Goal: Information Seeking & Learning: Learn about a topic

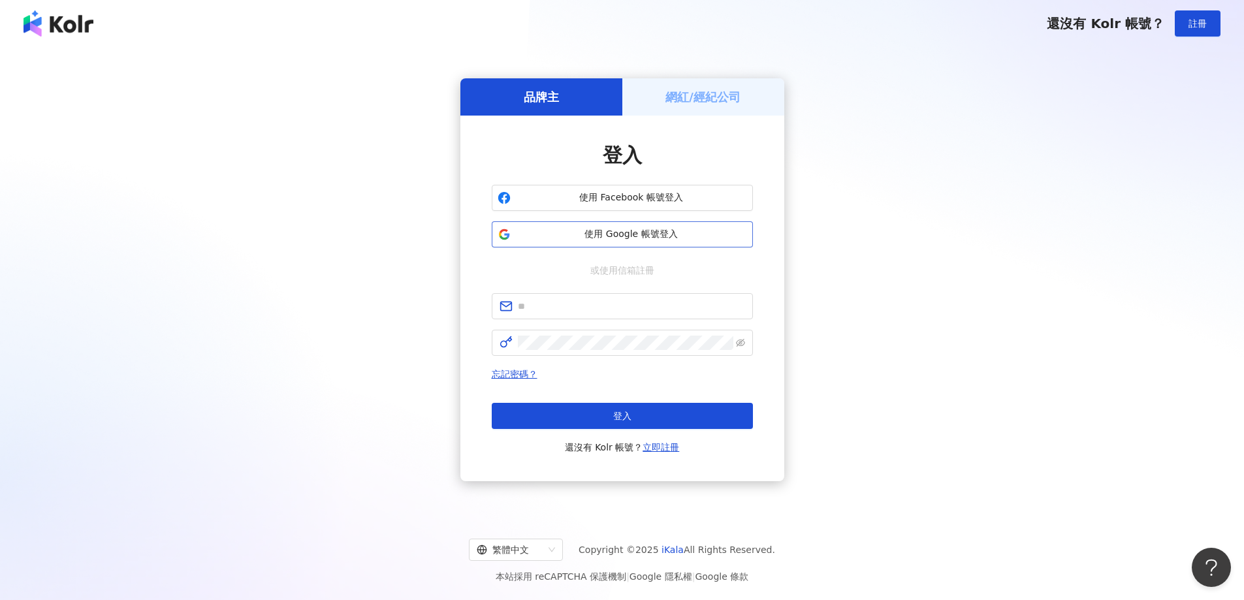
click at [643, 239] on span "使用 Google 帳號登入" at bounding box center [631, 234] width 231 height 13
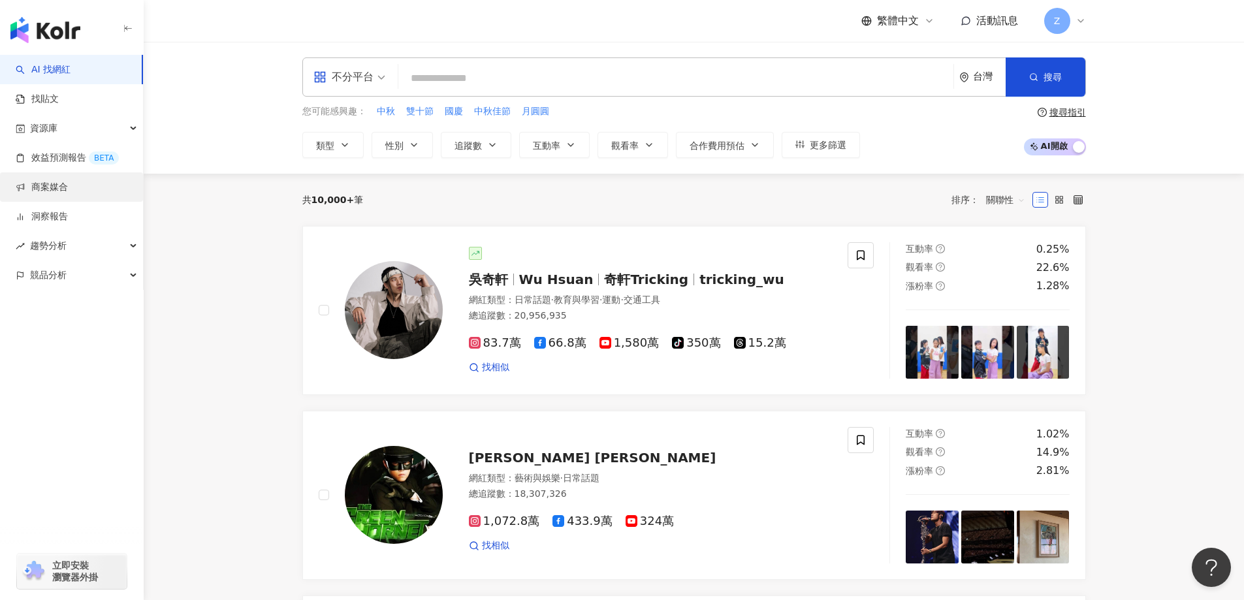
click at [62, 181] on link "商案媒合" at bounding box center [42, 187] width 52 height 13
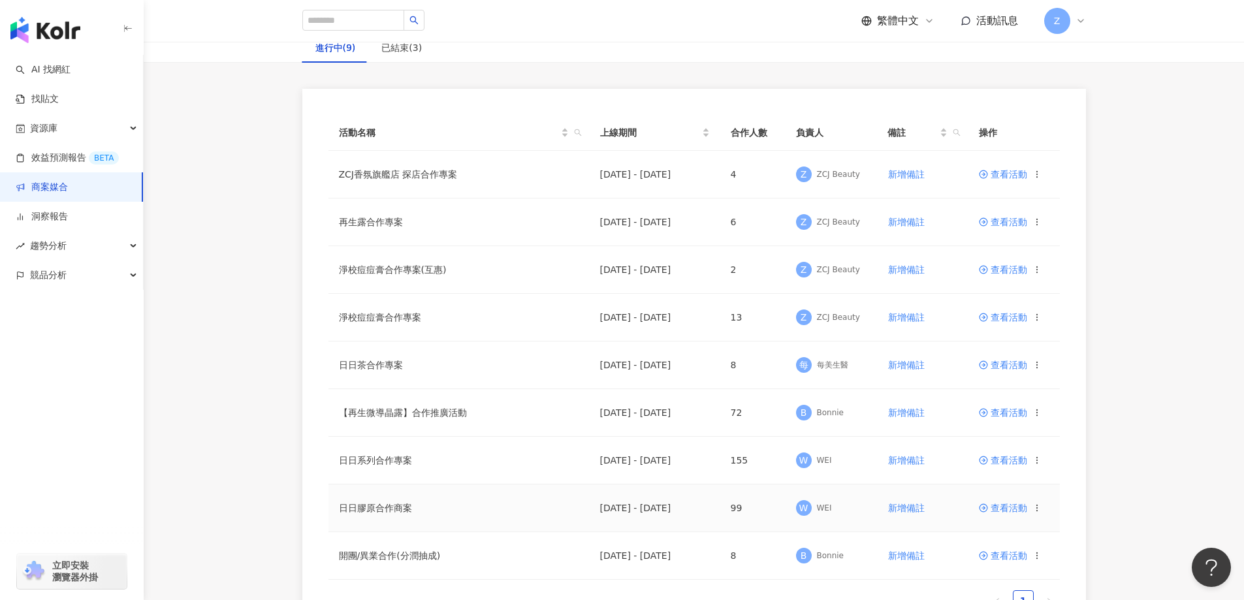
scroll to position [65, 0]
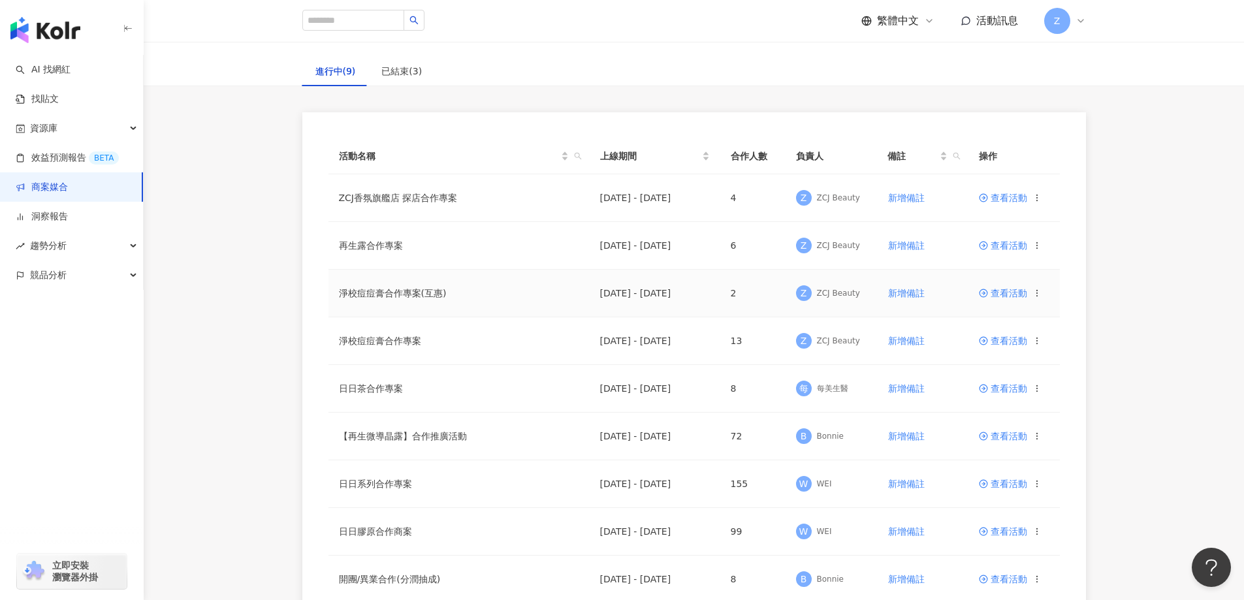
click at [1021, 295] on span "查看活動" at bounding box center [1003, 293] width 48 height 9
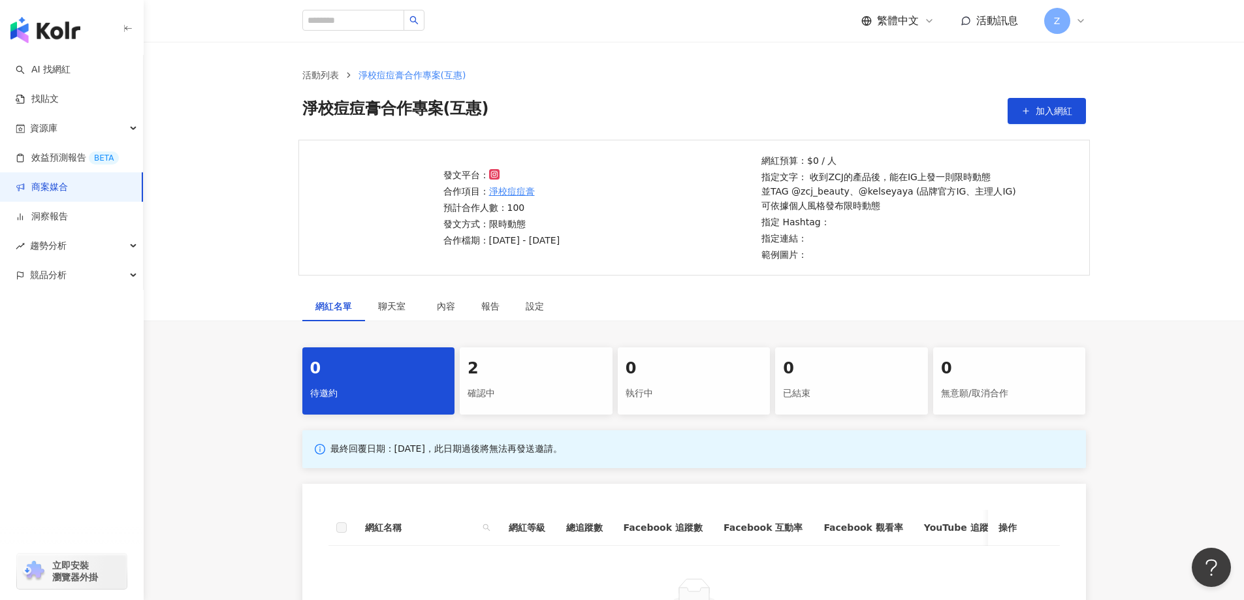
scroll to position [196, 0]
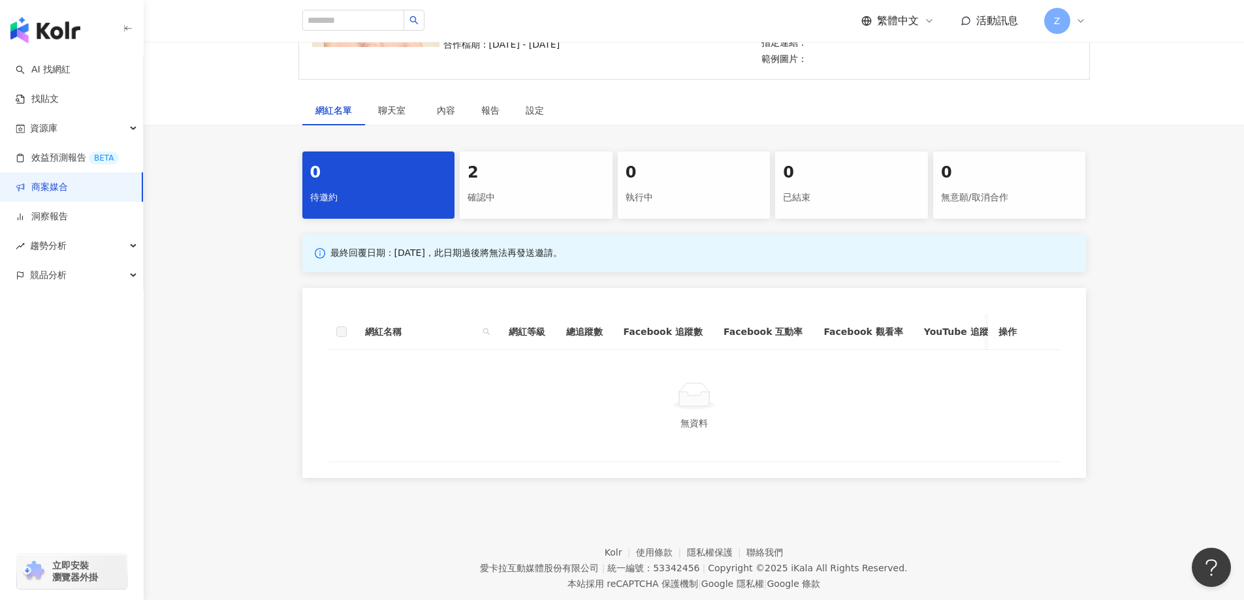
click at [532, 179] on div "2" at bounding box center [536, 173] width 137 height 22
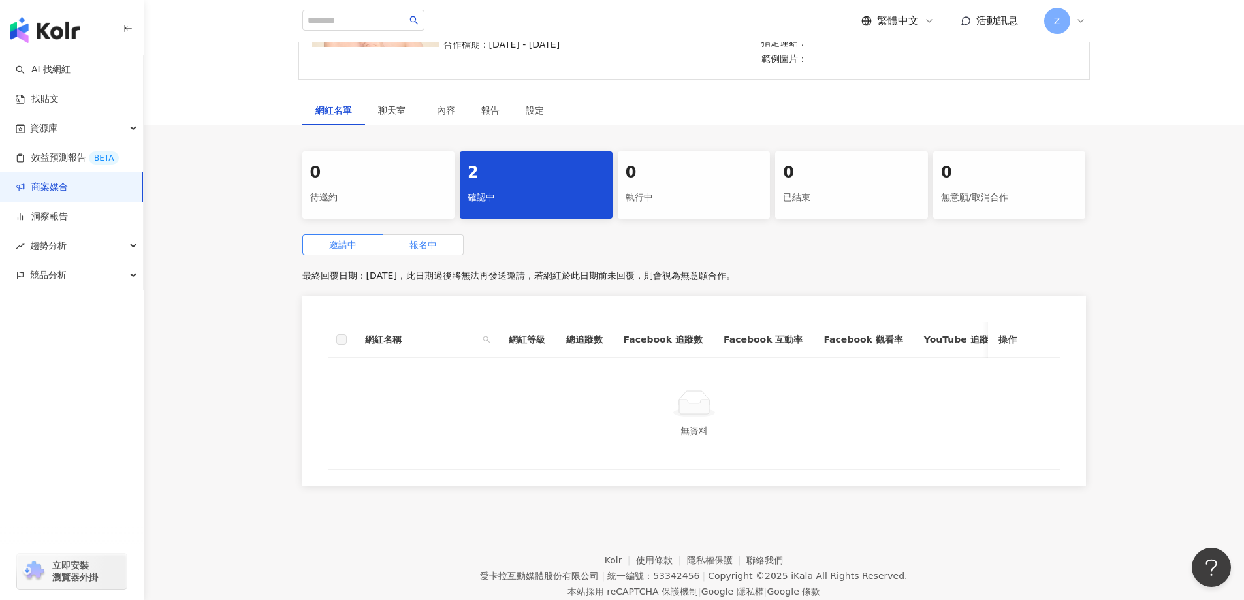
click at [436, 244] on span "報名中" at bounding box center [422, 245] width 27 height 10
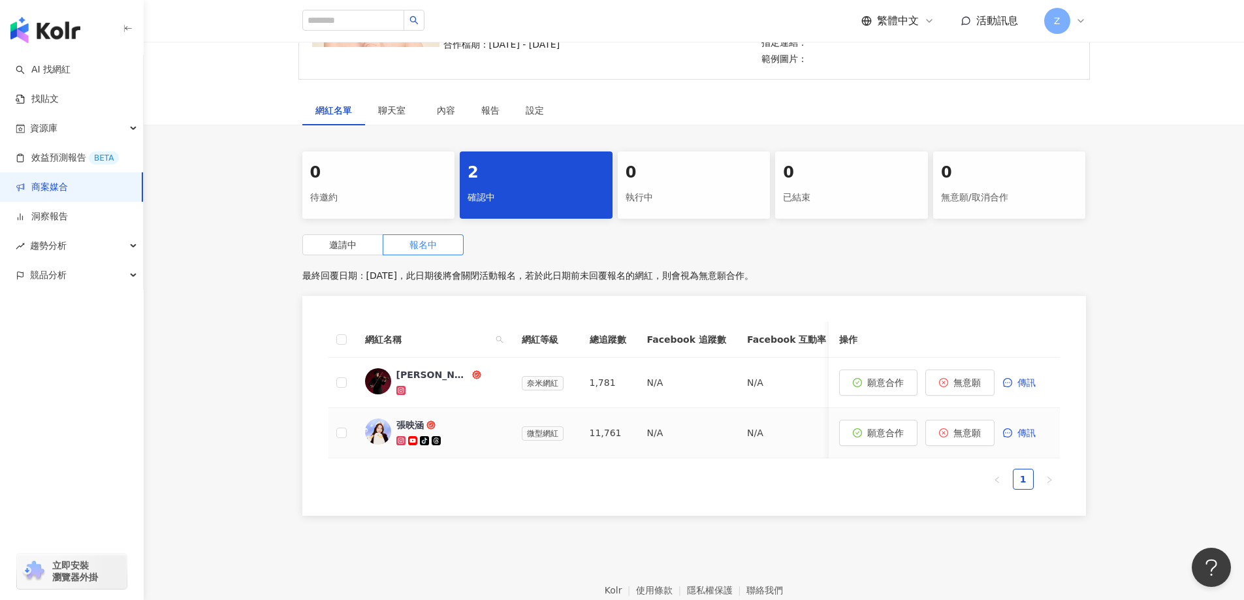
click at [412, 424] on div "張映涵" at bounding box center [409, 425] width 27 height 13
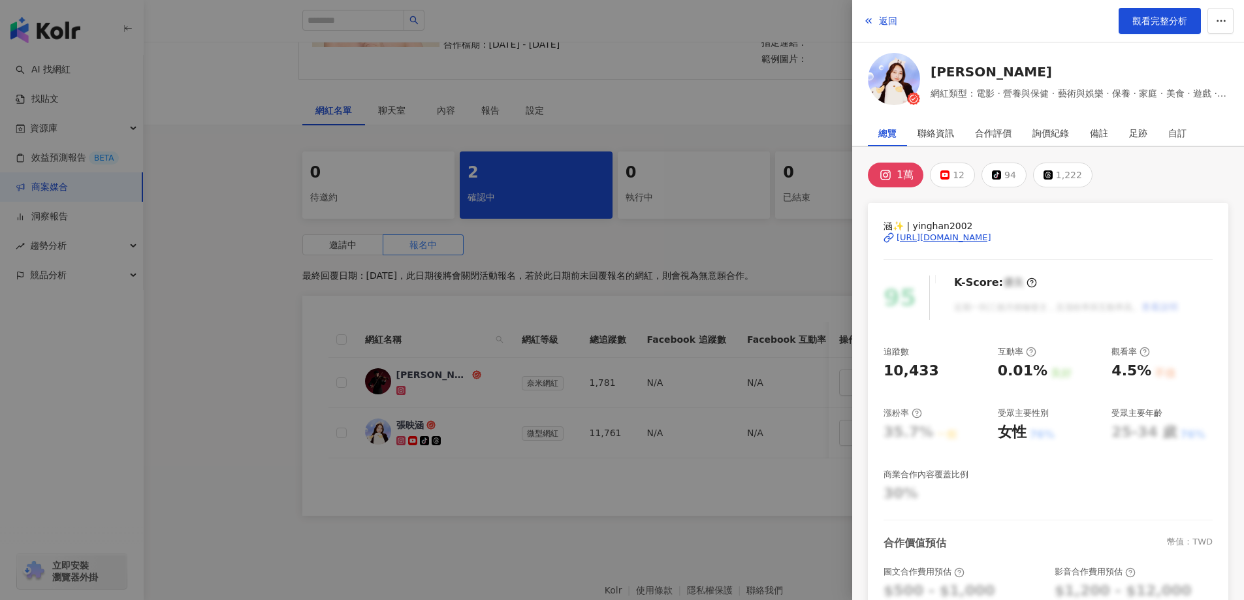
click at [901, 167] on div "1萬" at bounding box center [905, 175] width 17 height 18
click at [917, 240] on div "https://www.instagram.com/yinghan2002/" at bounding box center [944, 238] width 95 height 12
click at [718, 271] on div at bounding box center [622, 300] width 1244 height 600
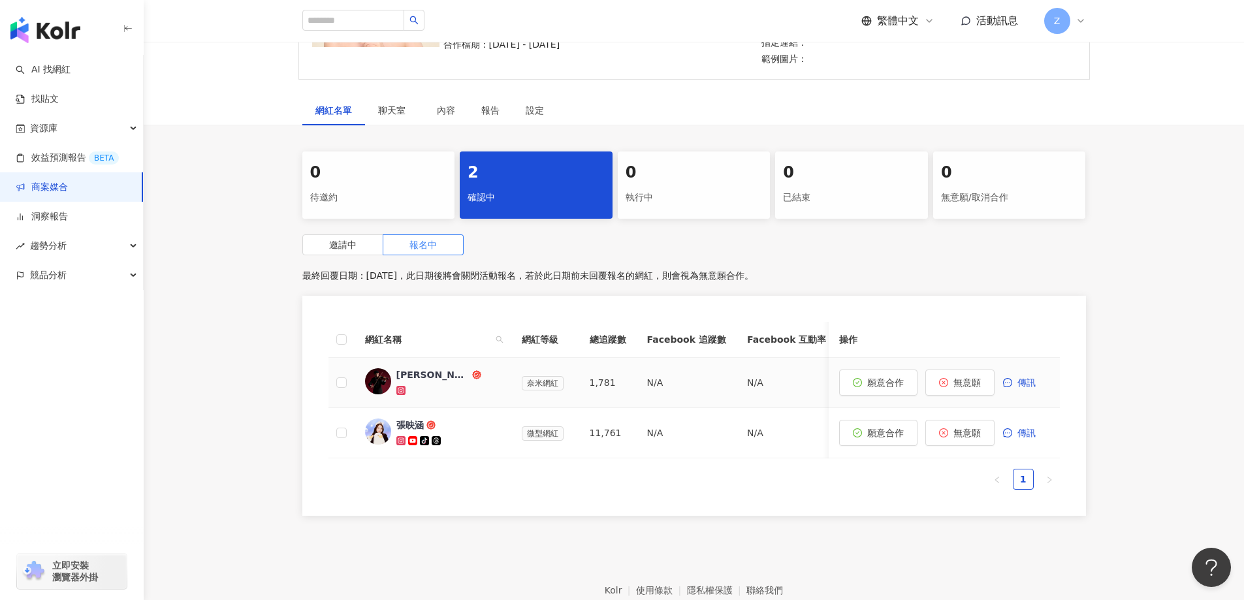
click at [402, 392] on icon at bounding box center [400, 390] width 5 height 5
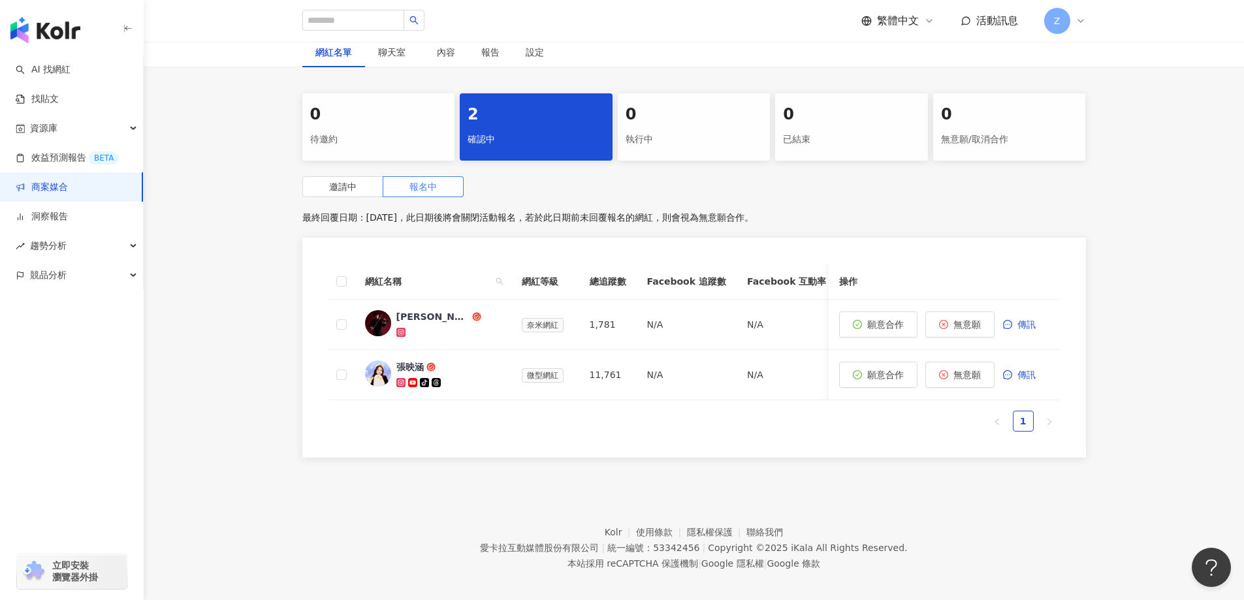
scroll to position [261, 0]
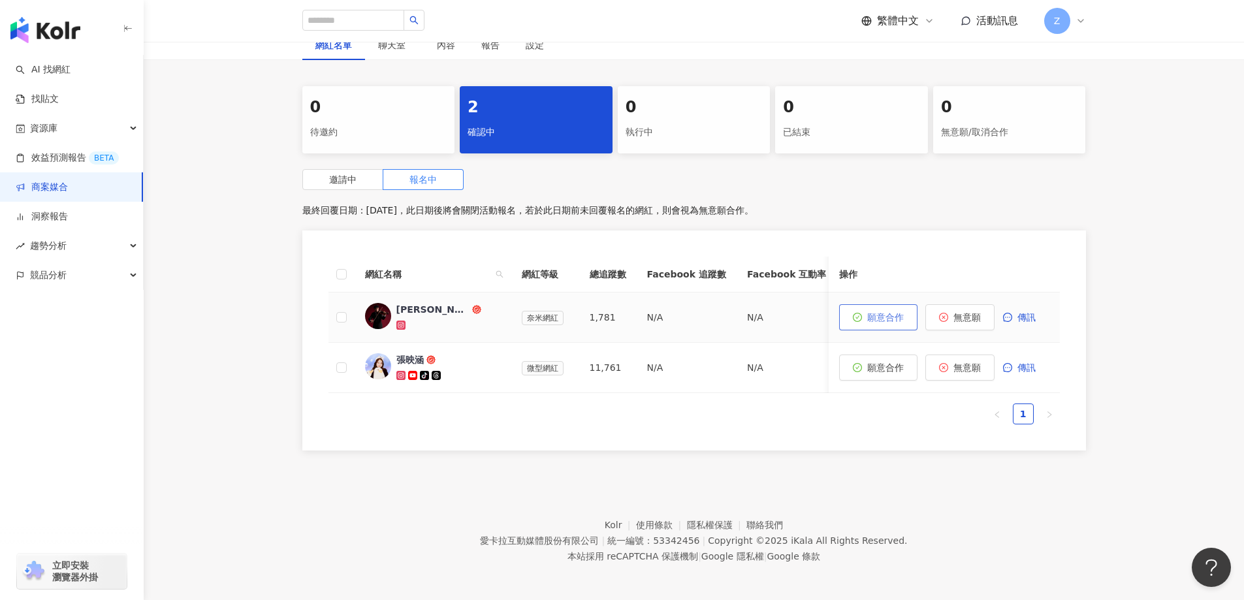
click at [875, 315] on span "願意合作" at bounding box center [885, 317] width 37 height 10
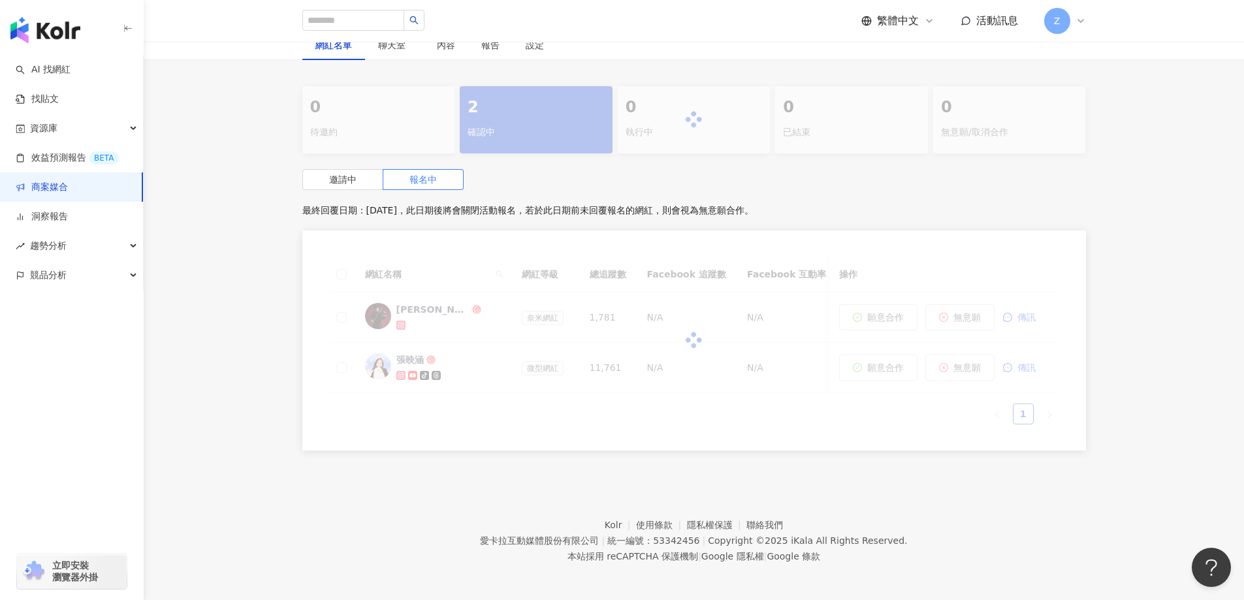
scroll to position [224, 0]
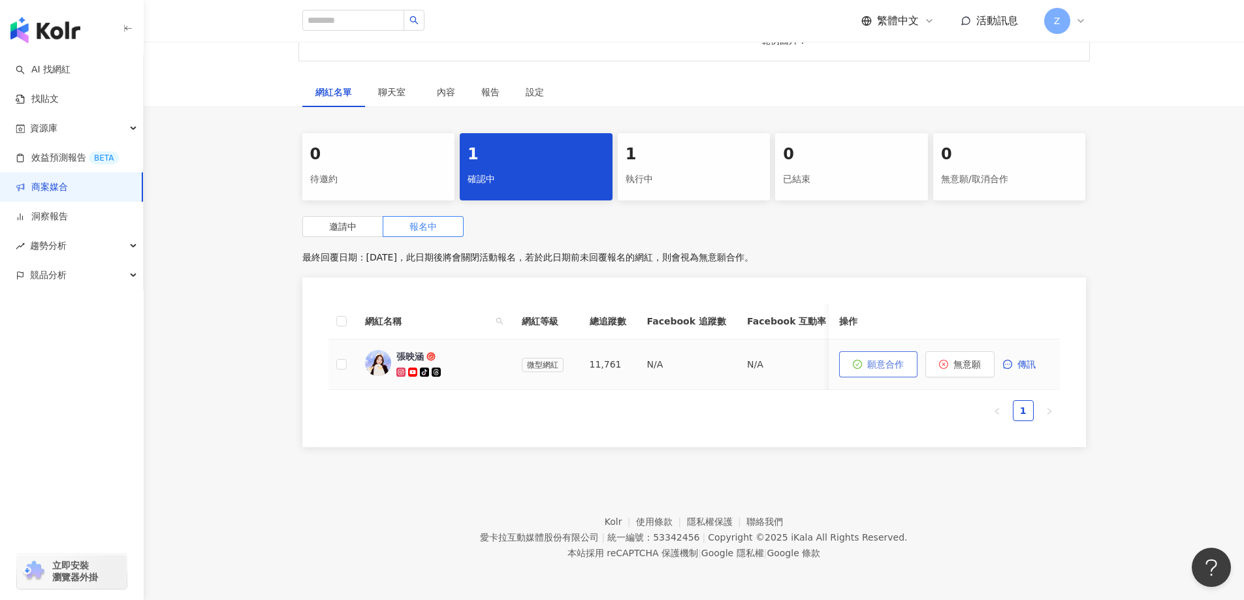
click at [872, 359] on span "願意合作" at bounding box center [885, 364] width 37 height 10
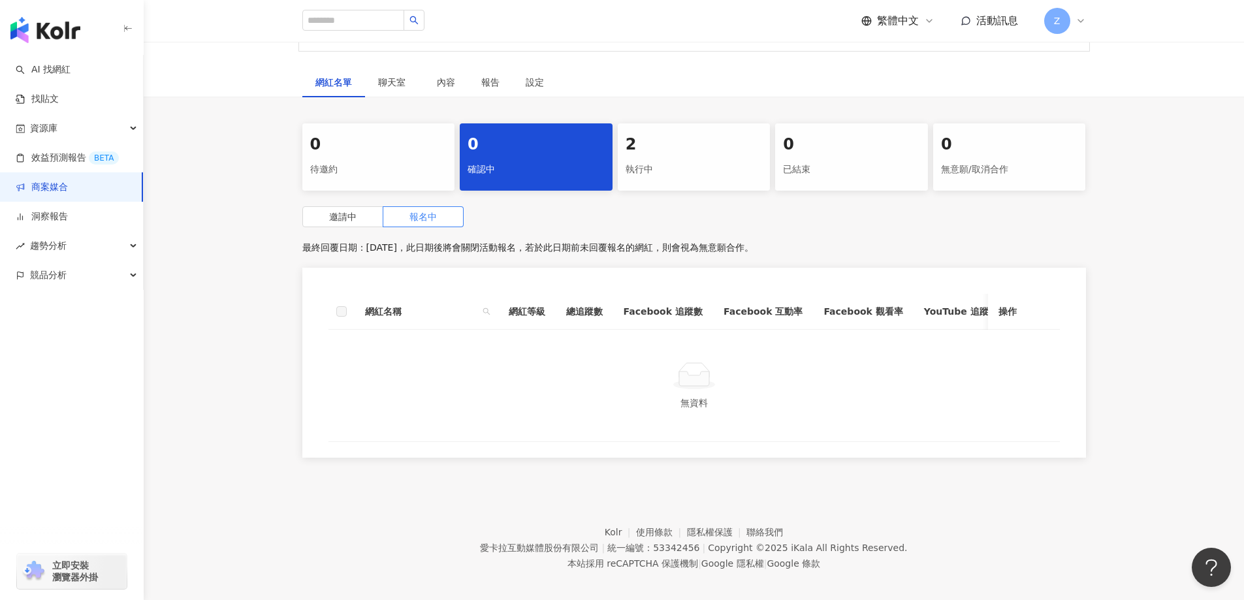
click at [714, 183] on div "2 執行中" at bounding box center [694, 156] width 153 height 67
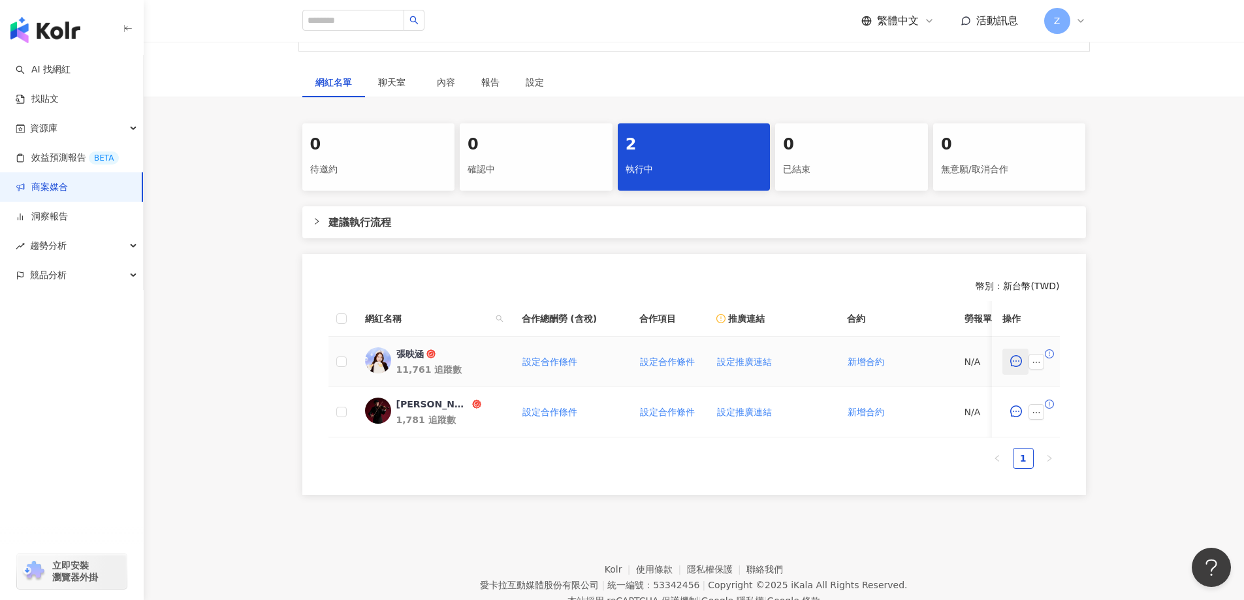
click at [1012, 364] on icon "message" at bounding box center [1016, 361] width 12 height 12
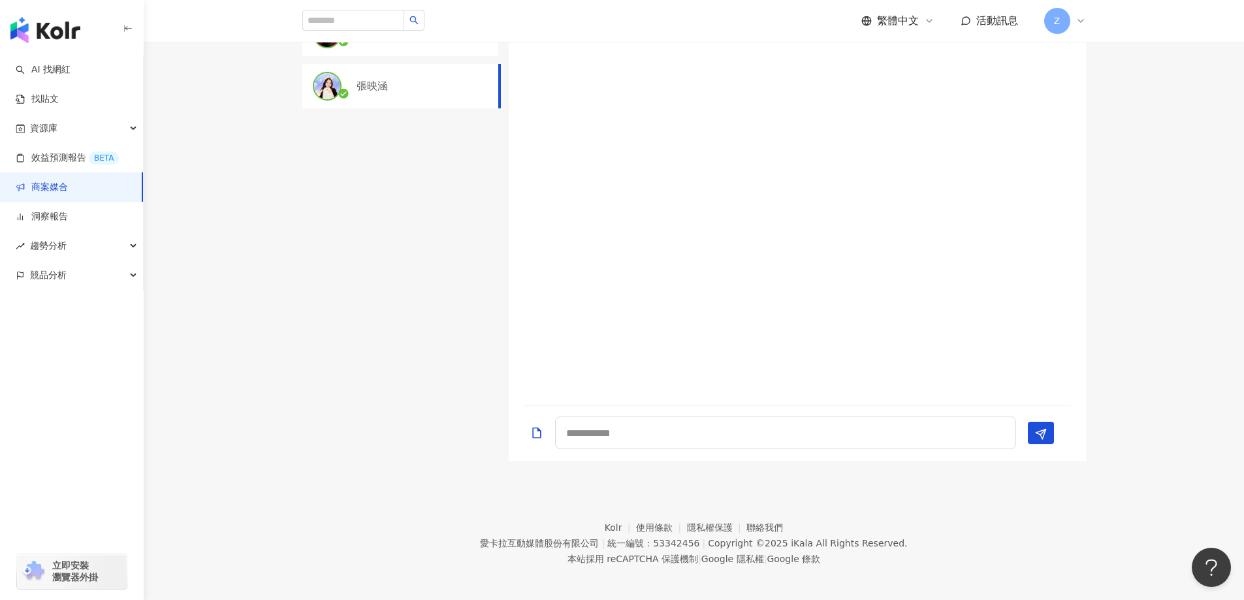
scroll to position [421, 0]
click at [684, 424] on textarea at bounding box center [785, 427] width 461 height 33
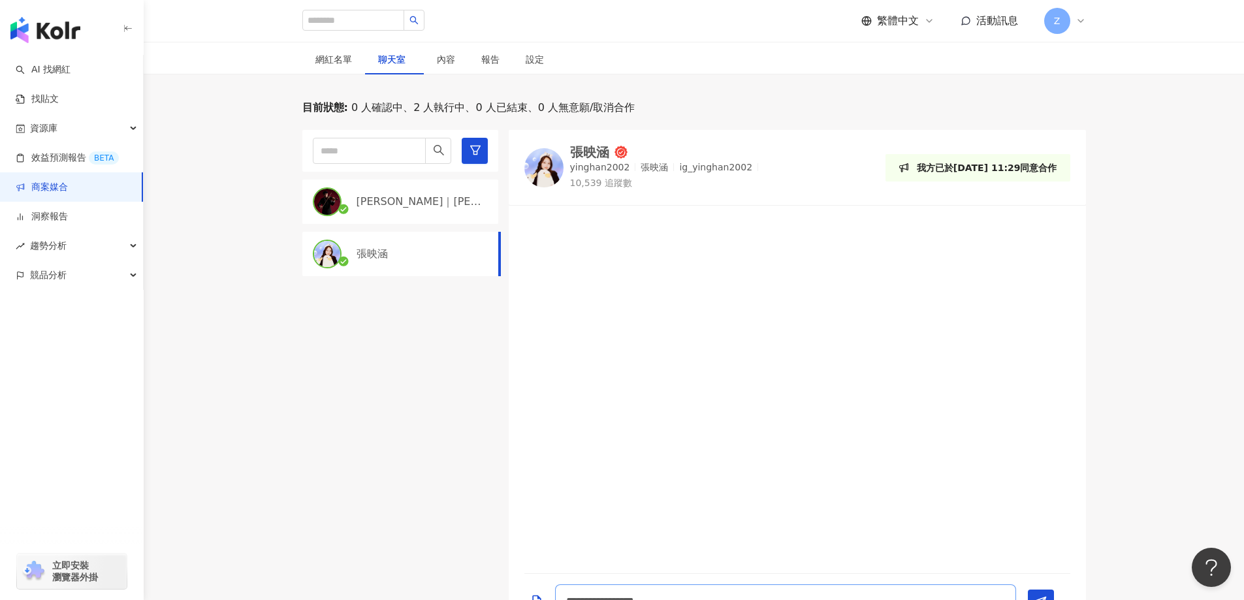
scroll to position [355, 0]
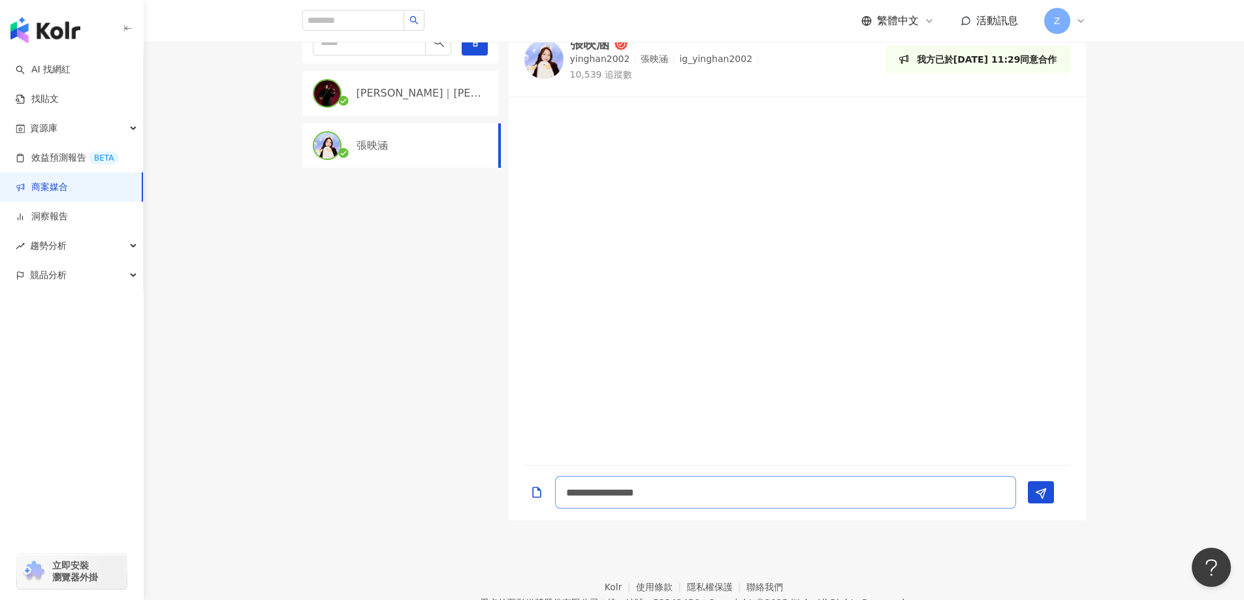
click at [856, 502] on textarea "**********" at bounding box center [785, 492] width 461 height 33
drag, startPoint x: 726, startPoint y: 496, endPoint x: 601, endPoint y: 496, distance: 125.4
click at [601, 496] on textarea "**********" at bounding box center [785, 492] width 461 height 33
paste textarea "**********"
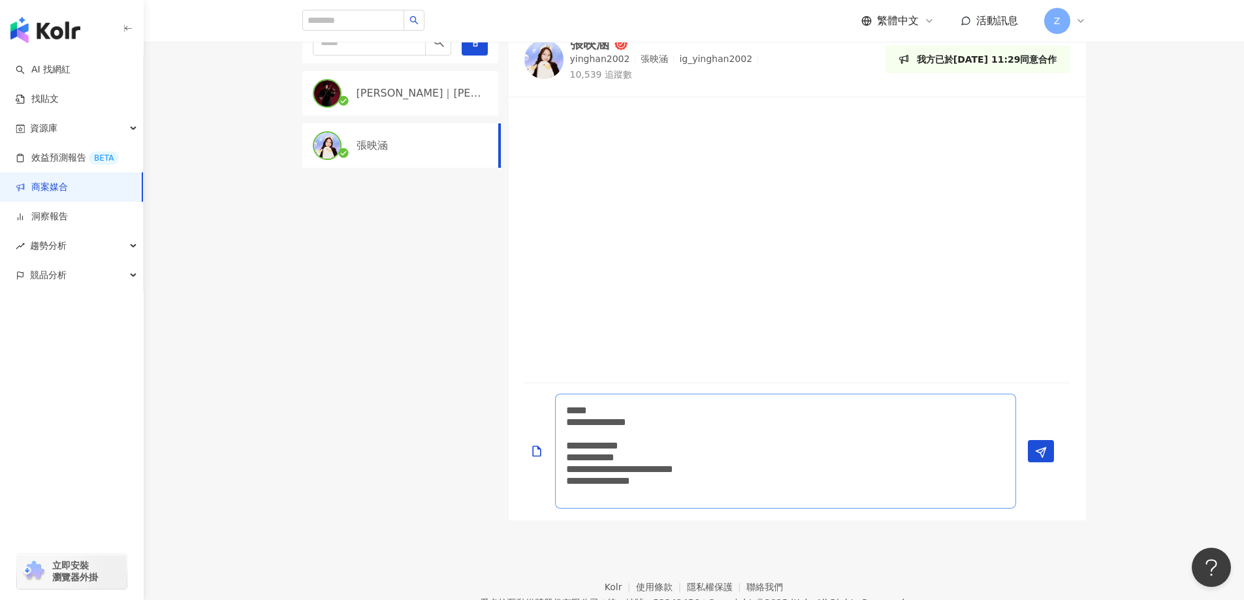
click at [620, 441] on textarea "**********" at bounding box center [785, 451] width 461 height 115
click at [623, 433] on textarea "**********" at bounding box center [785, 451] width 461 height 115
click at [624, 423] on textarea "**********" at bounding box center [785, 457] width 461 height 103
click at [690, 487] on textarea "**********" at bounding box center [785, 451] width 461 height 115
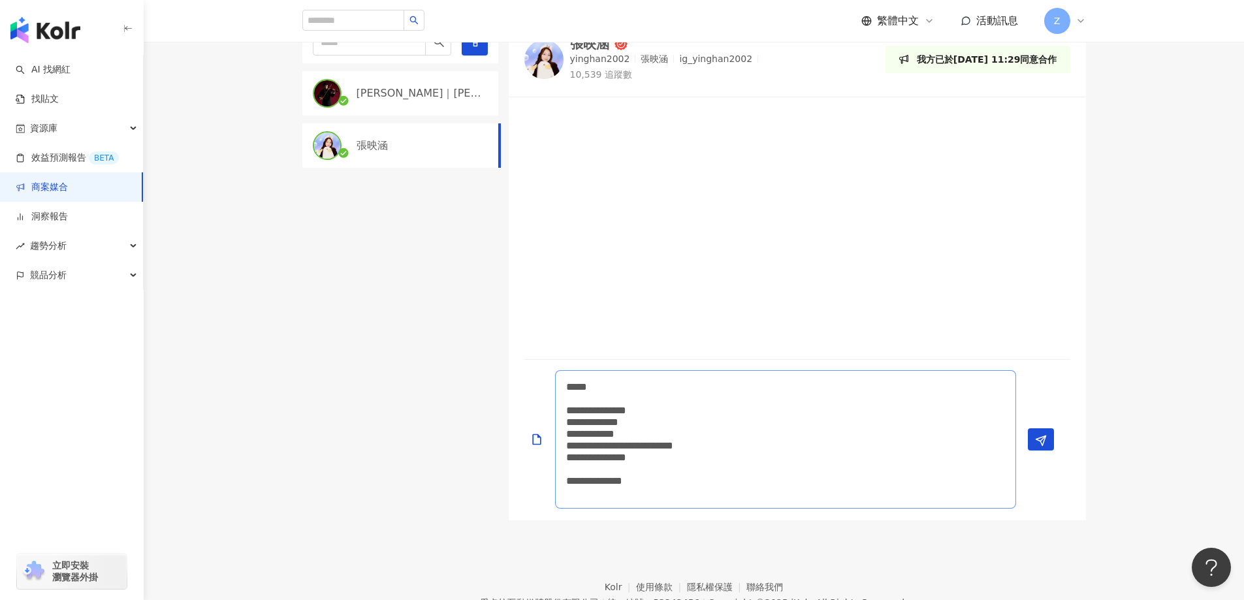
click at [705, 490] on textarea "**********" at bounding box center [785, 439] width 461 height 138
click at [702, 481] on textarea "**********" at bounding box center [785, 439] width 461 height 138
drag, startPoint x: 690, startPoint y: 480, endPoint x: 526, endPoint y: 394, distance: 184.9
click at [526, 394] on div "**********" at bounding box center [791, 439] width 535 height 138
click at [737, 490] on textarea "**********" at bounding box center [785, 439] width 461 height 138
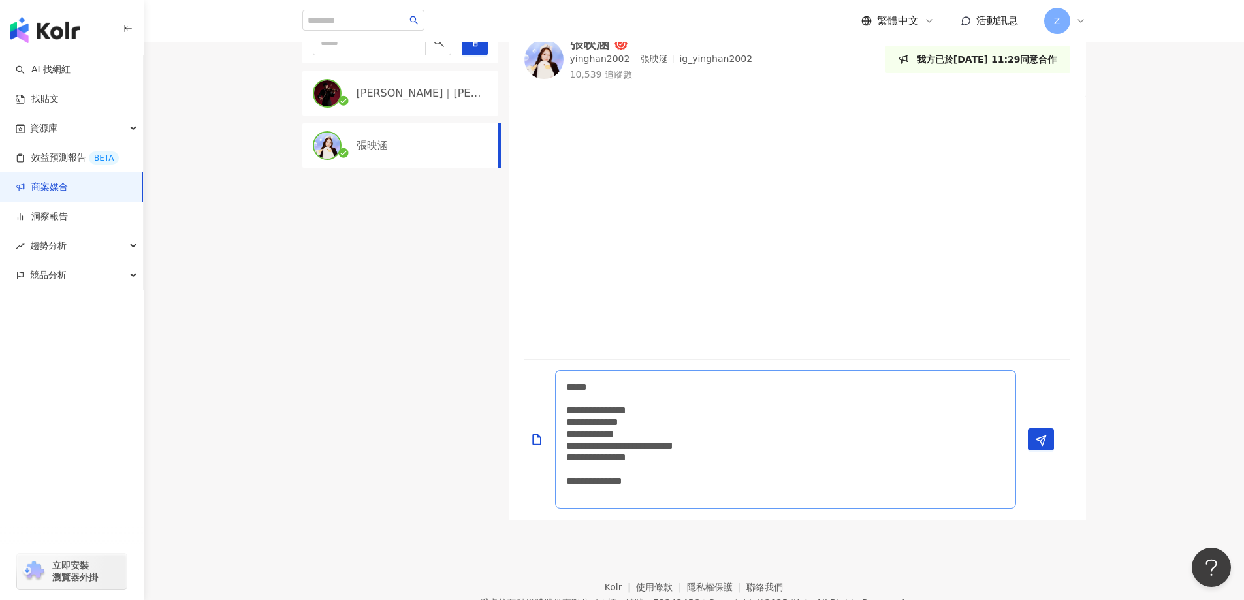
drag, startPoint x: 714, startPoint y: 483, endPoint x: 522, endPoint y: 364, distance: 225.8
click at [522, 364] on div "**********" at bounding box center [797, 440] width 577 height 161
click at [689, 478] on textarea "**********" at bounding box center [785, 486] width 461 height 44
type textarea "**** ********"
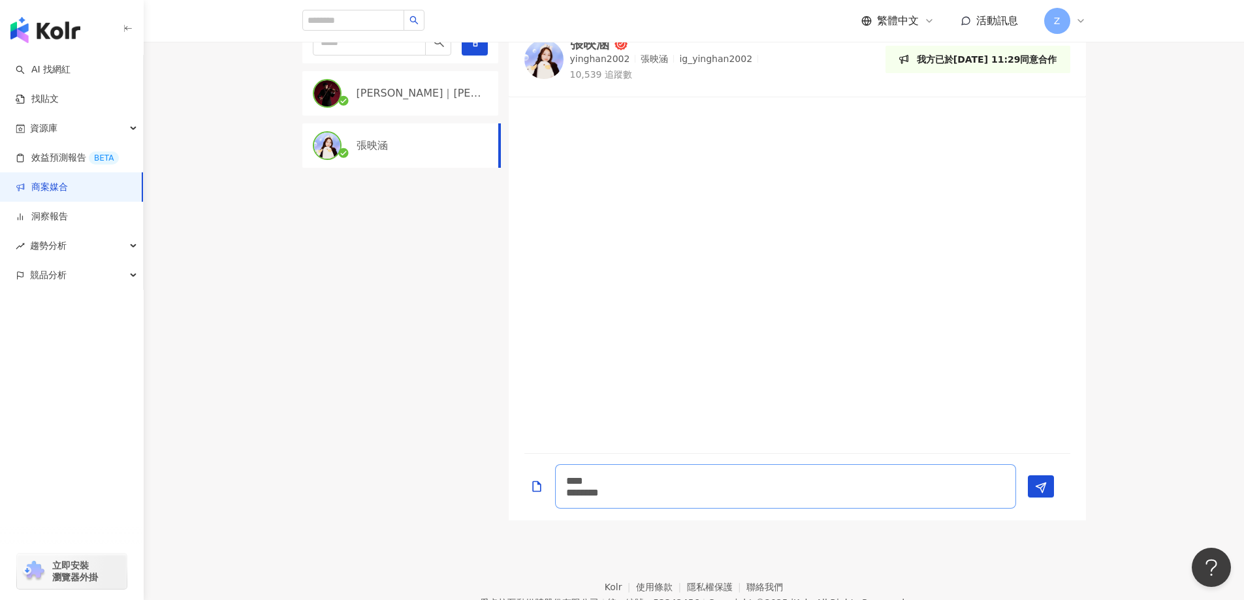
click at [567, 481] on textarea "**** ********" at bounding box center [785, 486] width 461 height 44
drag, startPoint x: 632, startPoint y: 496, endPoint x: 588, endPoint y: 498, distance: 43.8
click at [588, 498] on textarea "**** ********" at bounding box center [785, 486] width 461 height 44
click at [649, 496] on textarea "**** ********" at bounding box center [785, 486] width 461 height 44
drag, startPoint x: 649, startPoint y: 496, endPoint x: 533, endPoint y: 470, distance: 119.1
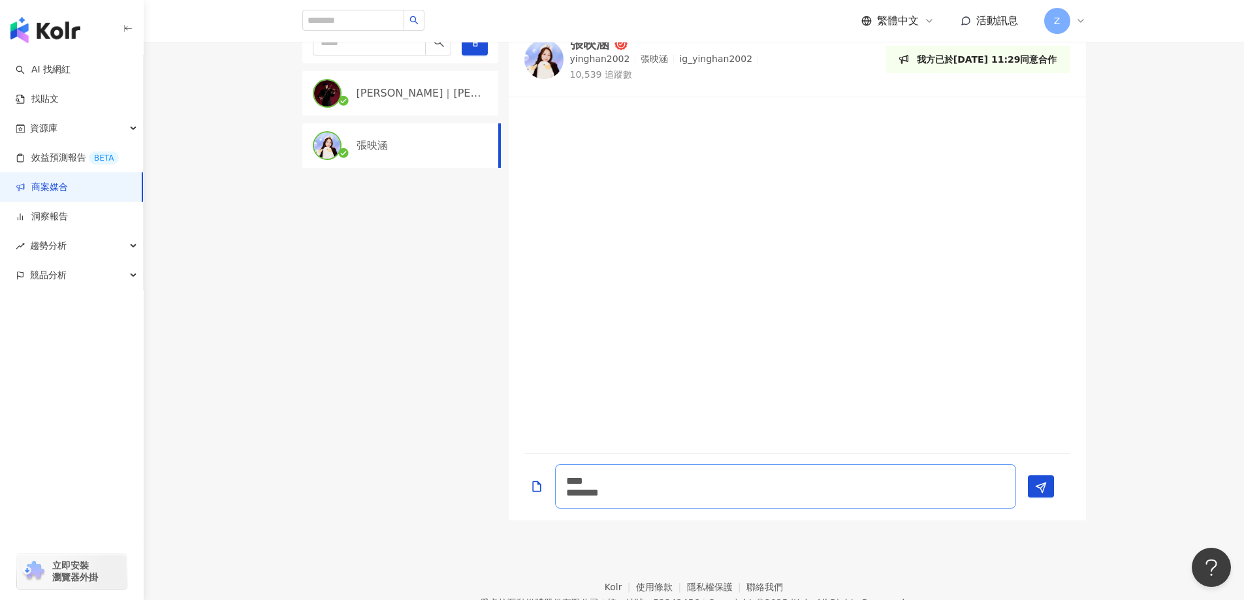
click at [533, 470] on div "**** ********" at bounding box center [791, 486] width 535 height 44
paste textarea "**********"
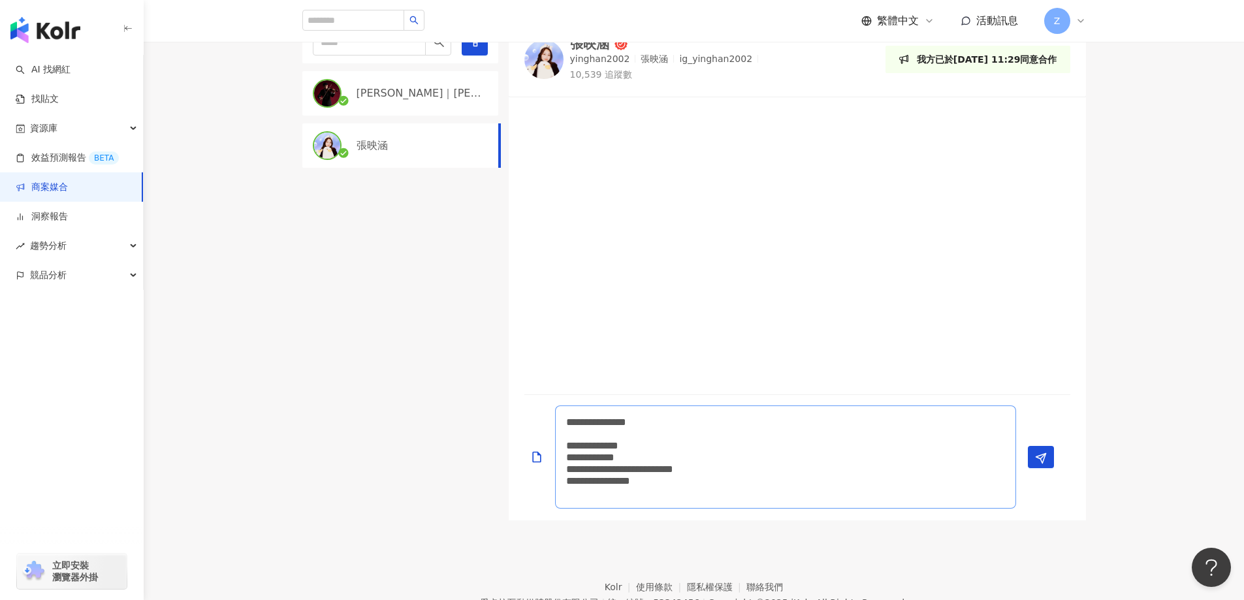
scroll to position [1, 0]
drag, startPoint x: 566, startPoint y: 419, endPoint x: 614, endPoint y: 418, distance: 47.7
click at [566, 418] on textarea "**********" at bounding box center [785, 457] width 461 height 103
click at [703, 413] on textarea "**********" at bounding box center [785, 451] width 461 height 115
click at [627, 434] on textarea "**********" at bounding box center [785, 445] width 461 height 127
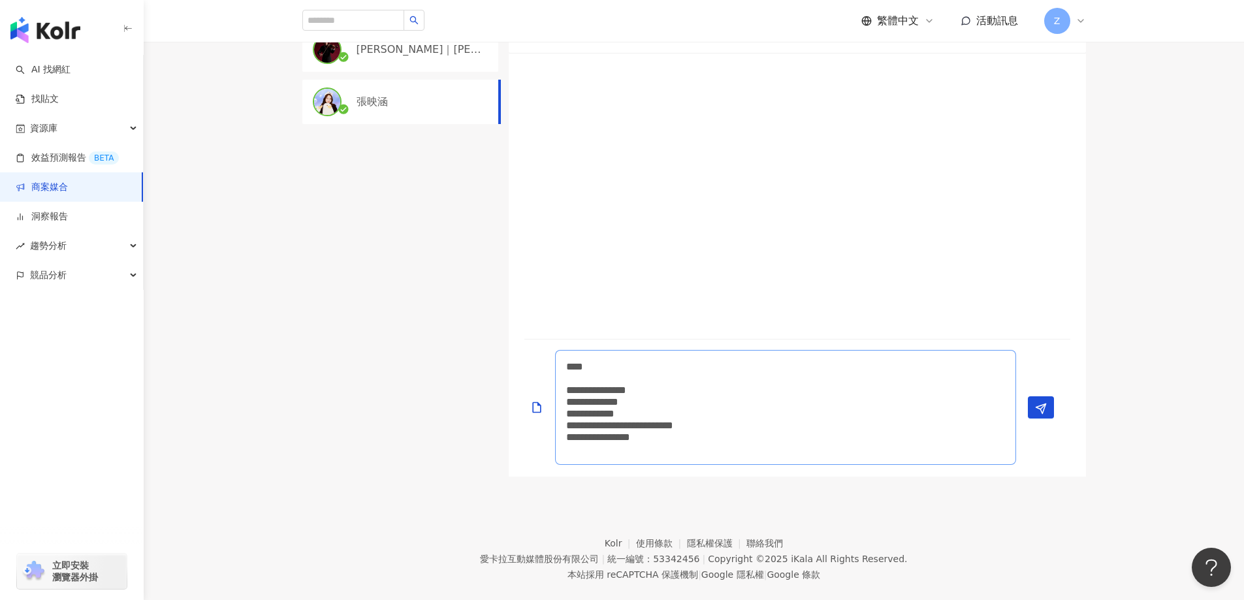
scroll to position [421, 0]
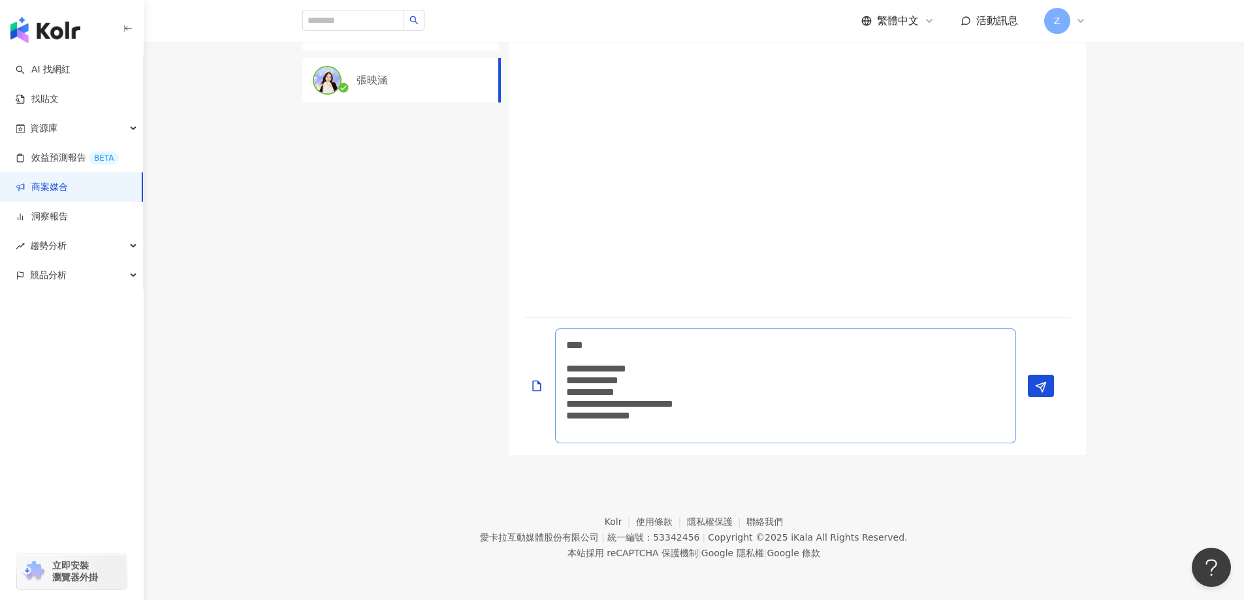
click at [684, 426] on textarea "**********" at bounding box center [785, 385] width 461 height 115
drag, startPoint x: 684, startPoint y: 436, endPoint x: 547, endPoint y: 328, distance: 174.0
click at [547, 328] on div "**********" at bounding box center [791, 380] width 535 height 127
type textarea "**********"
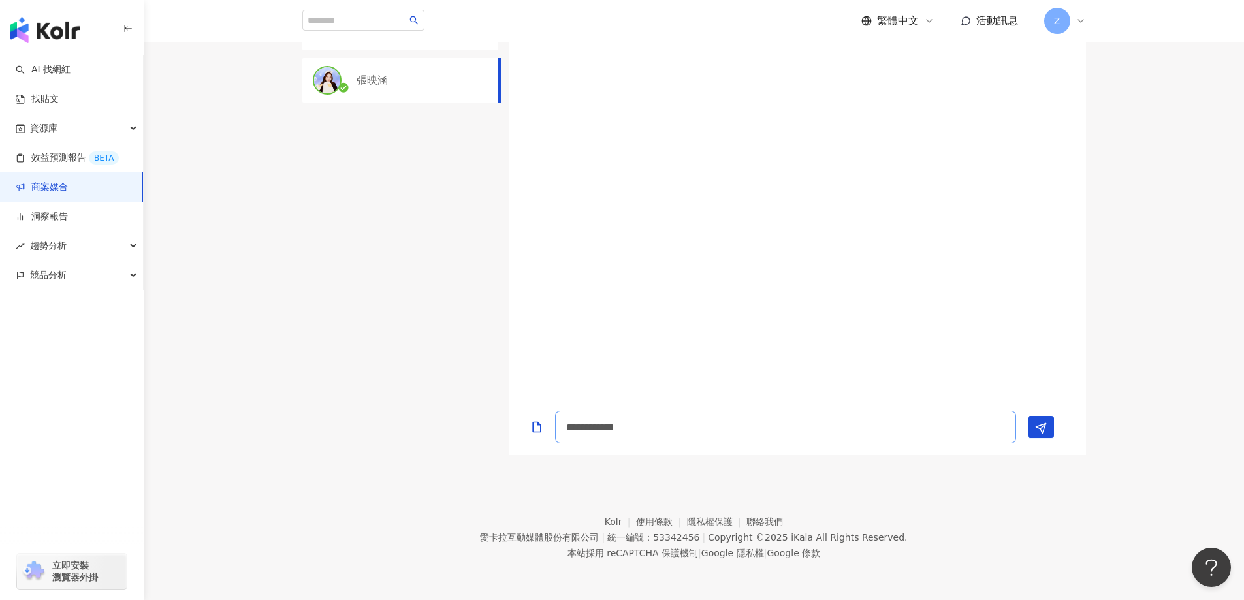
drag, startPoint x: 627, startPoint y: 428, endPoint x: 528, endPoint y: 420, distance: 99.6
click at [528, 420] on div "**********" at bounding box center [791, 427] width 535 height 33
paste textarea "**********"
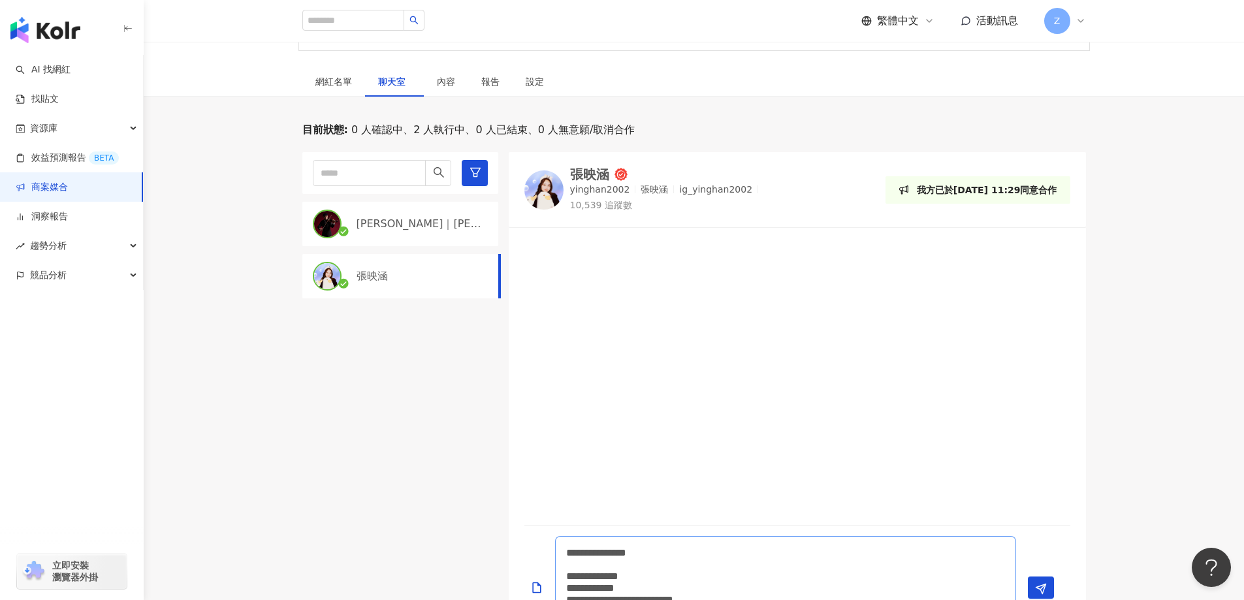
scroll to position [421, 0]
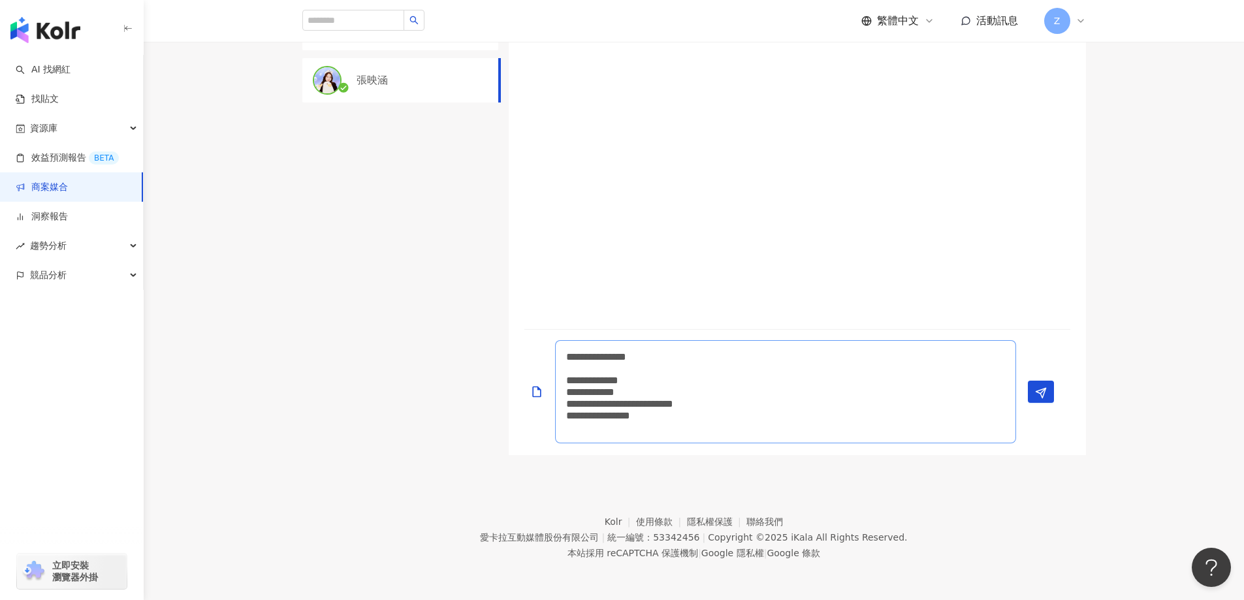
click at [570, 357] on textarea "**********" at bounding box center [785, 391] width 461 height 103
click at [639, 368] on textarea "**********" at bounding box center [785, 391] width 461 height 103
click at [686, 436] on textarea "**********" at bounding box center [785, 397] width 461 height 91
click at [696, 426] on textarea "**********" at bounding box center [785, 391] width 461 height 103
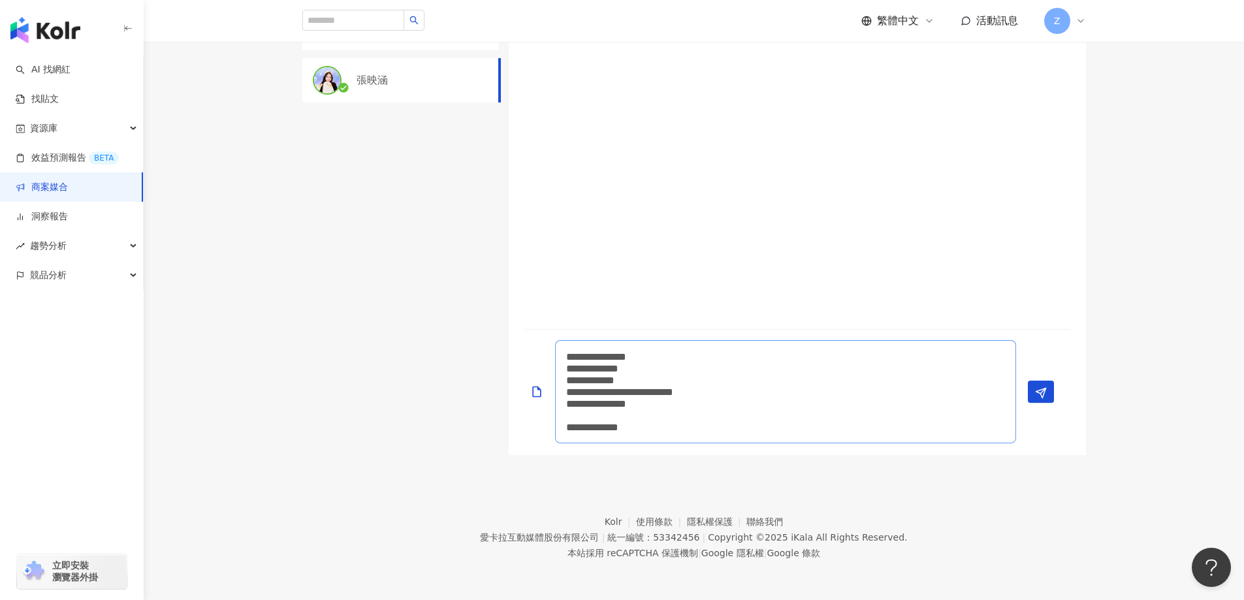
click at [566, 353] on textarea "**********" at bounding box center [785, 391] width 461 height 103
click at [571, 343] on textarea "**********" at bounding box center [785, 385] width 461 height 115
click at [707, 432] on textarea "**********" at bounding box center [785, 380] width 461 height 127
drag, startPoint x: 666, startPoint y: 370, endPoint x: 659, endPoint y: 370, distance: 7.2
click at [659, 370] on textarea "**********" at bounding box center [785, 380] width 461 height 127
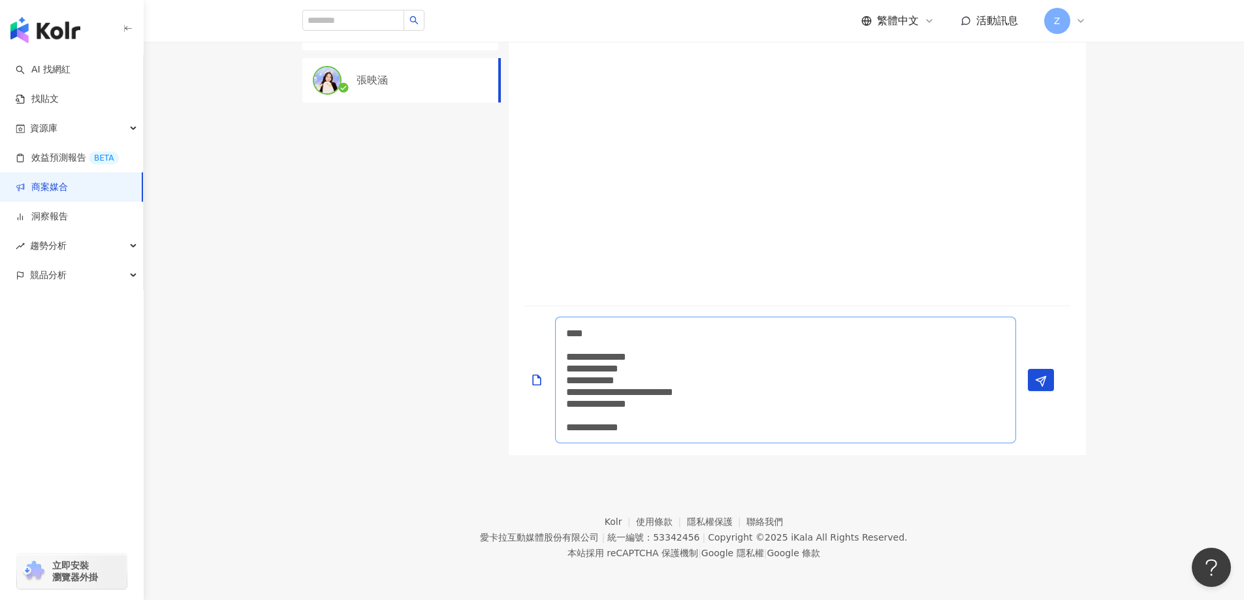
click at [696, 434] on textarea "**********" at bounding box center [785, 380] width 461 height 127
type textarea "**********"
click at [1040, 385] on icon "Send" at bounding box center [1041, 381] width 12 height 12
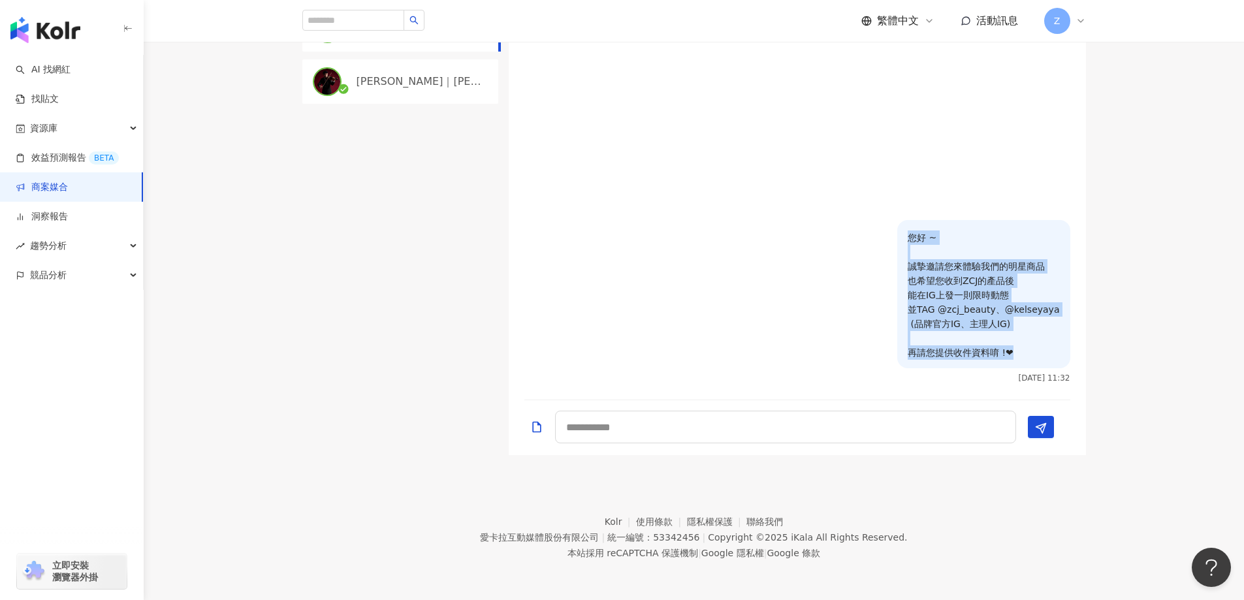
drag, startPoint x: 1025, startPoint y: 354, endPoint x: 912, endPoint y: 235, distance: 164.0
click at [912, 235] on div "您好 ~ 誠摯邀請您來體驗我們的明星商品 也希望您收到ZCJ的產品後 能在IG上發一則限時動態 並TAG @zcj_beauty、@kelseyaya (品牌…" at bounding box center [983, 294] width 173 height 148
copy p "您好 ~ 誠摯邀請您來體驗我們的明星商品 也希望您收到ZCJ的產品後 能在IG上發一則限時動態 並TAG @zcj_beauty、@kelseyaya (品牌…"
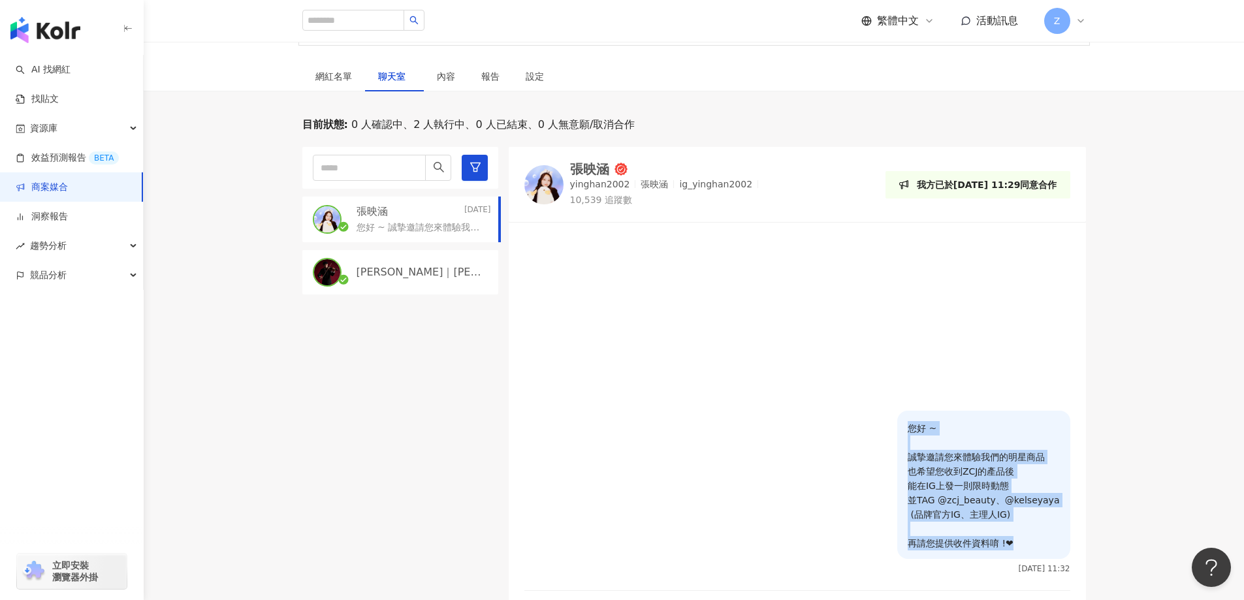
scroll to position [225, 0]
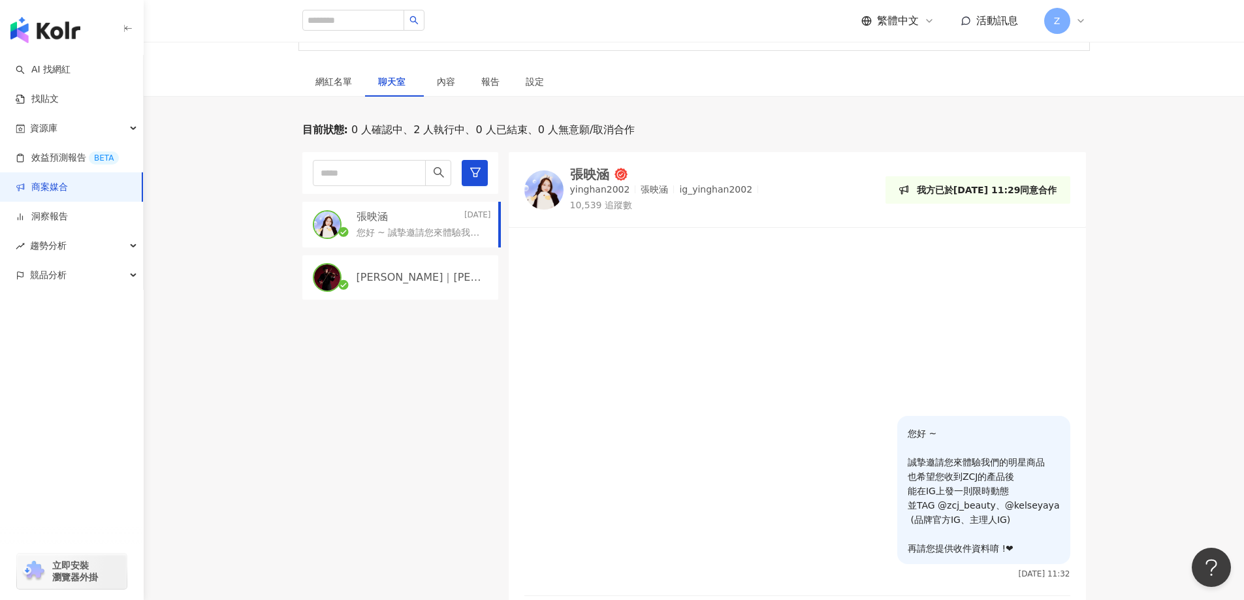
click at [351, 274] on div "Jimmy｜彥傑" at bounding box center [400, 277] width 196 height 44
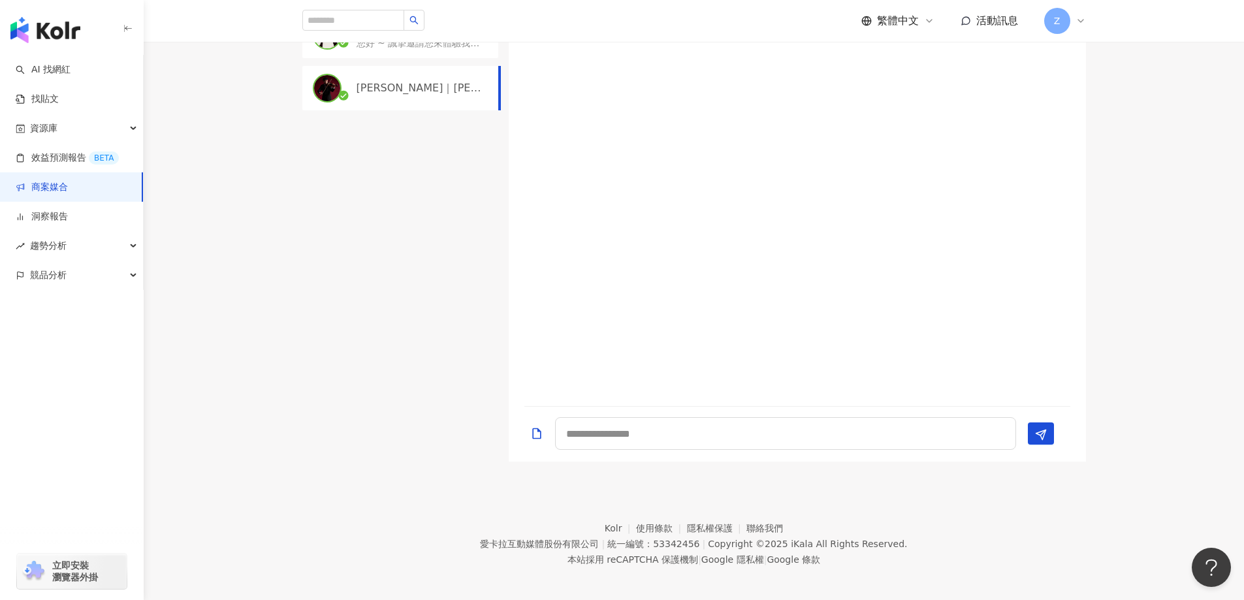
scroll to position [421, 0]
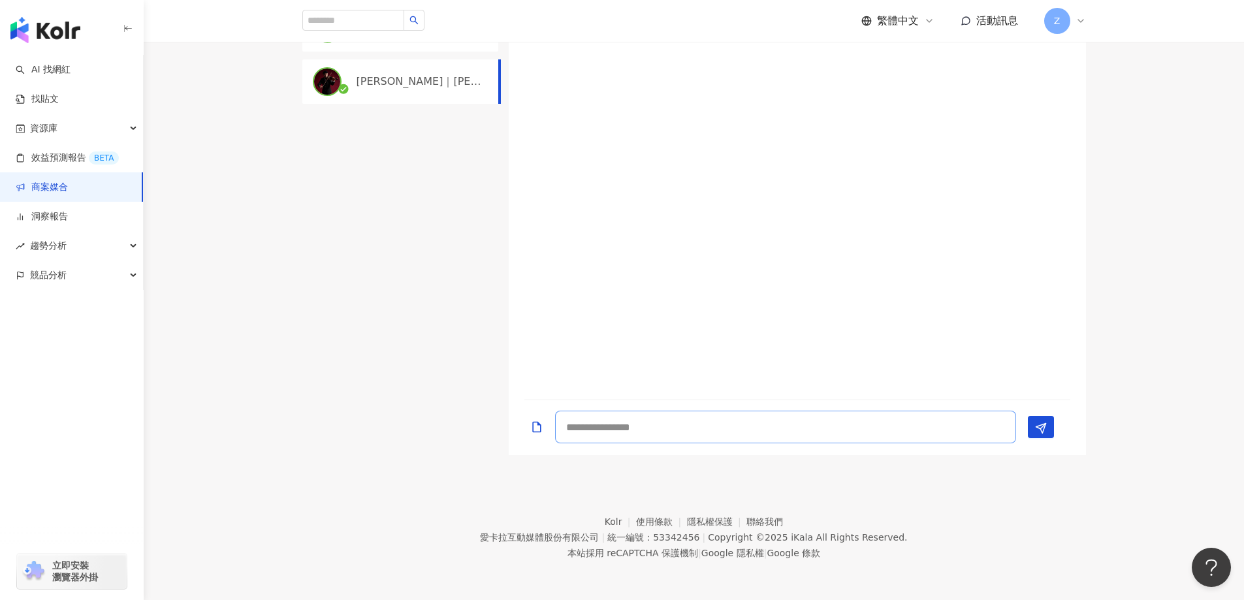
click at [660, 432] on textarea at bounding box center [785, 427] width 461 height 33
paste textarea "**********"
type textarea "**********"
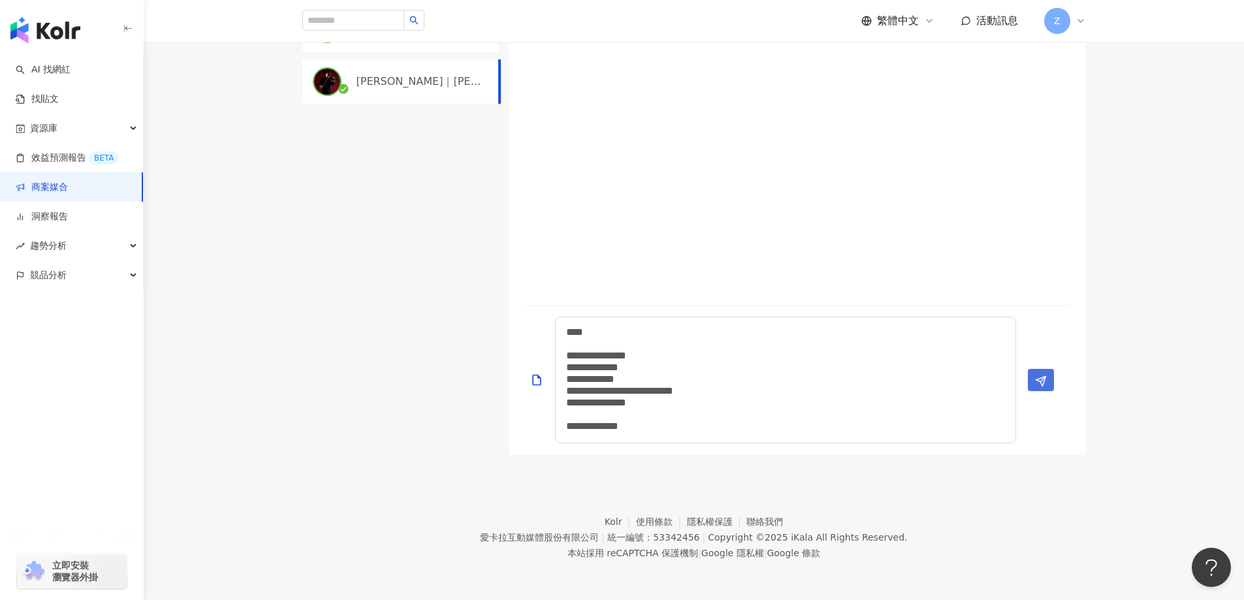
click at [1049, 388] on button "Send" at bounding box center [1041, 380] width 26 height 22
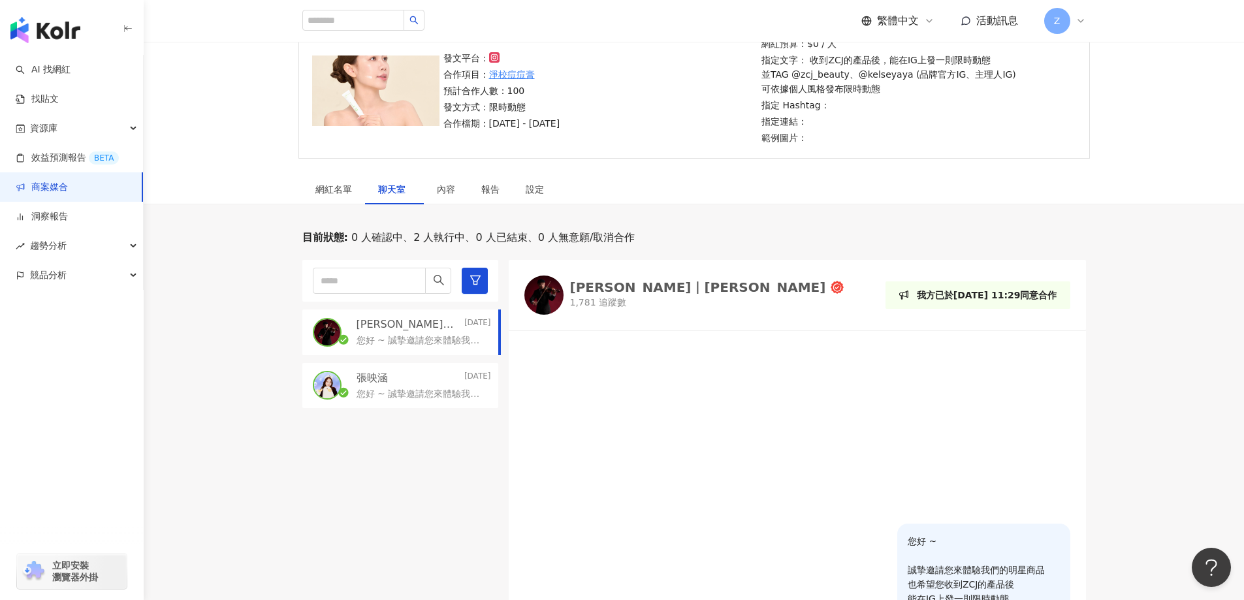
scroll to position [94, 0]
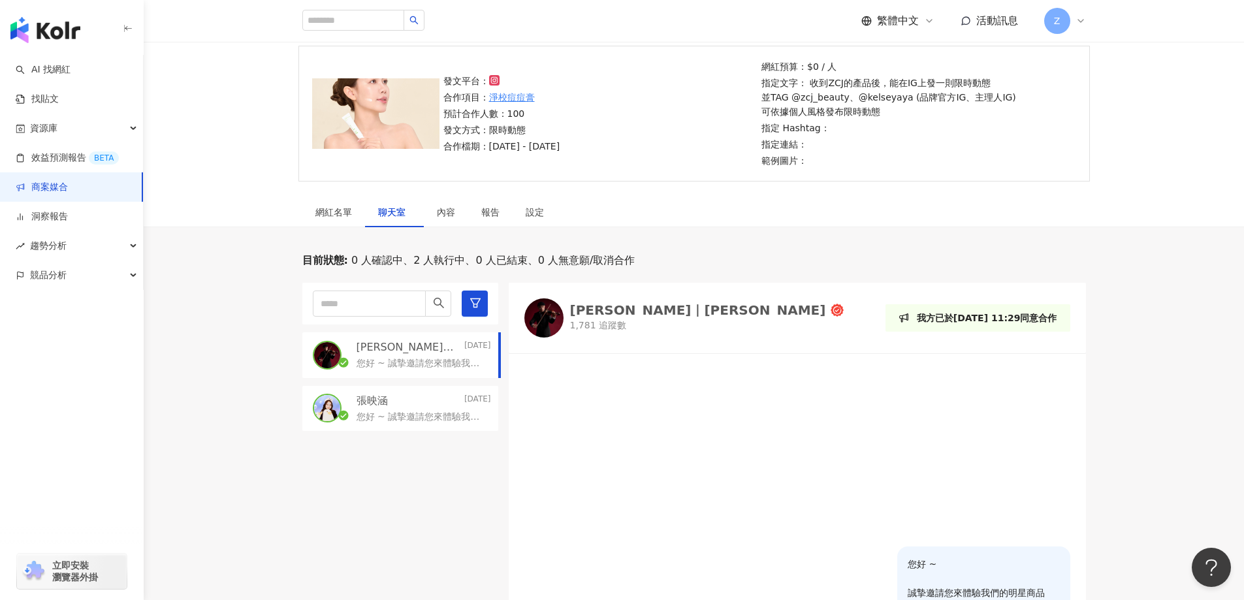
click at [68, 194] on link "商案媒合" at bounding box center [42, 187] width 52 height 13
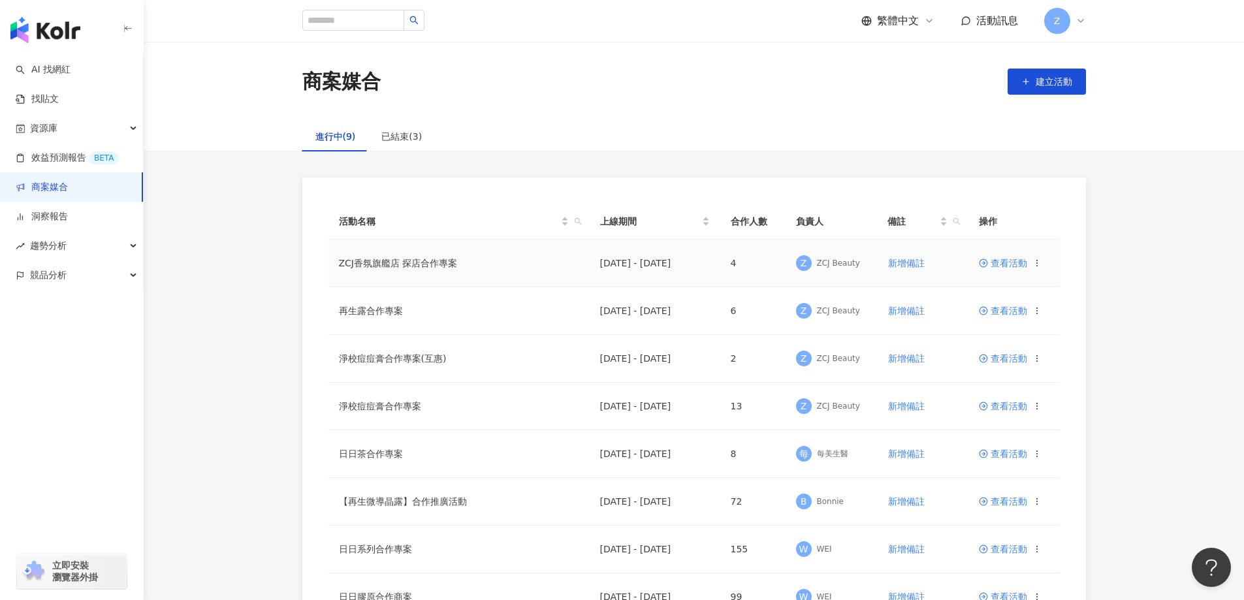
click at [1004, 261] on span "查看活動" at bounding box center [1003, 263] width 48 height 9
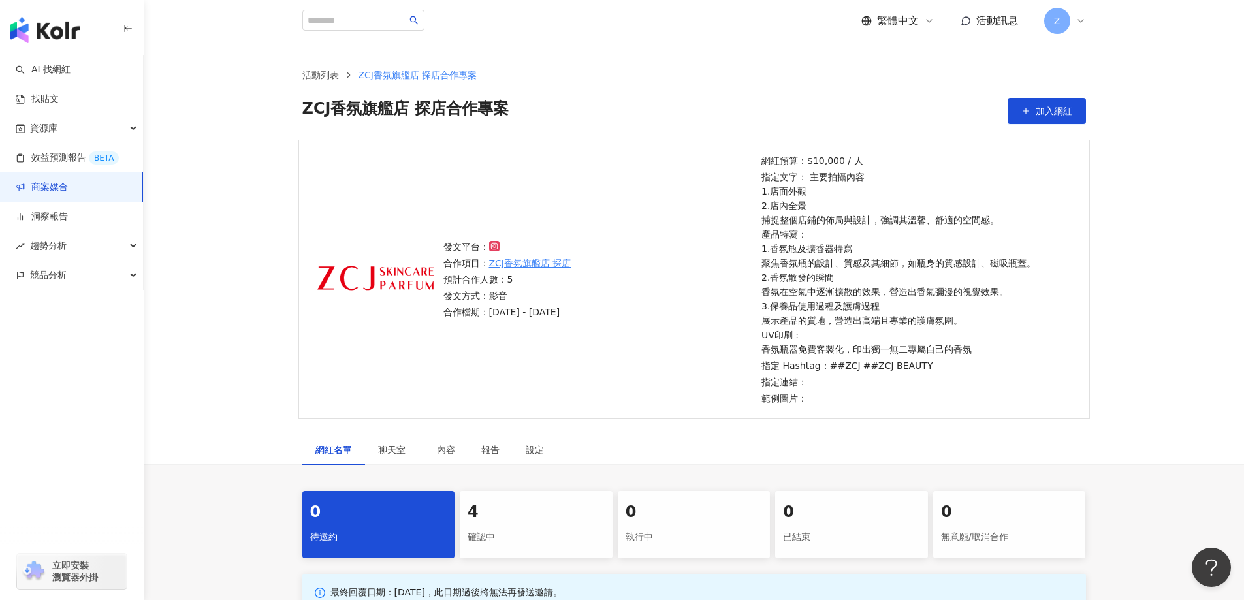
click at [500, 521] on div "4" at bounding box center [536, 513] width 137 height 22
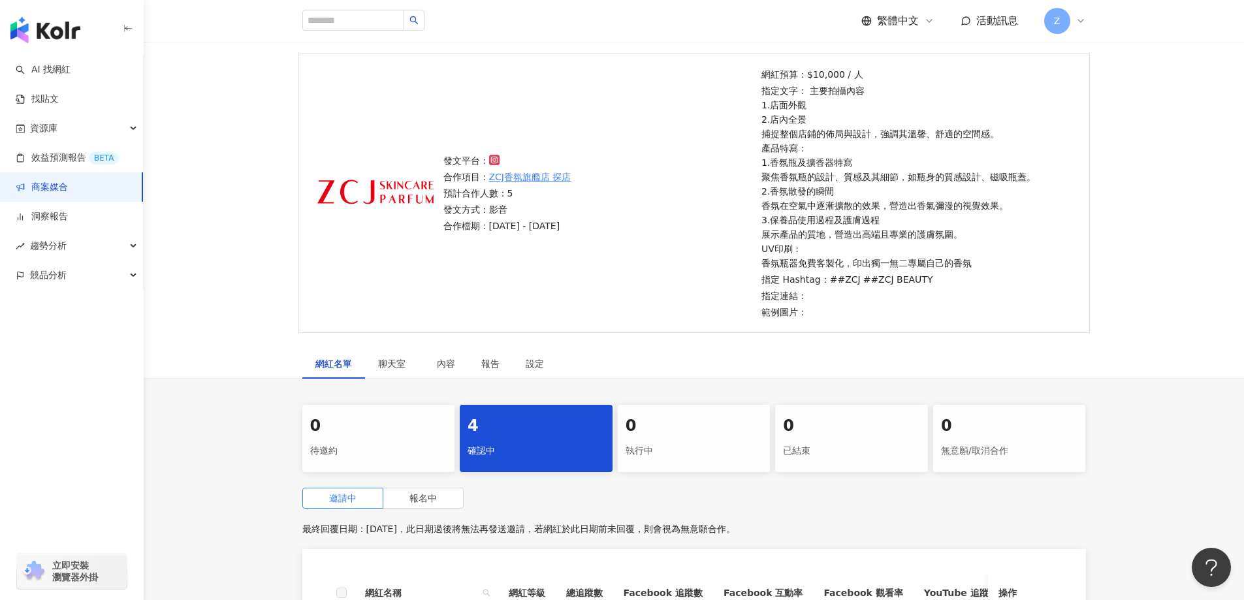
scroll to position [196, 0]
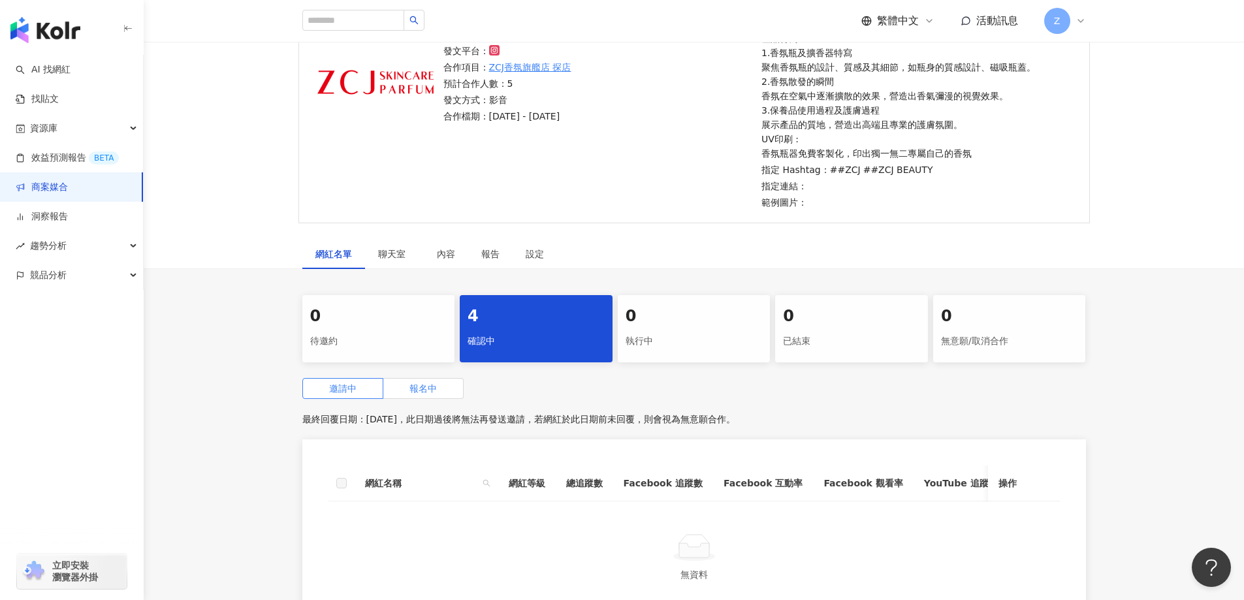
click at [435, 396] on label "報名中" at bounding box center [423, 388] width 80 height 21
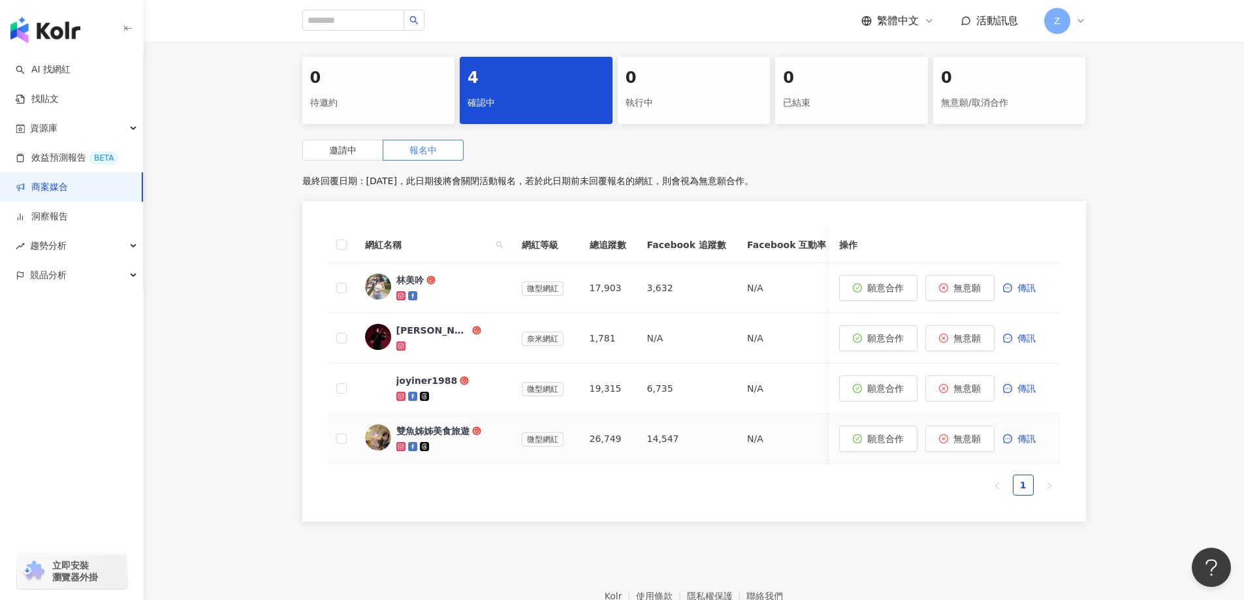
scroll to position [457, 0]
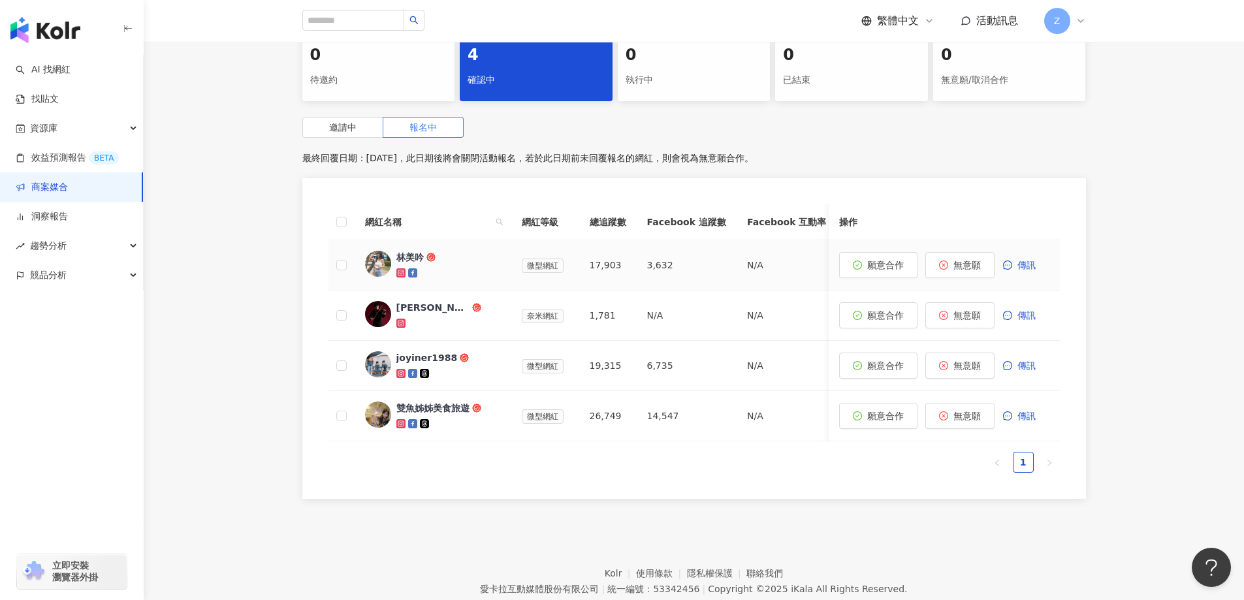
click at [402, 254] on div "林美吟" at bounding box center [409, 257] width 27 height 13
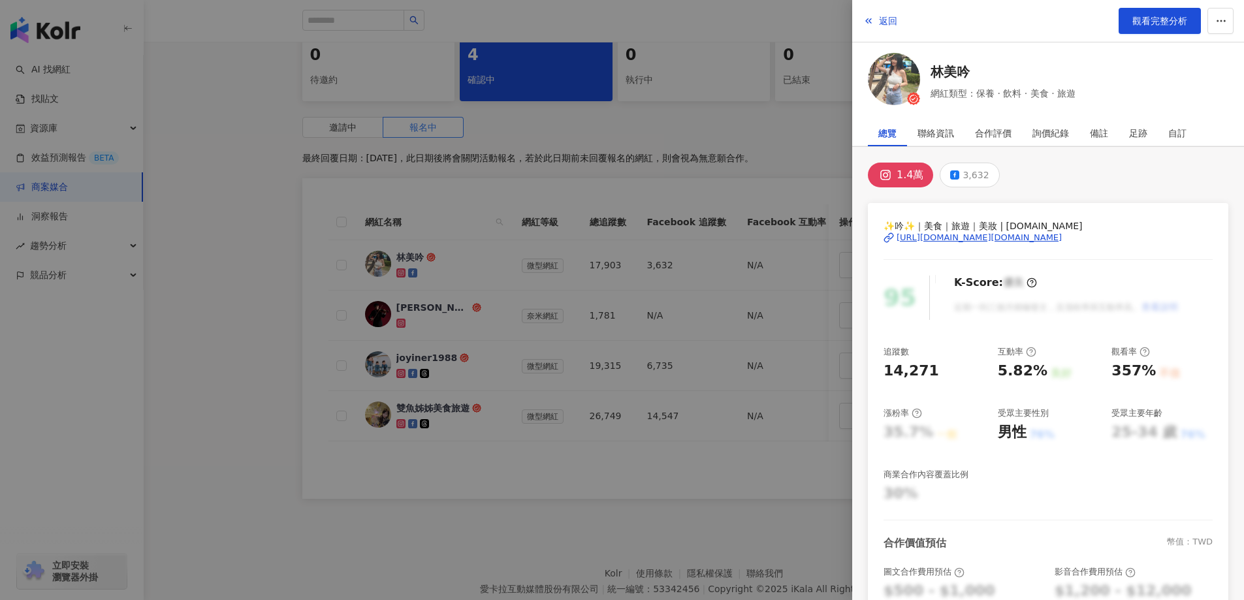
click at [940, 236] on div "https://www.instagram.com/1995.tw/" at bounding box center [979, 238] width 165 height 12
click at [741, 94] on div at bounding box center [622, 300] width 1244 height 600
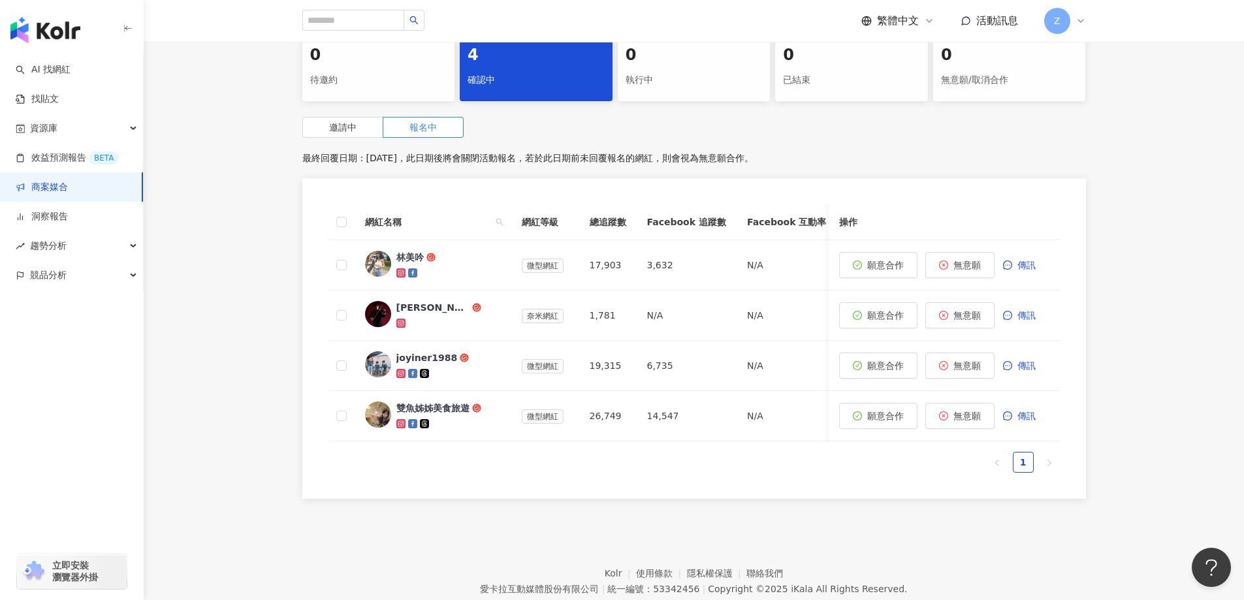
scroll to position [196, 0]
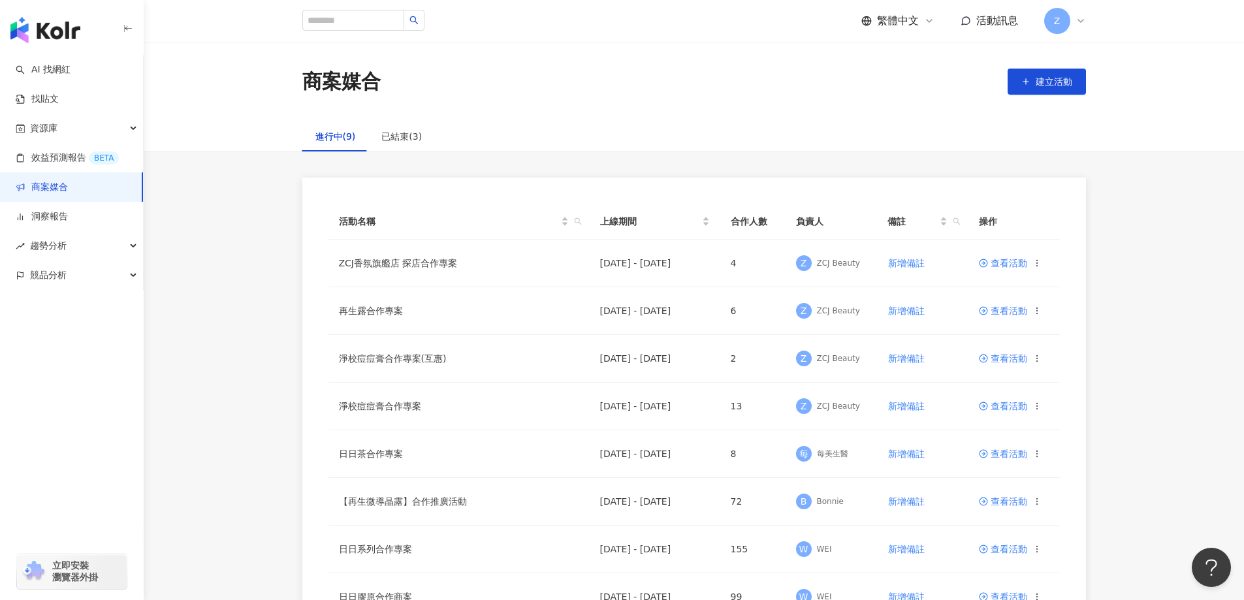
click at [46, 190] on link "商案媒合" at bounding box center [42, 187] width 52 height 13
click at [1002, 402] on span "查看活動" at bounding box center [1003, 406] width 48 height 9
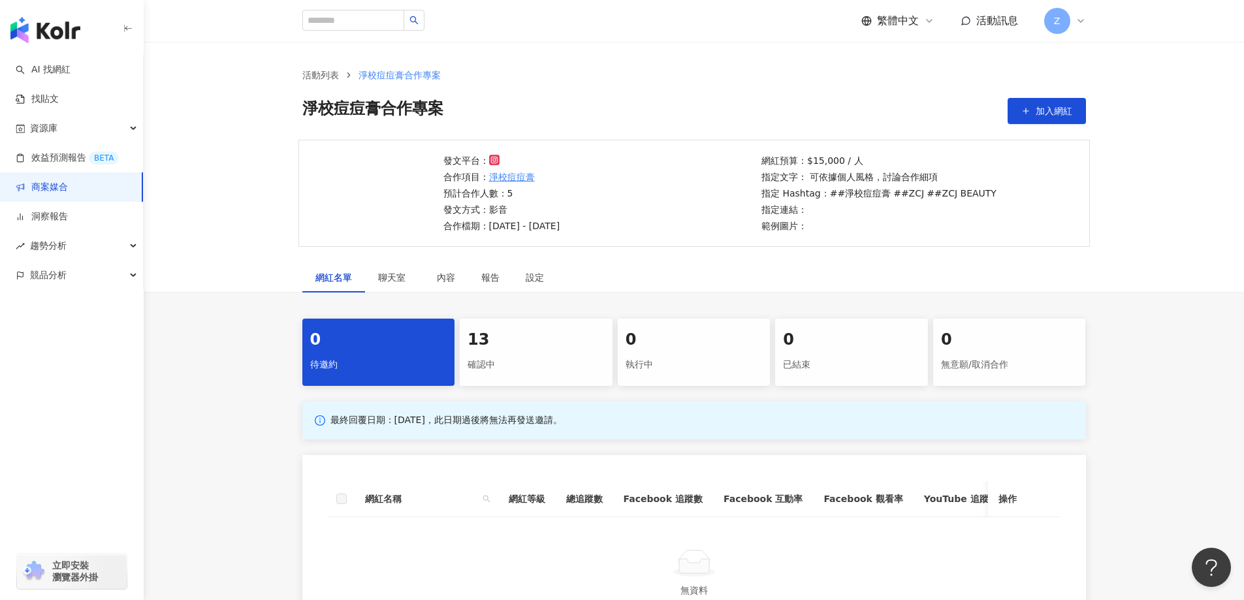
scroll to position [131, 0]
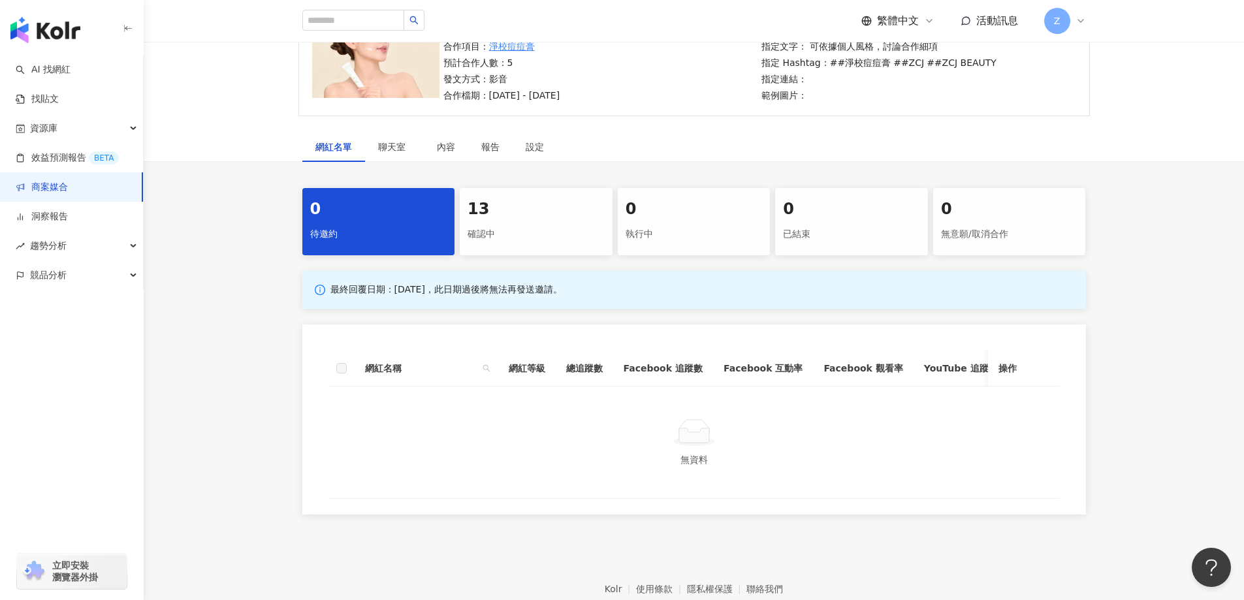
click at [564, 253] on div "13 確認中" at bounding box center [536, 221] width 153 height 67
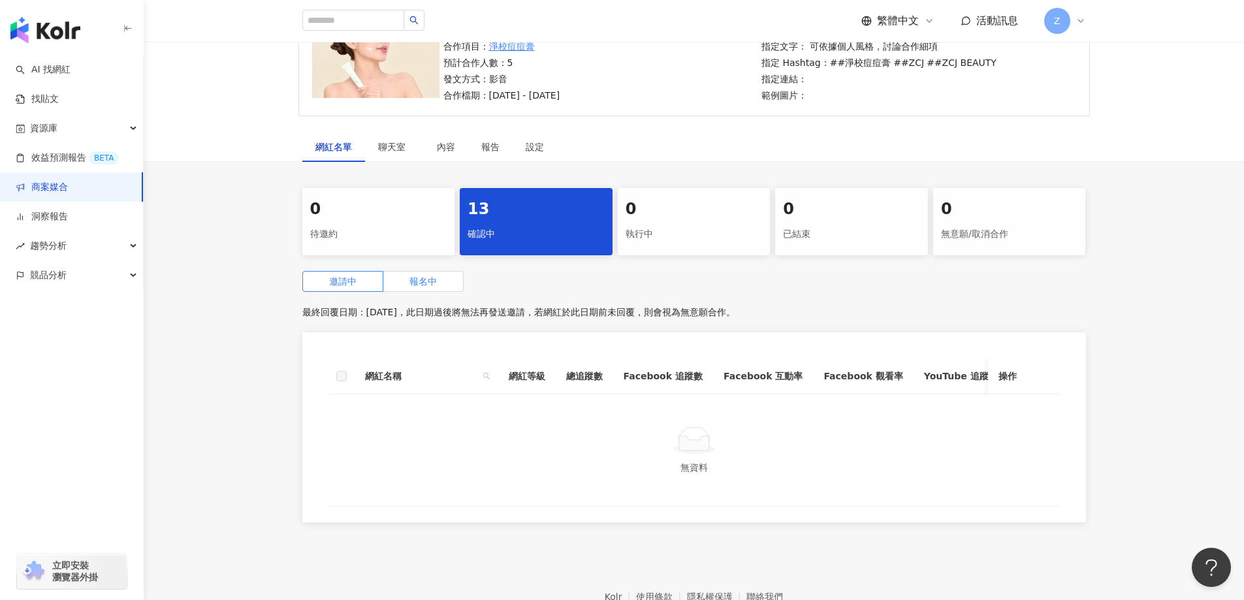
click at [456, 277] on label "報名中" at bounding box center [423, 281] width 80 height 21
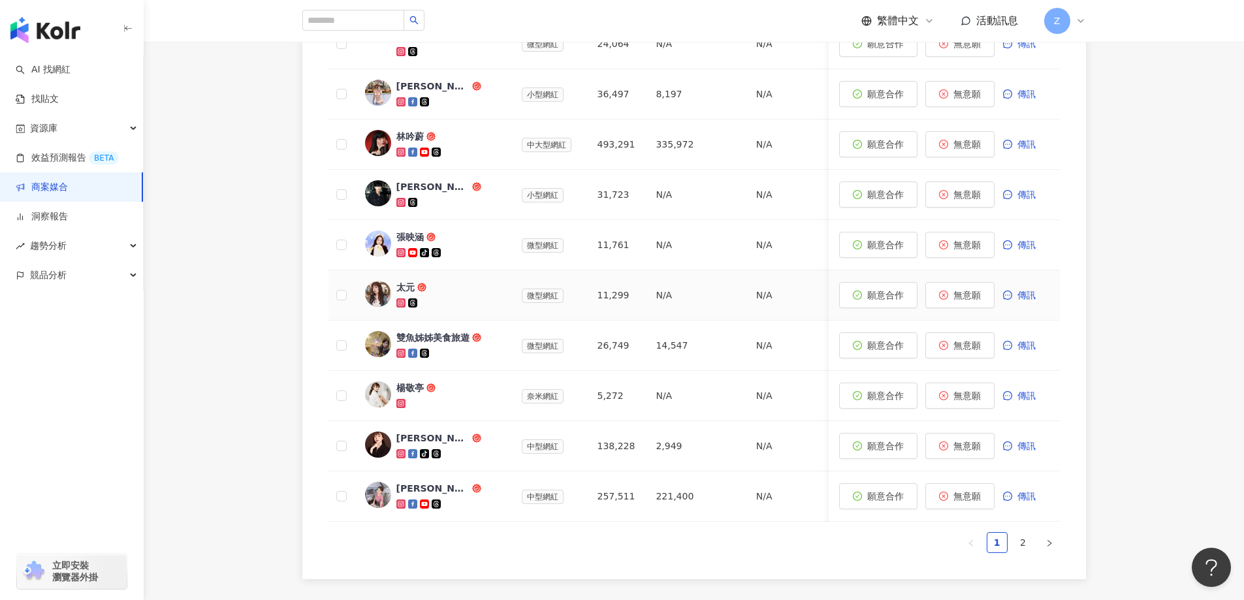
scroll to position [522, 0]
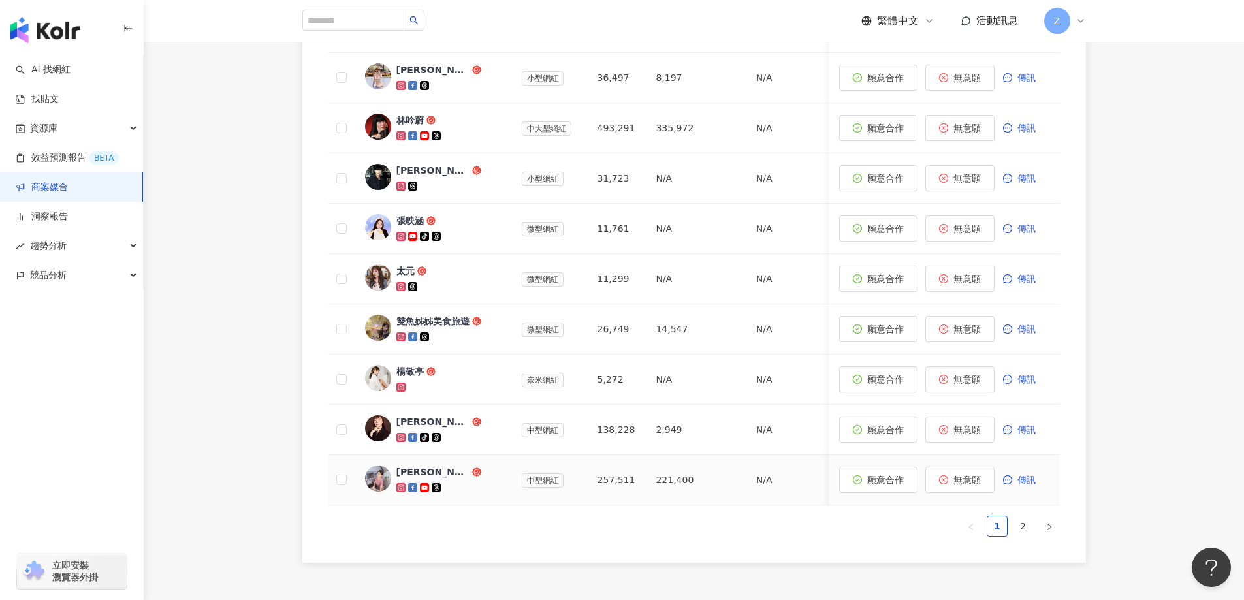
click at [424, 473] on div "Nico 古璇" at bounding box center [432, 472] width 73 height 13
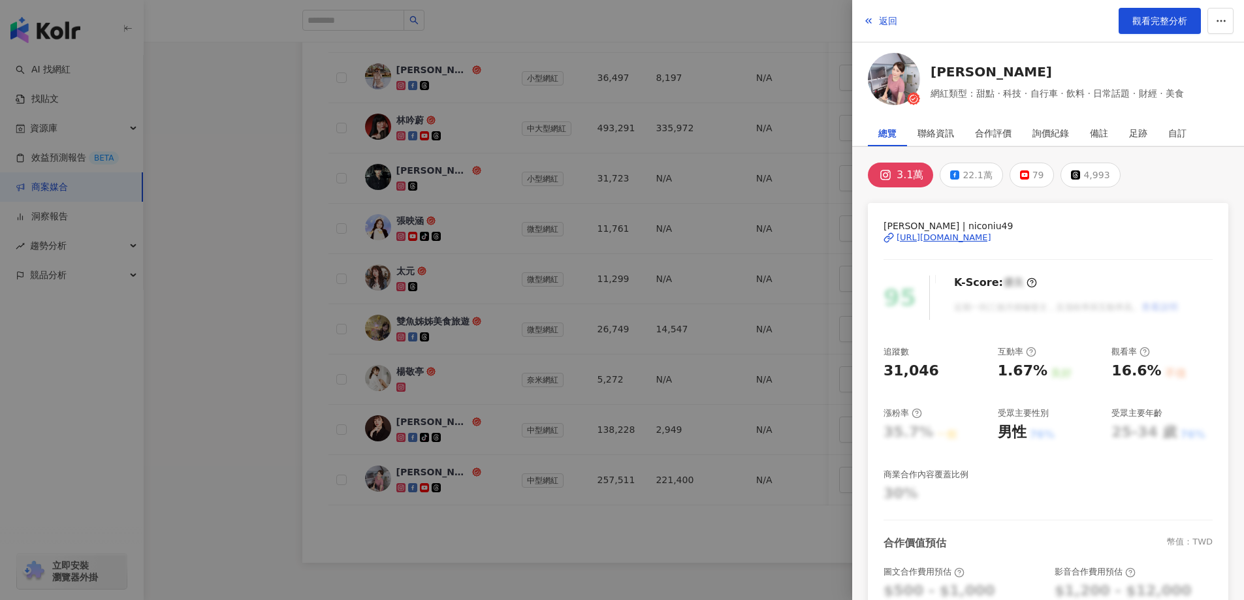
click at [922, 235] on div "https://www.instagram.com/niconiu49/" at bounding box center [944, 238] width 95 height 12
click at [667, 159] on div at bounding box center [622, 300] width 1244 height 600
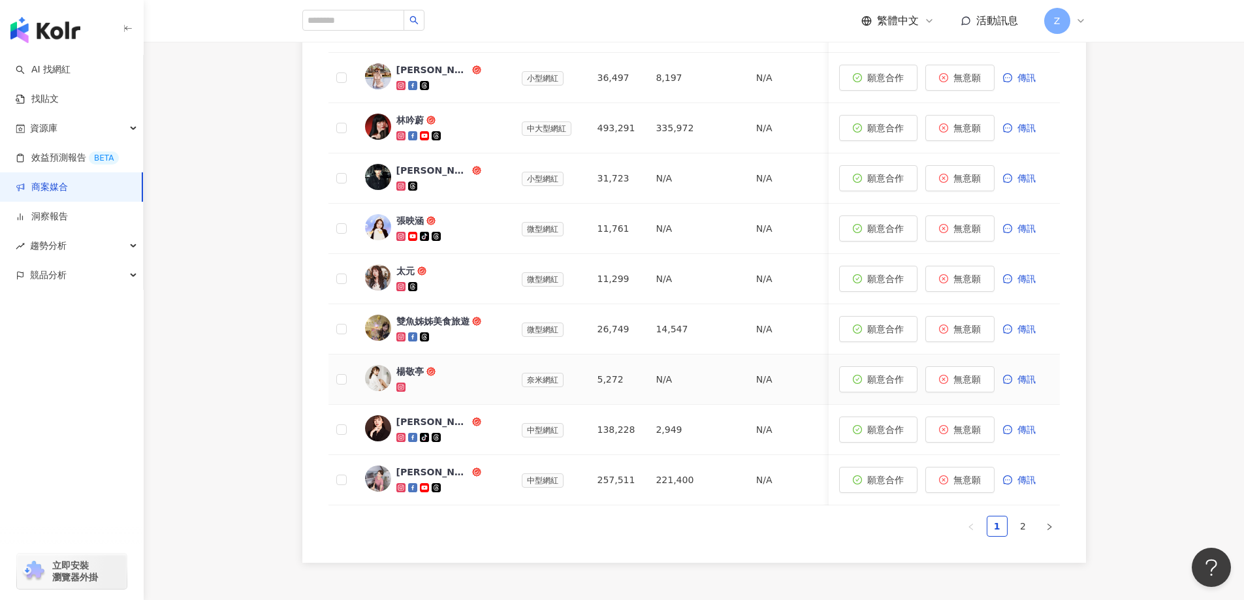
scroll to position [457, 0]
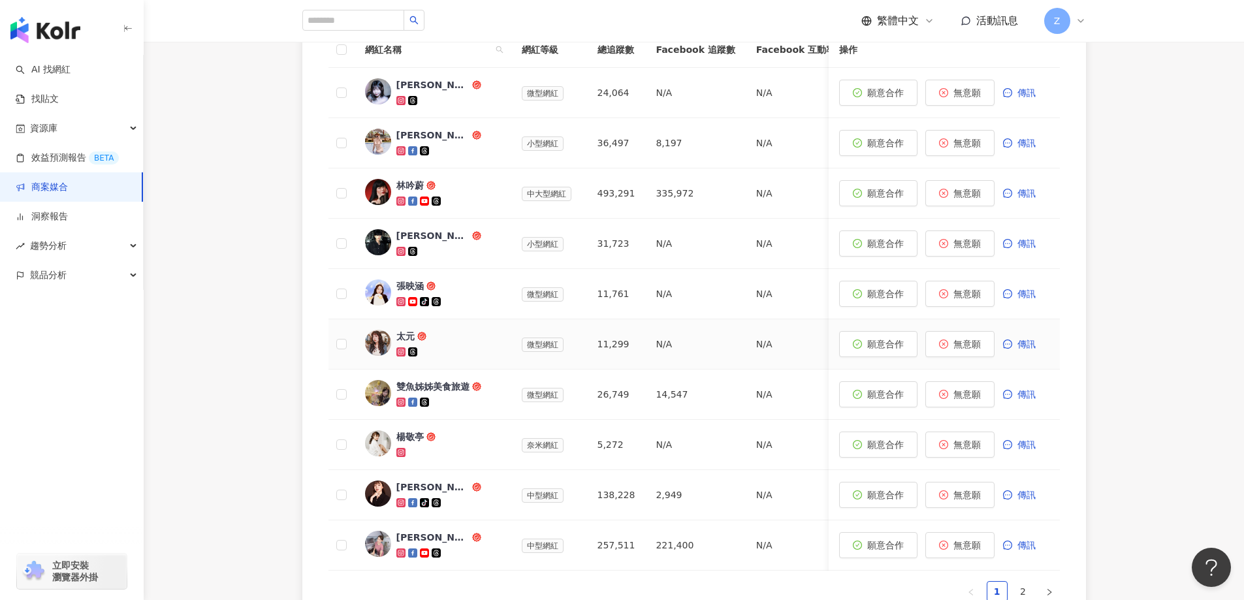
click at [409, 335] on div "太元" at bounding box center [405, 336] width 18 height 13
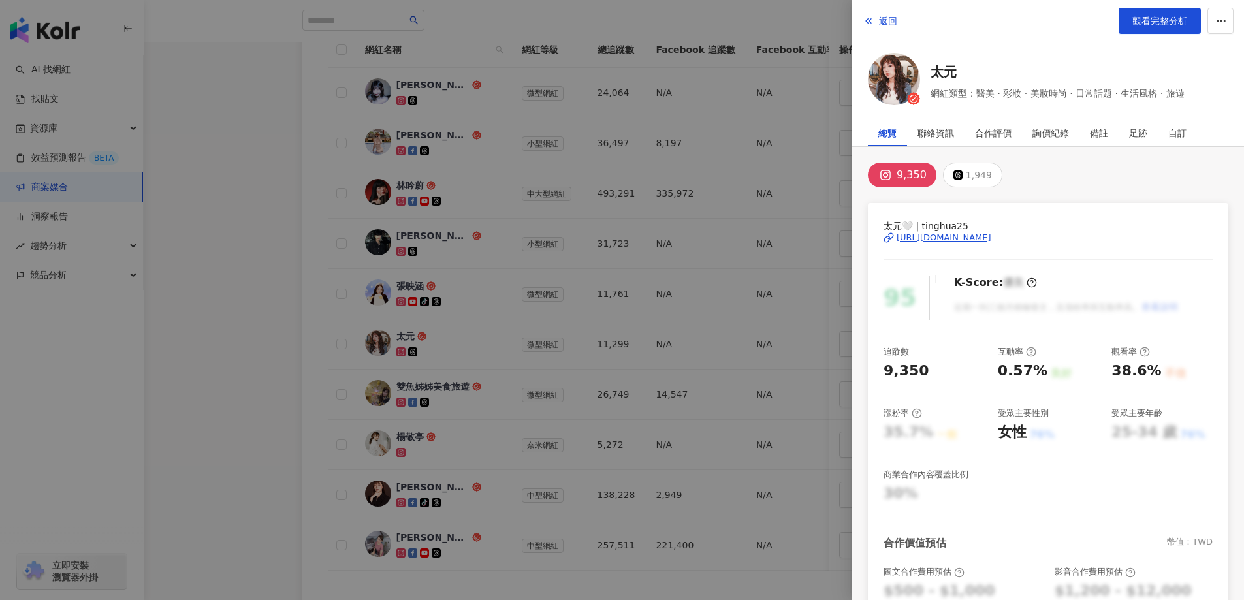
click at [906, 237] on div "https://www.instagram.com/tinghua25/" at bounding box center [944, 238] width 95 height 12
click at [503, 232] on div at bounding box center [622, 300] width 1244 height 600
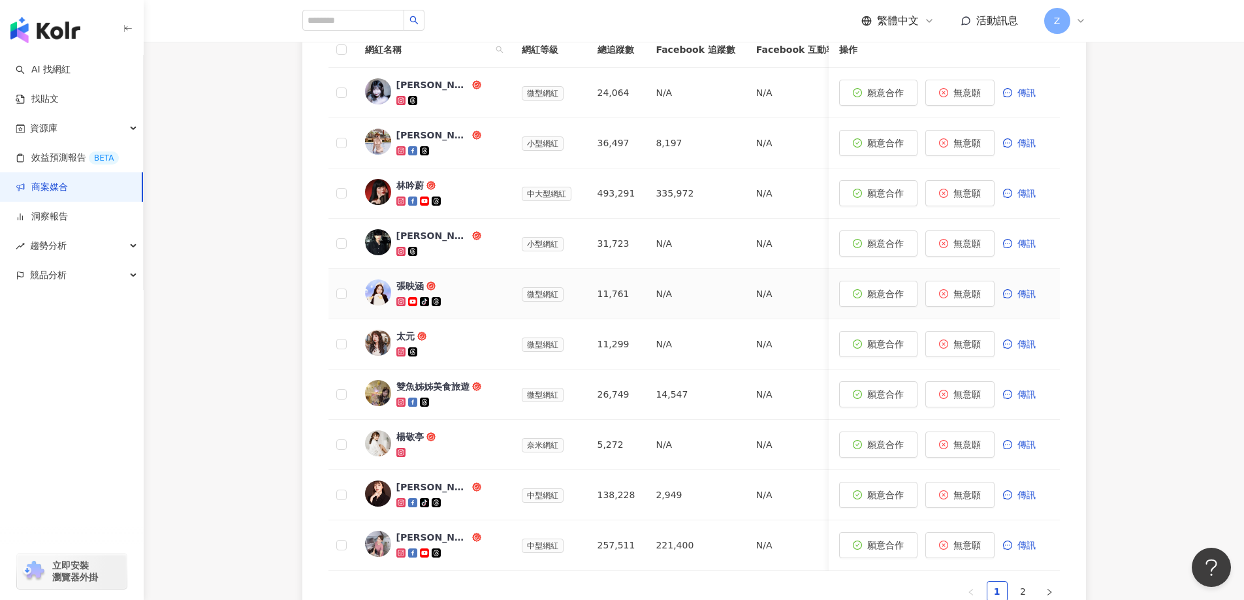
click at [419, 286] on div "張映涵" at bounding box center [409, 286] width 27 height 13
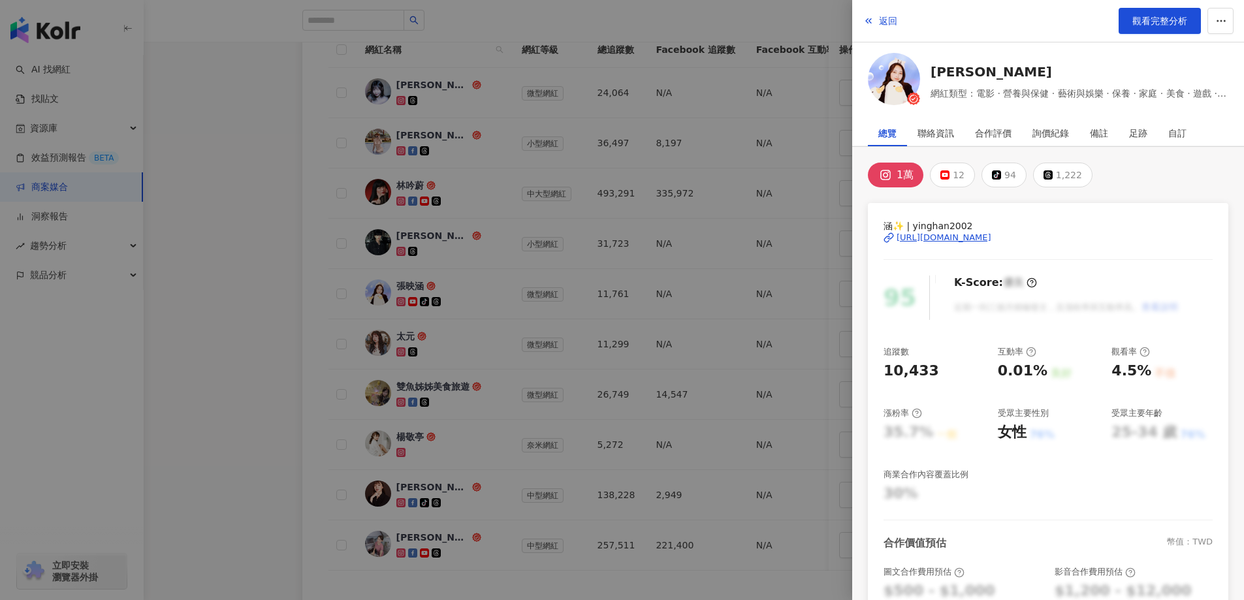
click at [403, 233] on div at bounding box center [622, 300] width 1244 height 600
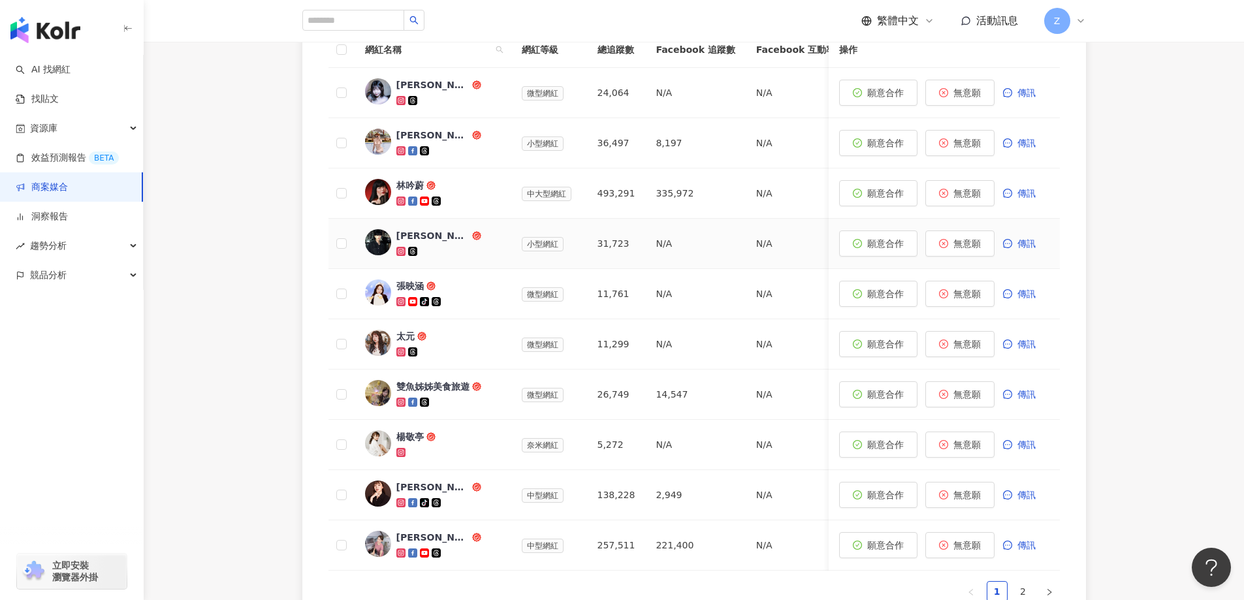
click at [406, 235] on div "裕翔" at bounding box center [432, 235] width 73 height 13
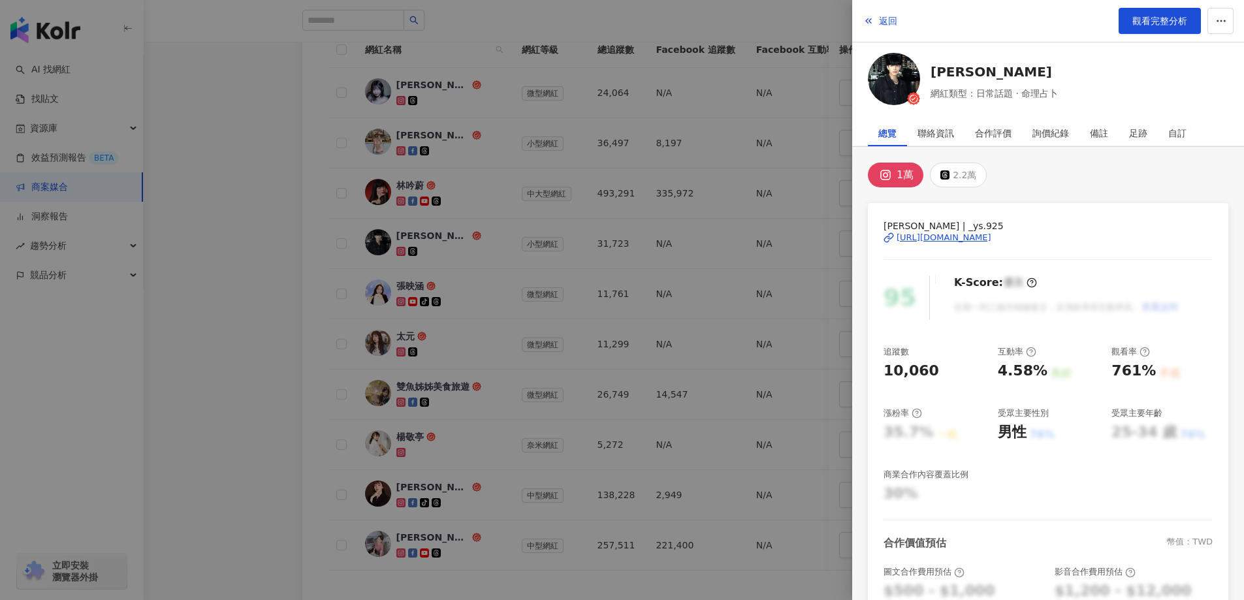
click at [904, 240] on div "https://www.instagram.com/_ys.925/" at bounding box center [944, 238] width 95 height 12
click at [464, 261] on div at bounding box center [622, 300] width 1244 height 600
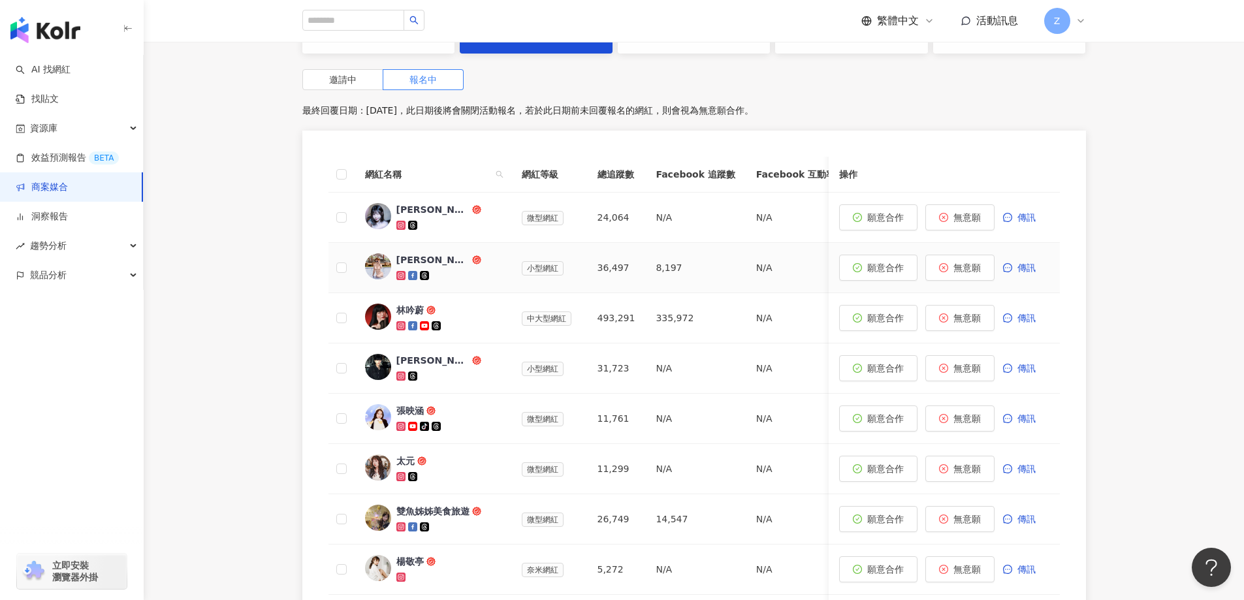
scroll to position [327, 0]
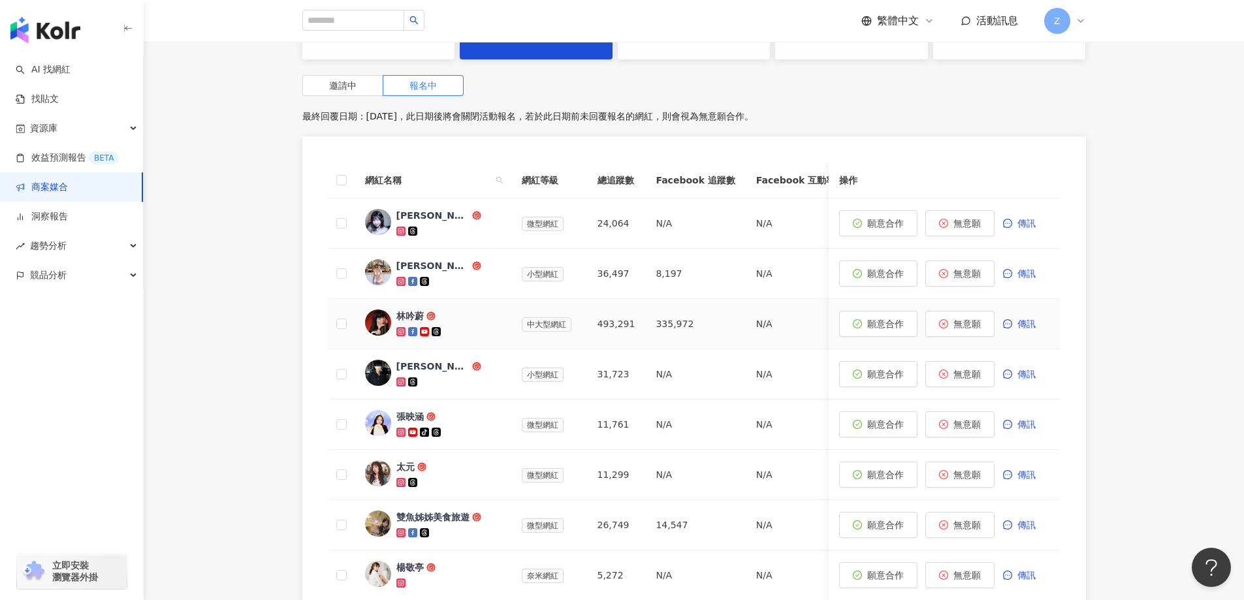
click at [411, 318] on div "林吟蔚" at bounding box center [409, 316] width 27 height 13
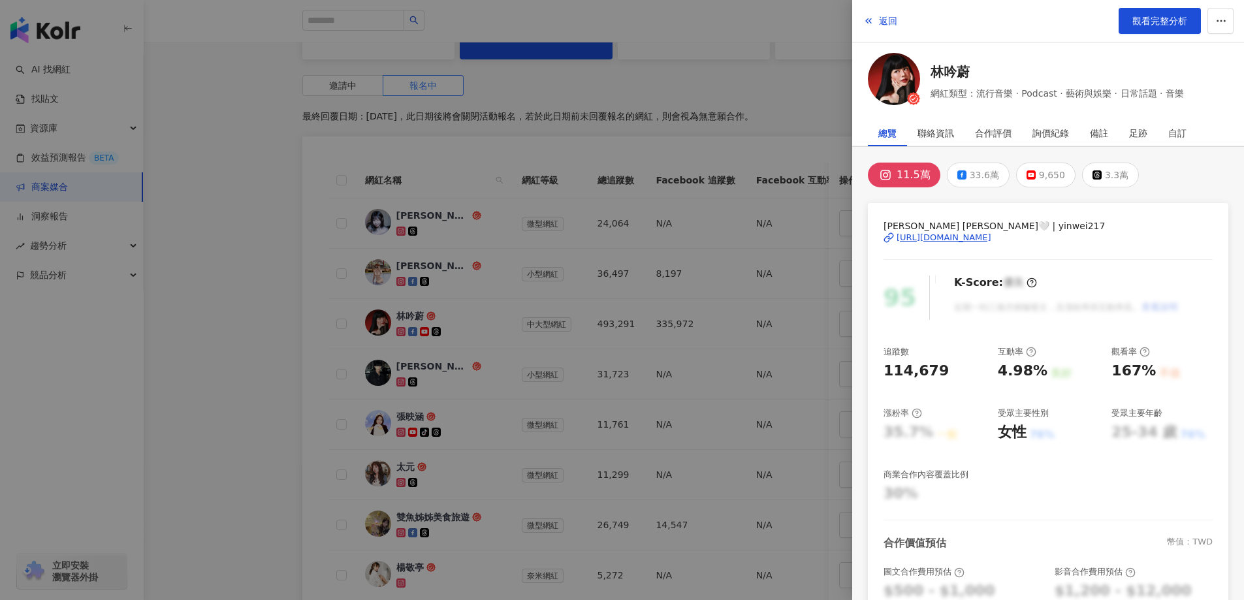
click at [936, 234] on div "https://www.instagram.com/yinwei217/" at bounding box center [944, 238] width 95 height 12
click at [417, 317] on div at bounding box center [622, 300] width 1244 height 600
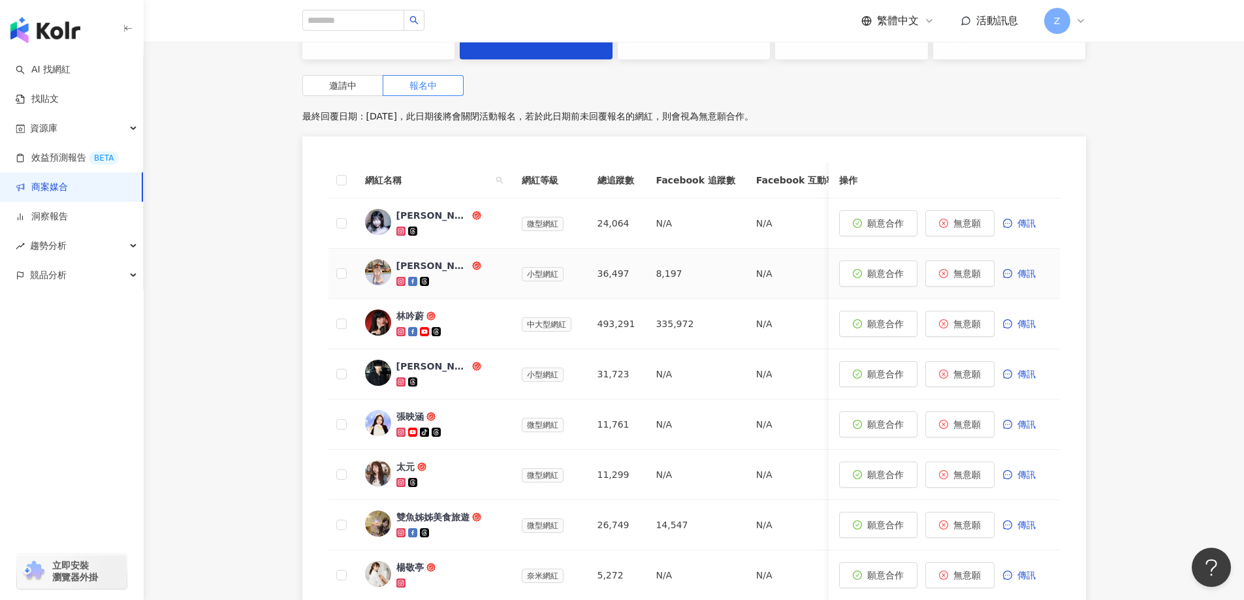
click at [425, 264] on div "Ling's Travelmap" at bounding box center [432, 265] width 73 height 13
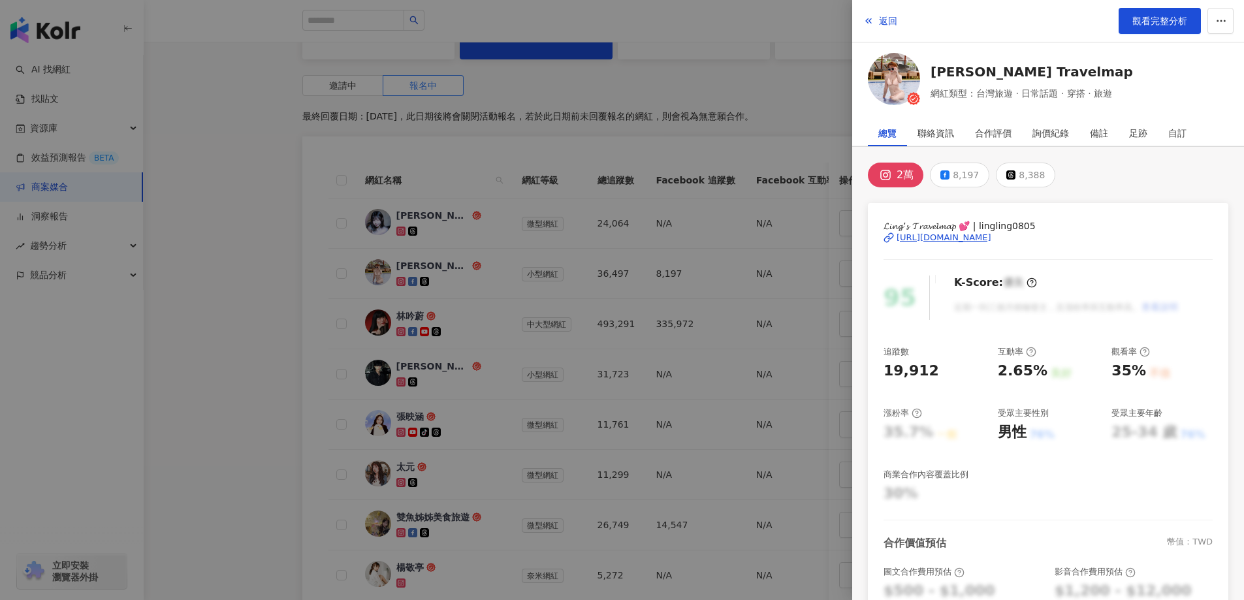
click at [929, 238] on div "https://www.instagram.com/lingling0805/" at bounding box center [944, 238] width 95 height 12
click at [493, 185] on div at bounding box center [622, 300] width 1244 height 600
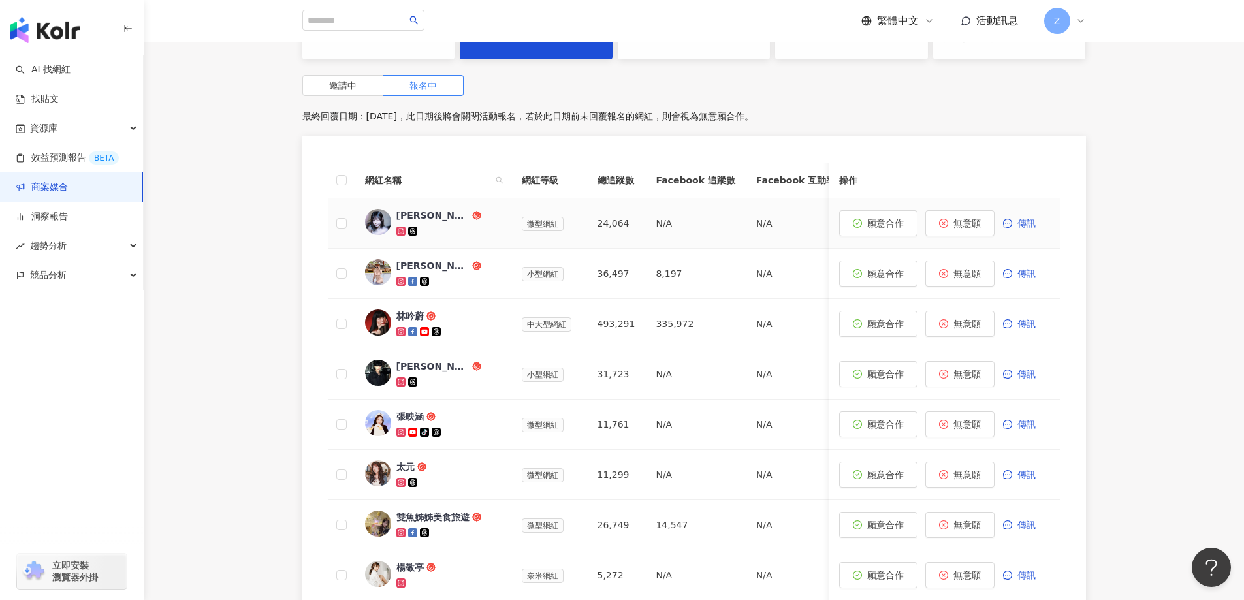
click at [400, 213] on div "邦妮子" at bounding box center [432, 215] width 73 height 13
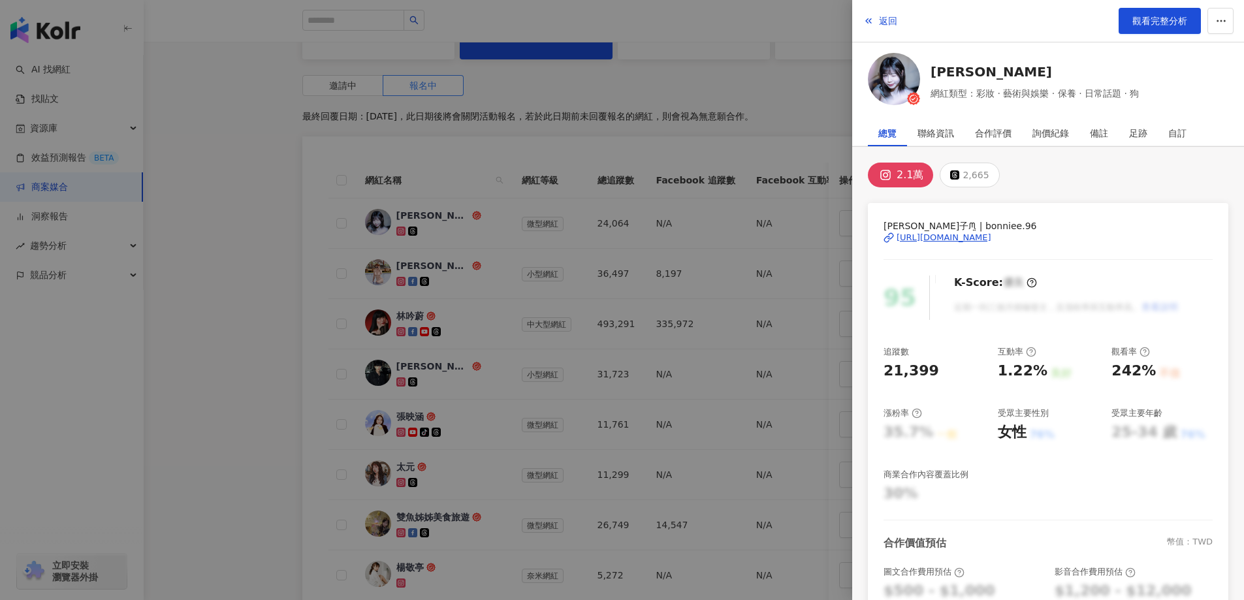
click at [903, 233] on div "https://www.instagram.com/bonniee.96/" at bounding box center [944, 238] width 95 height 12
click at [571, 196] on div at bounding box center [622, 300] width 1244 height 600
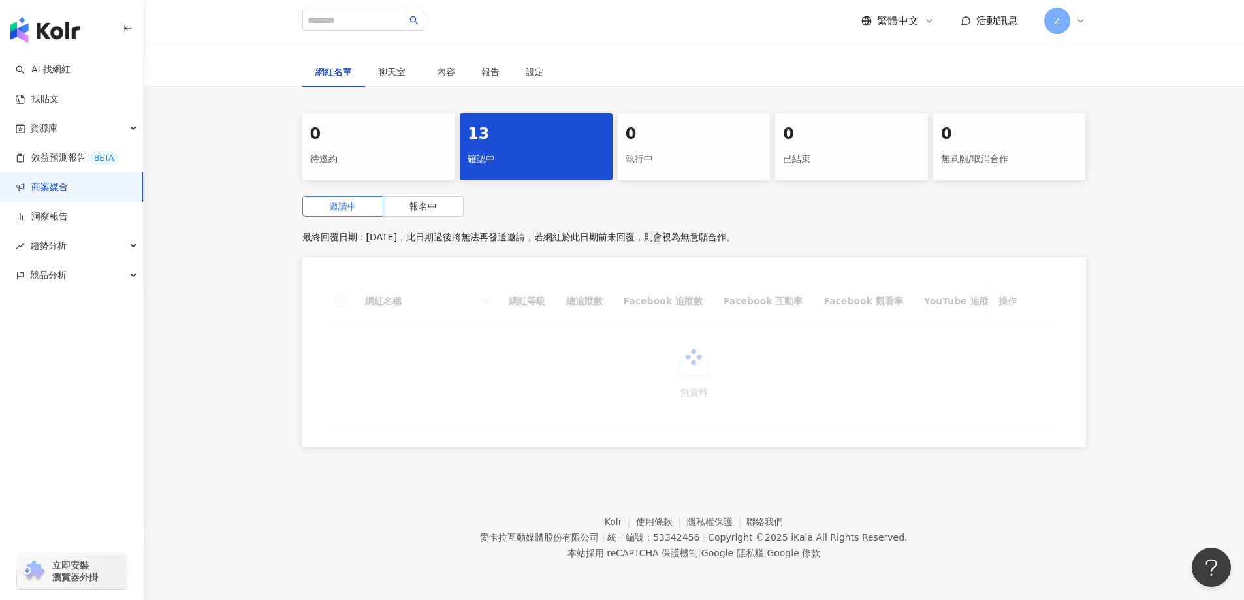
scroll to position [131, 0]
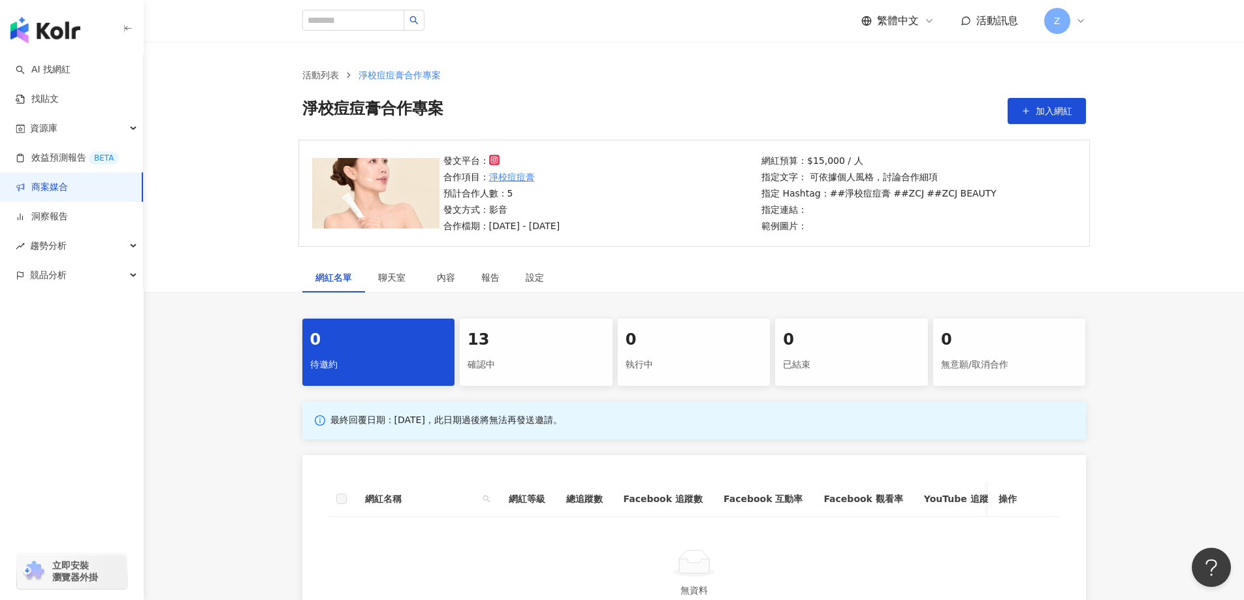
click at [68, 191] on link "商案媒合" at bounding box center [42, 187] width 52 height 13
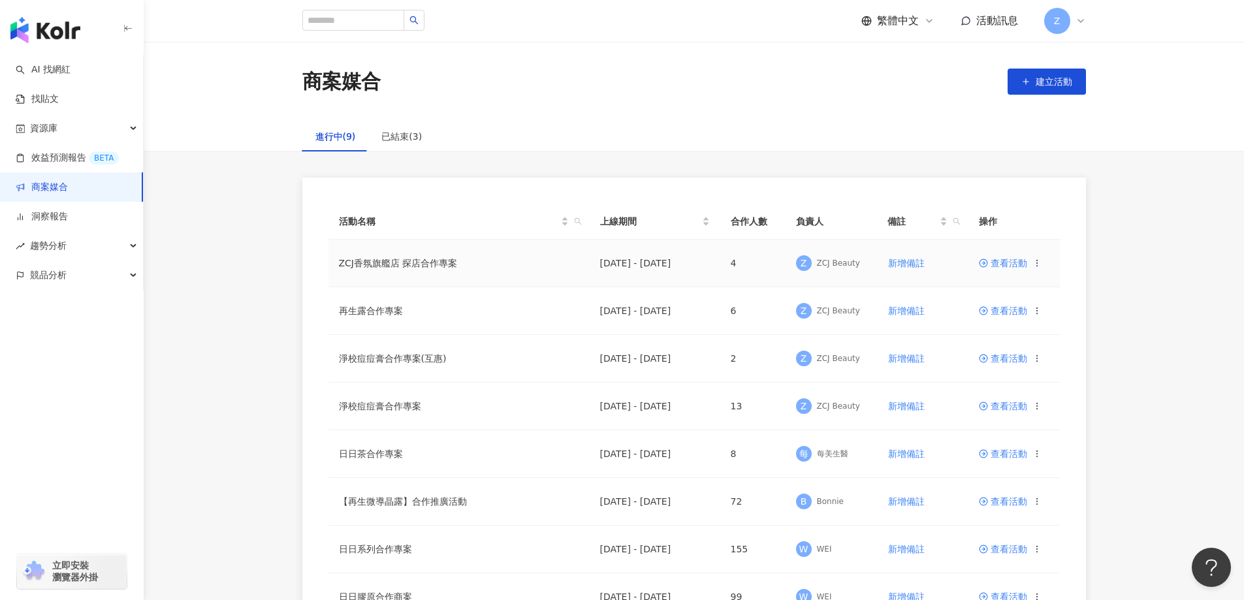
click at [1006, 263] on span "查看活動" at bounding box center [1003, 263] width 48 height 9
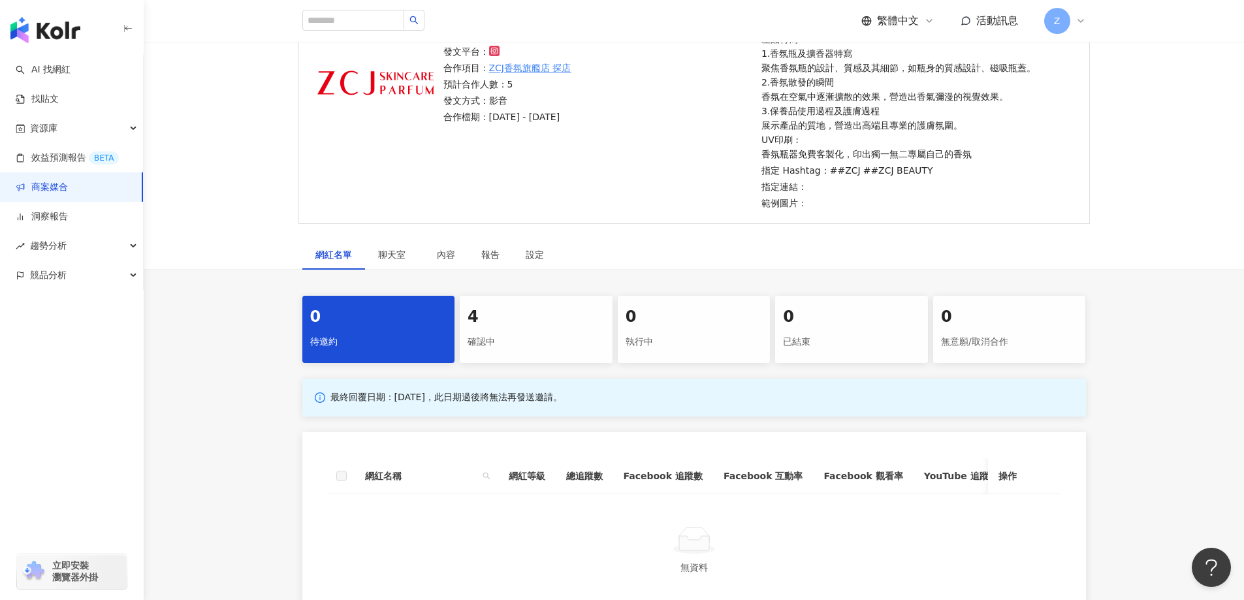
scroll to position [196, 0]
click at [524, 330] on div "確認中" at bounding box center [536, 341] width 137 height 22
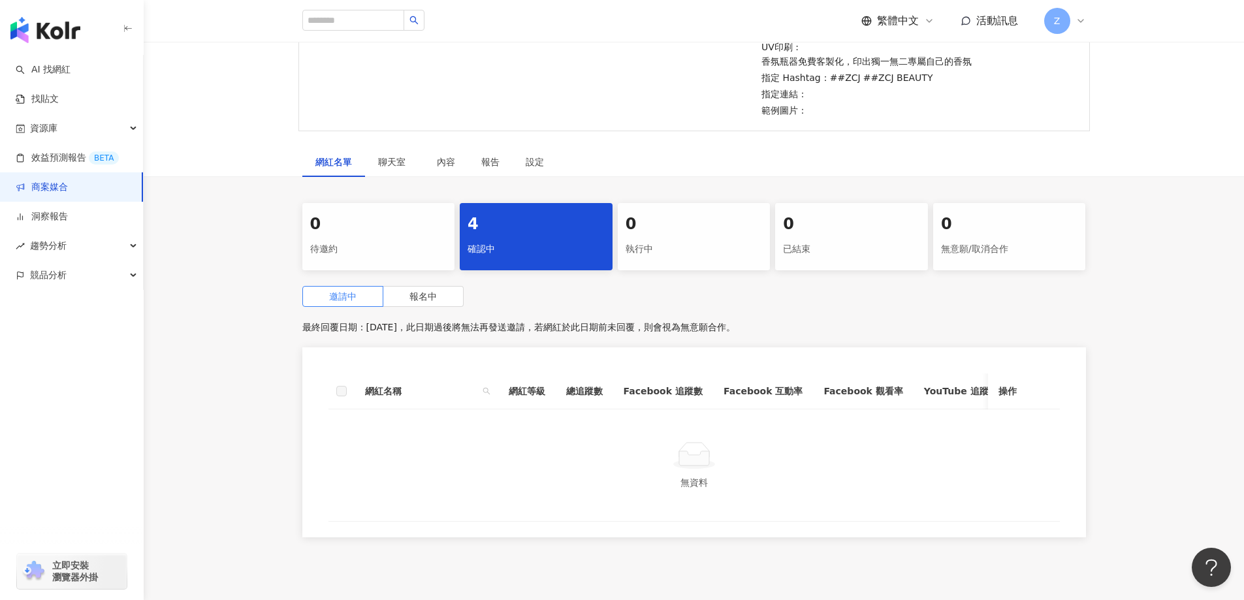
scroll to position [388, 0]
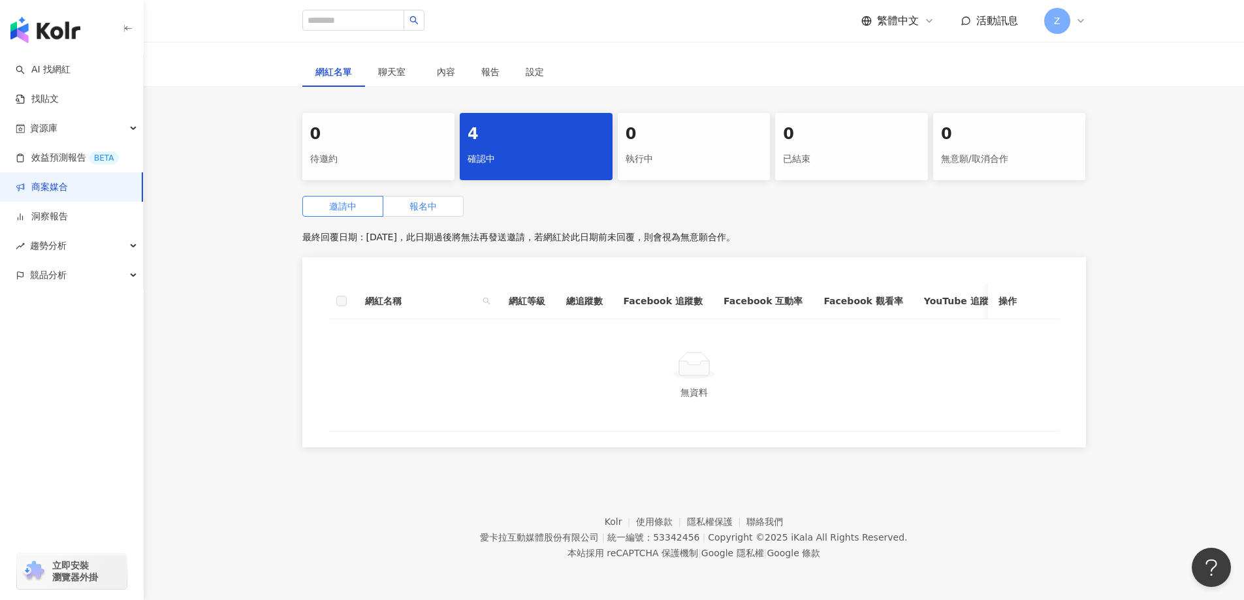
click at [428, 201] on span "報名中" at bounding box center [422, 206] width 27 height 10
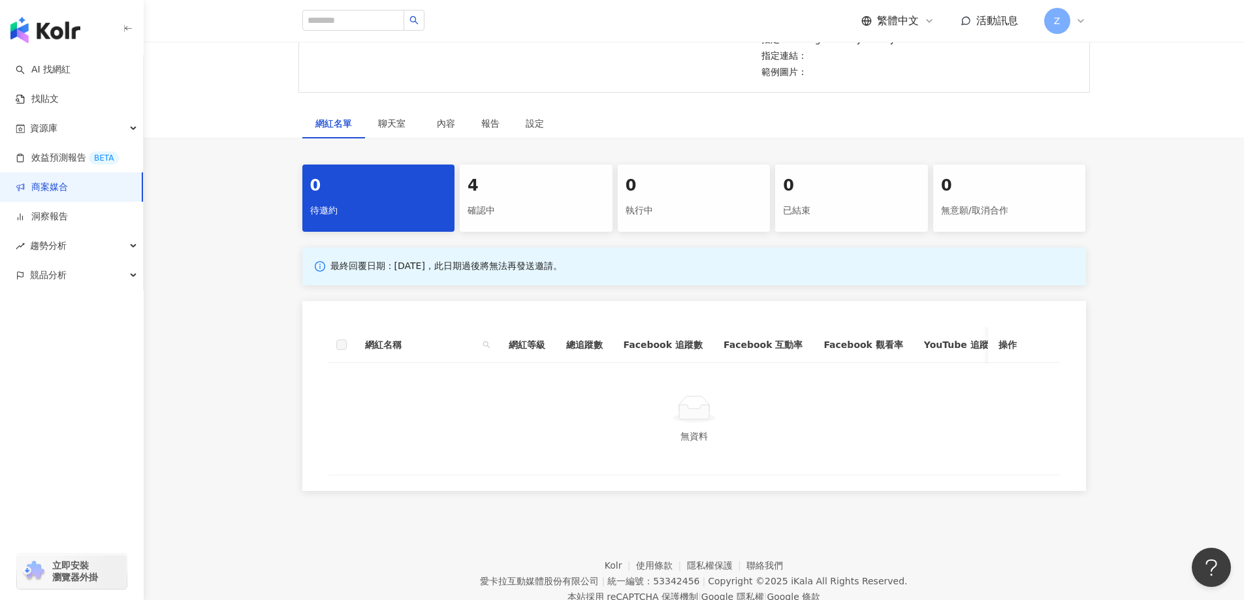
scroll to position [380, 0]
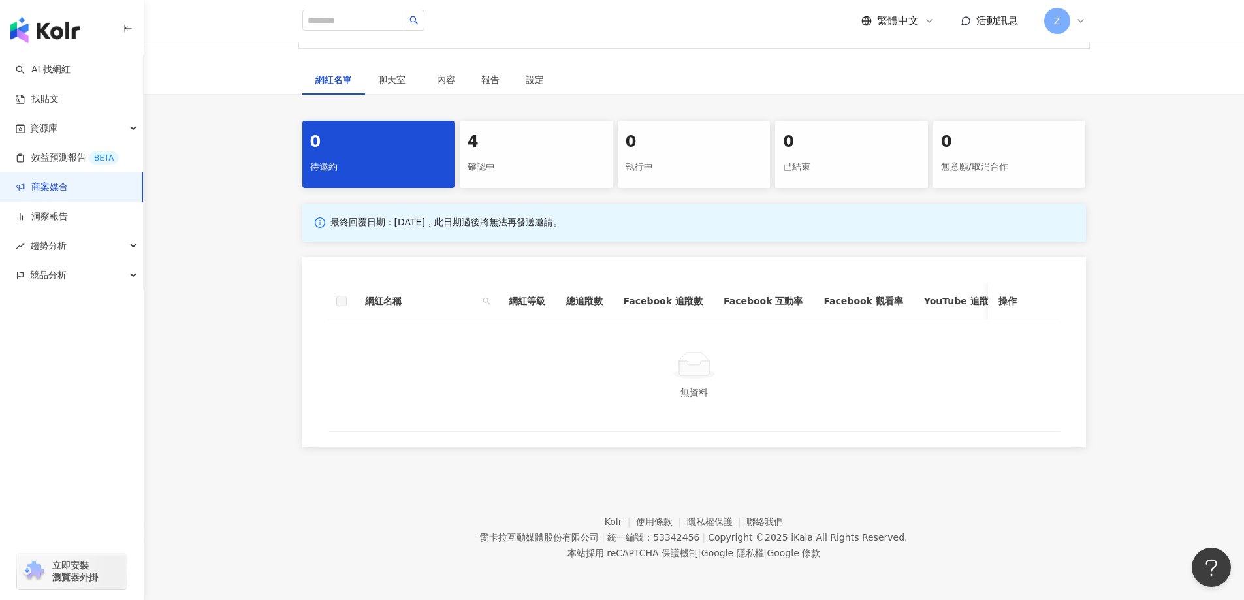
click at [551, 159] on div "確認中" at bounding box center [536, 167] width 137 height 22
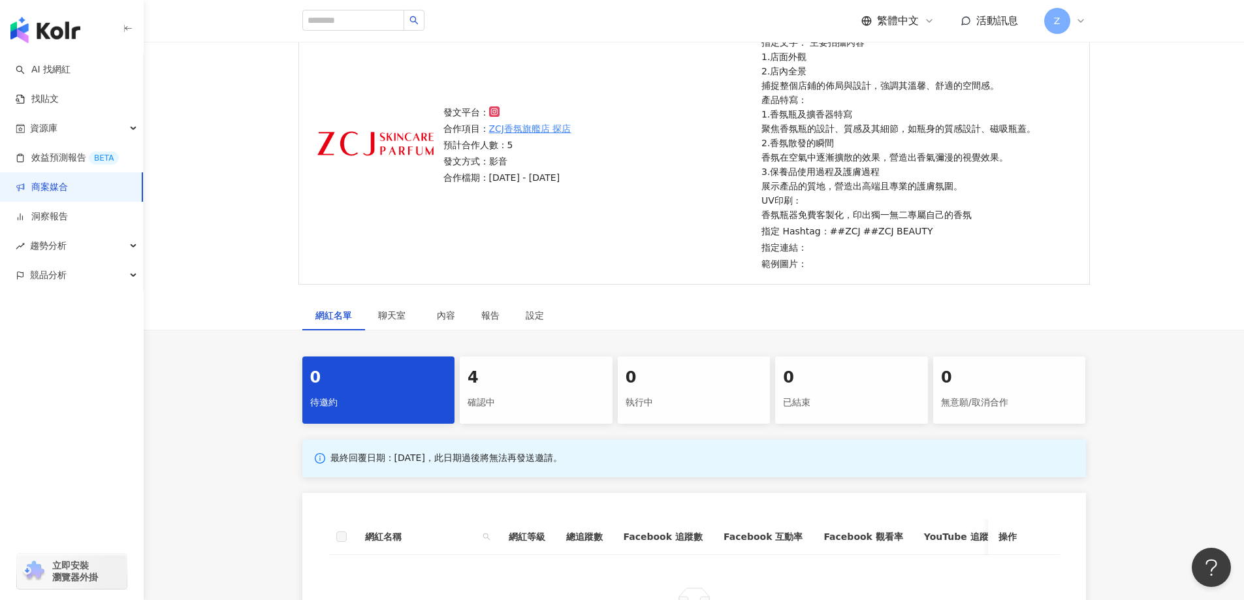
scroll to position [261, 0]
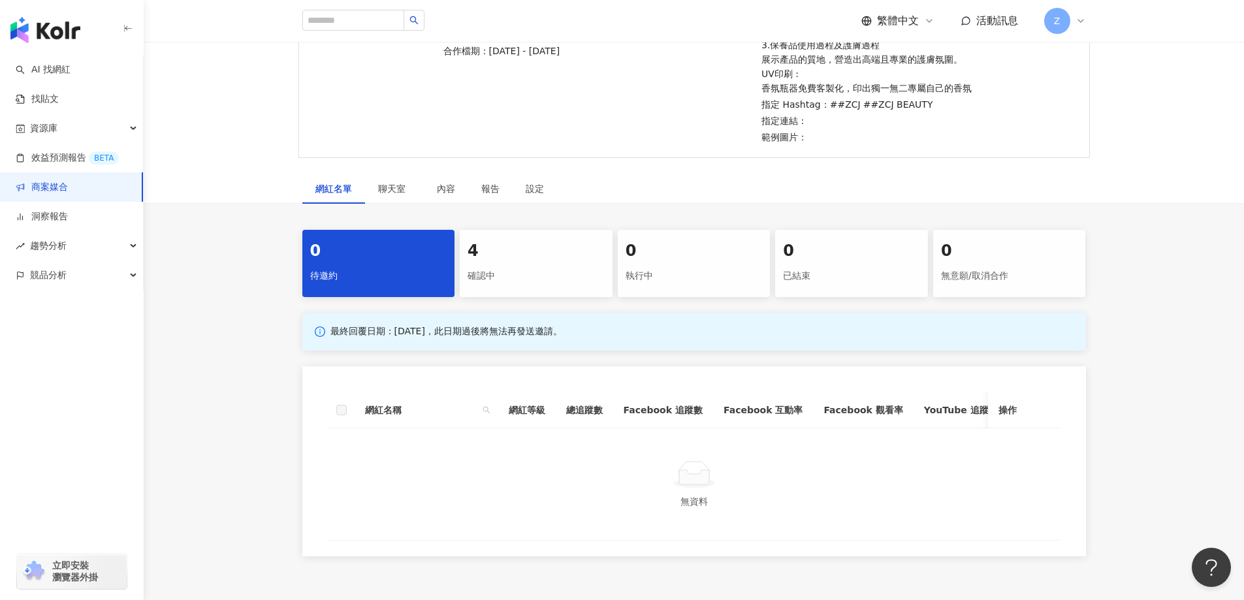
click at [46, 188] on link "商案媒合" at bounding box center [42, 187] width 52 height 13
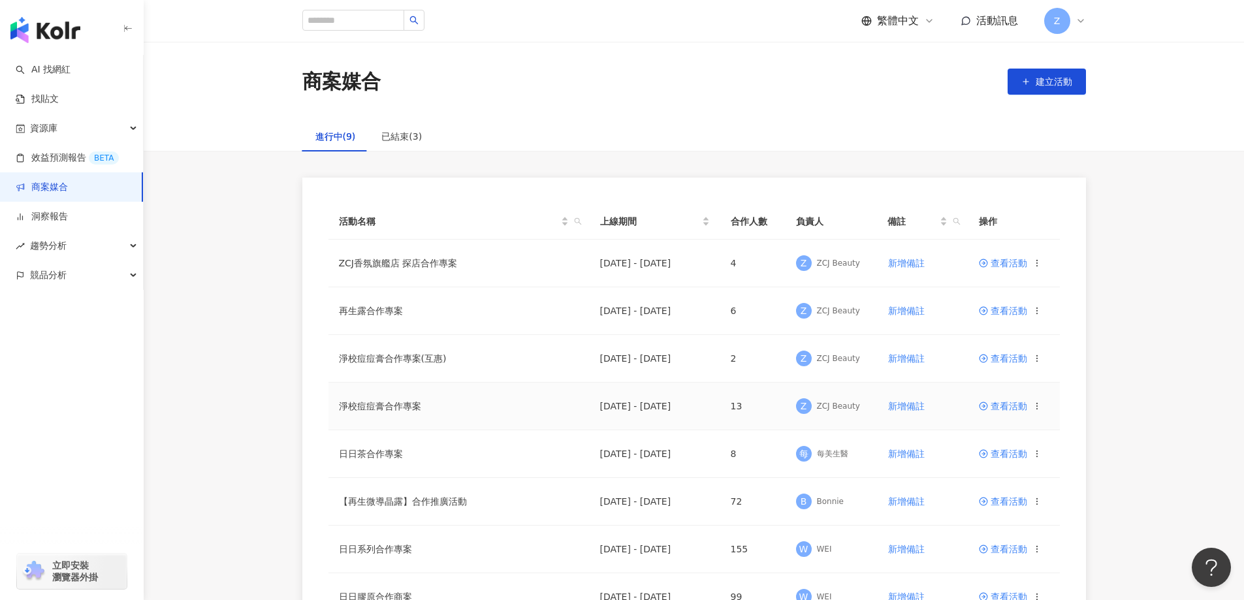
scroll to position [131, 0]
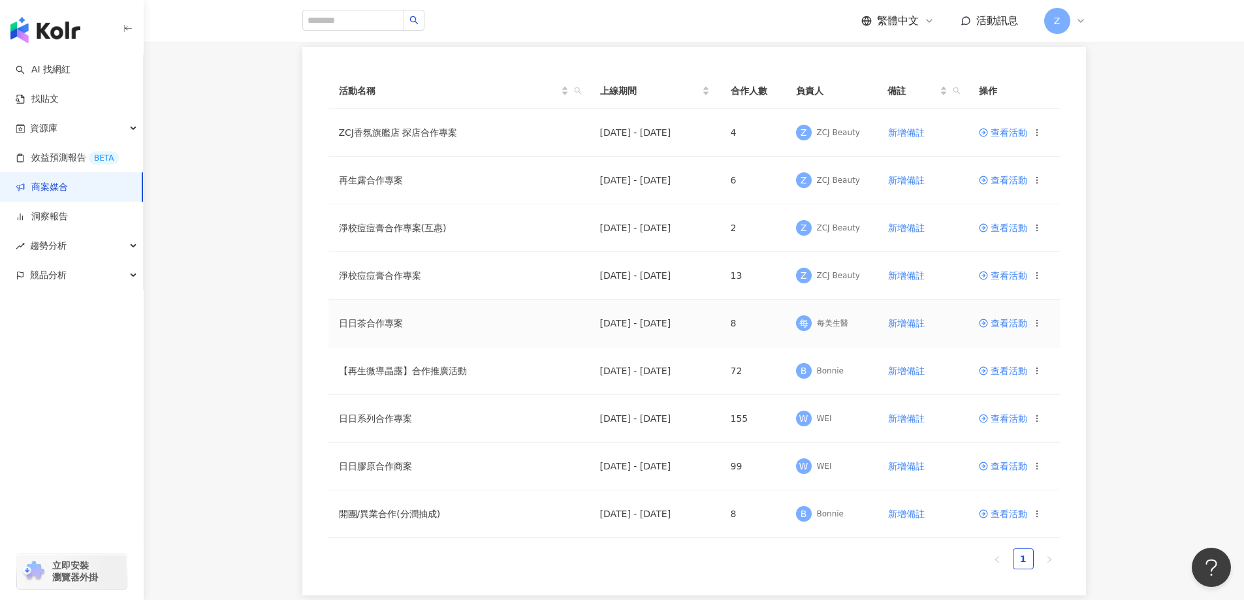
click at [989, 323] on span at bounding box center [985, 323] width 12 height 10
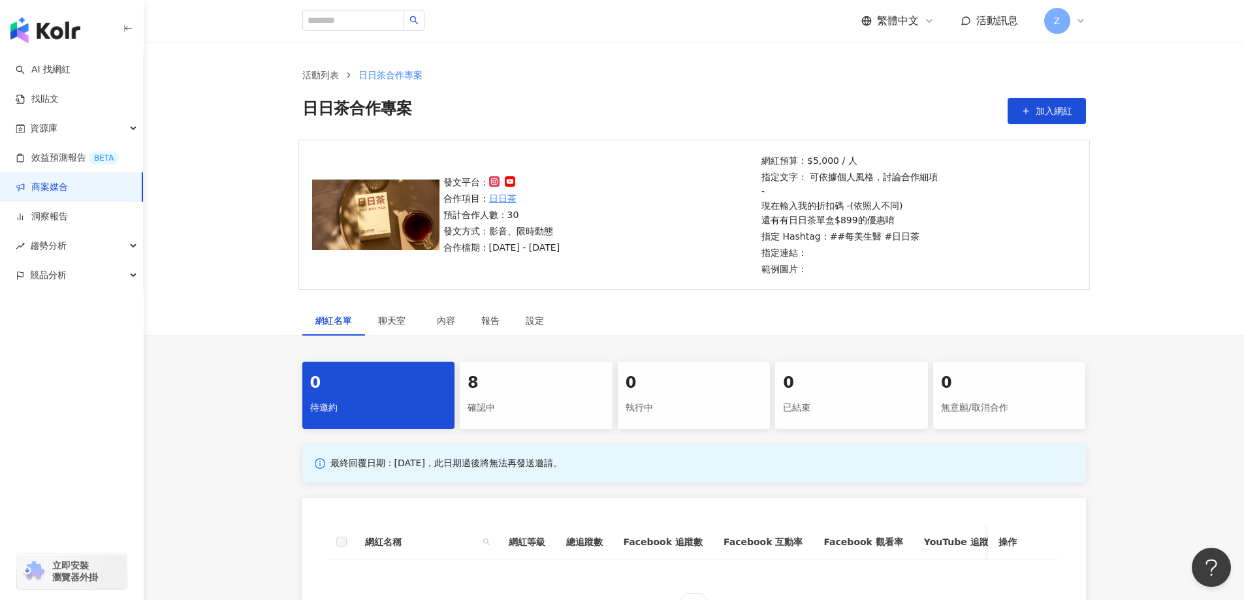
click at [526, 398] on div "確認中" at bounding box center [536, 408] width 137 height 22
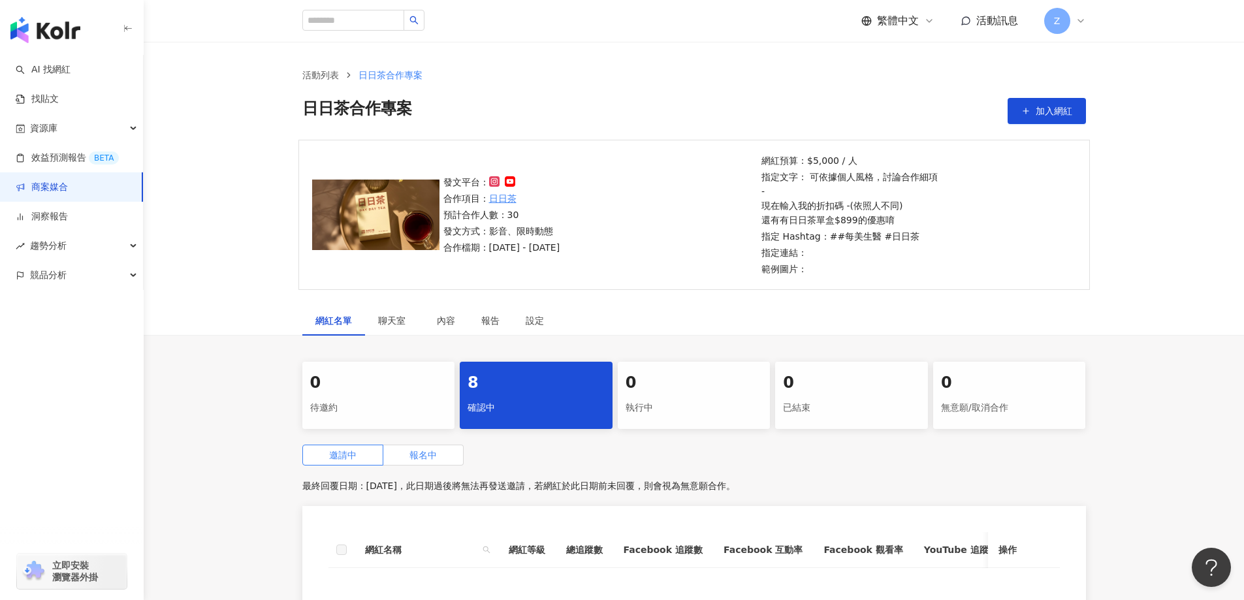
click at [451, 451] on label "報名中" at bounding box center [423, 455] width 80 height 21
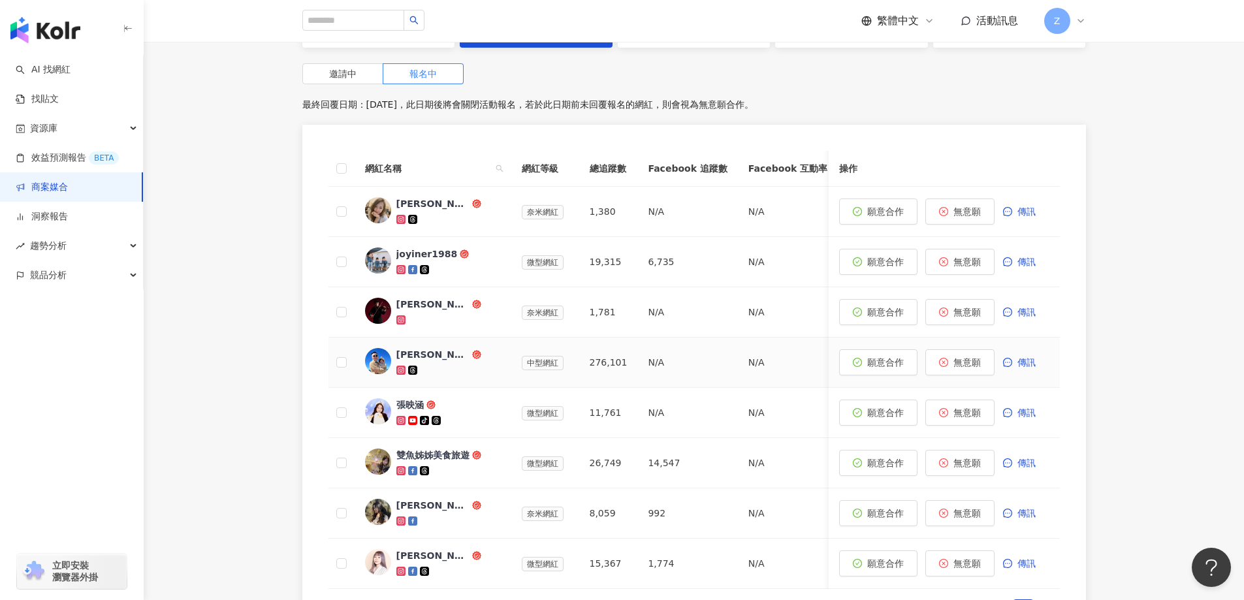
scroll to position [457, 0]
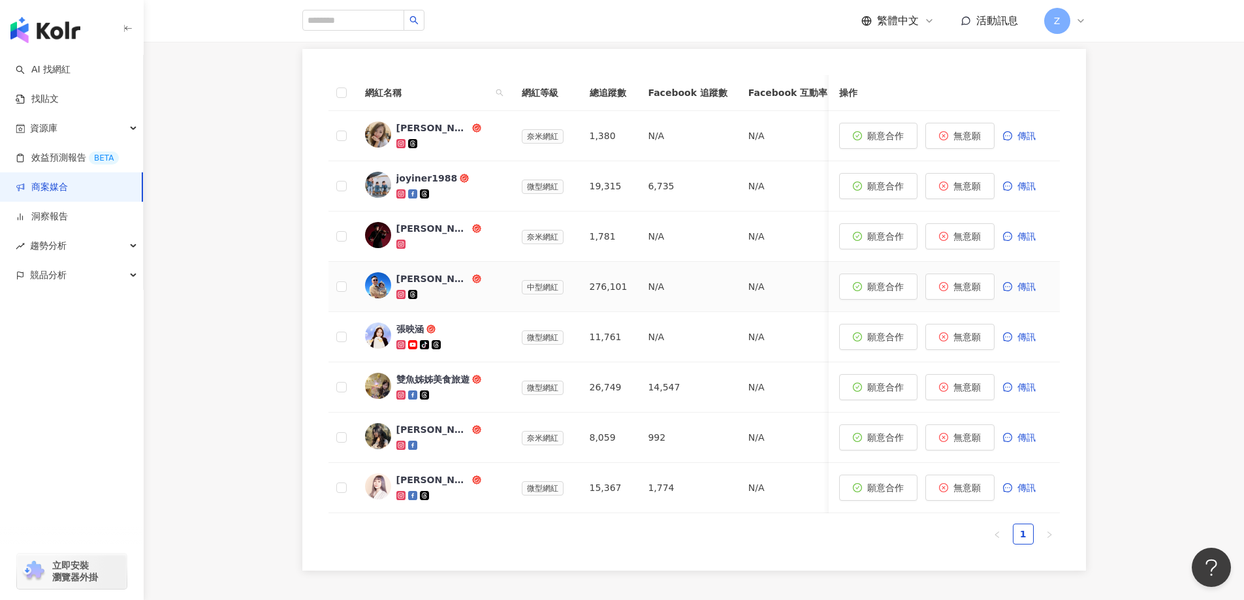
click at [410, 282] on div "林思齊" at bounding box center [432, 278] width 73 height 13
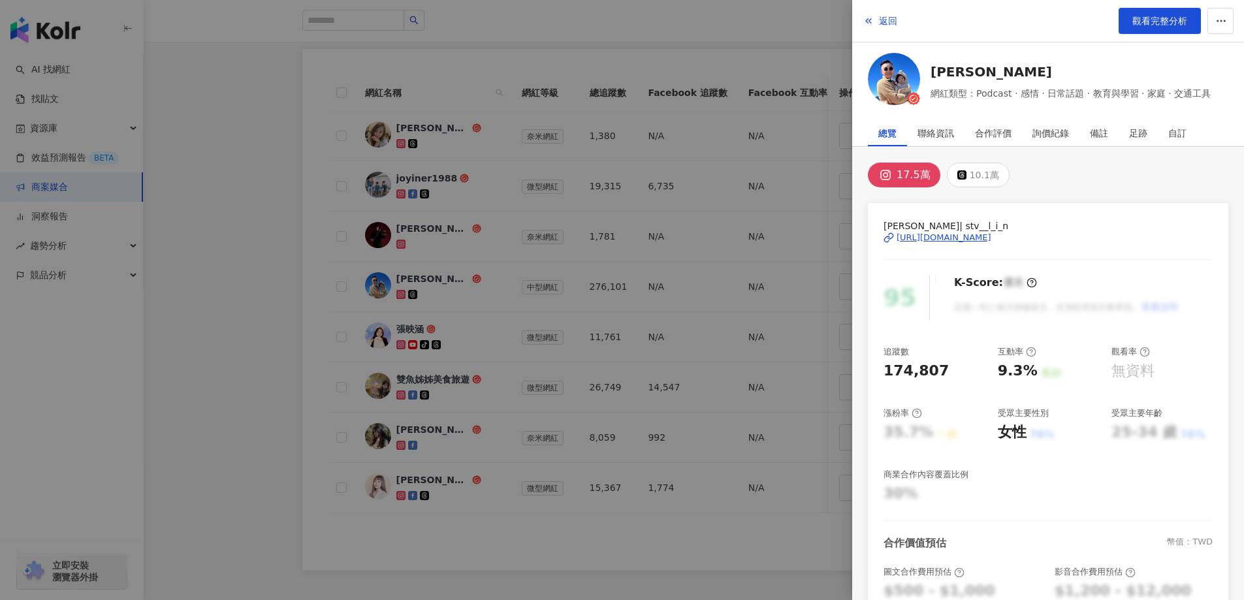
click at [930, 234] on div "https://www.instagram.com/stv__l_i_n/" at bounding box center [944, 238] width 95 height 12
click at [256, 253] on div at bounding box center [622, 300] width 1244 height 600
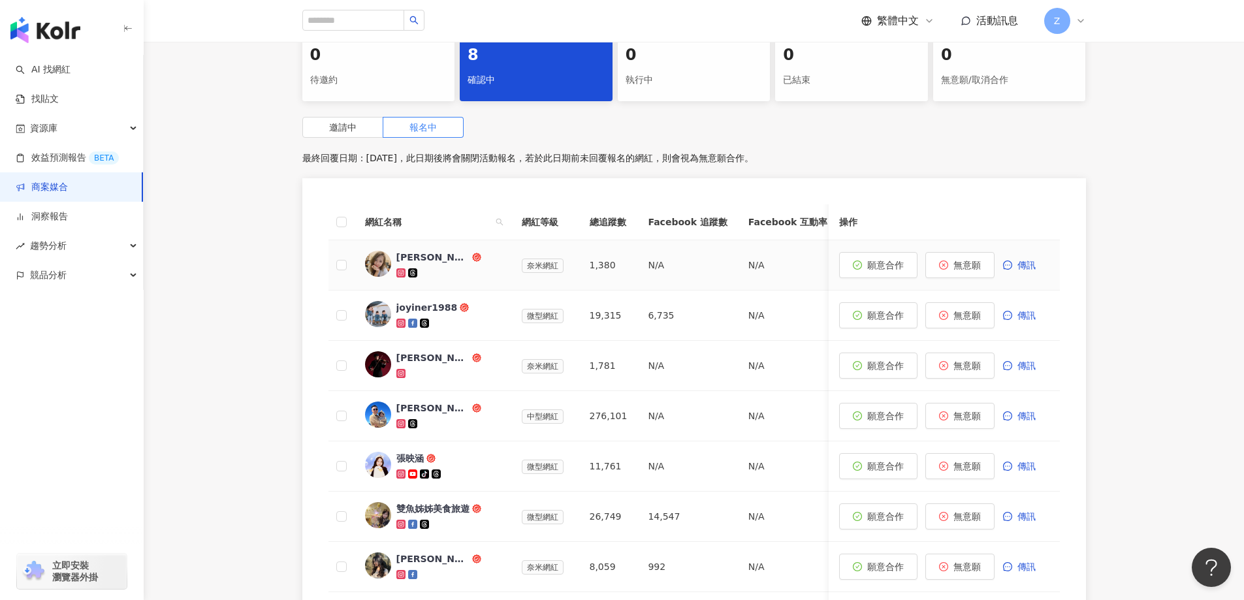
scroll to position [327, 0]
click at [465, 256] on div "Joyce Lai 賴小靜" at bounding box center [432, 258] width 73 height 13
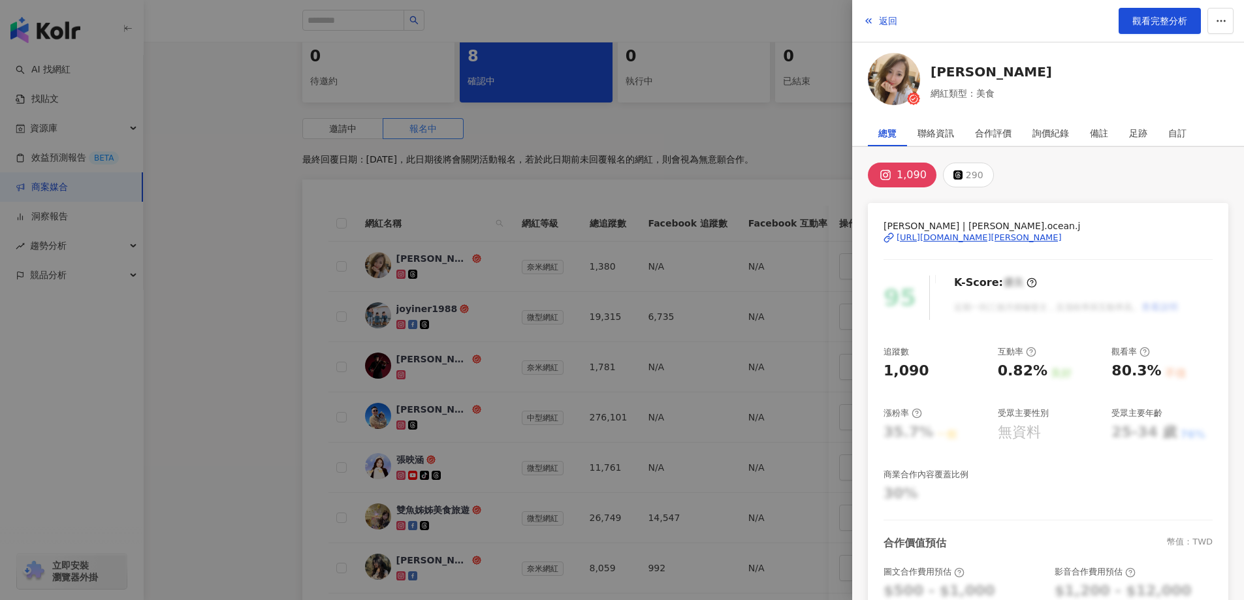
click at [916, 237] on div "https://www.instagram.com/joyce.ocean.j/" at bounding box center [979, 238] width 165 height 12
click at [210, 296] on div at bounding box center [622, 300] width 1244 height 600
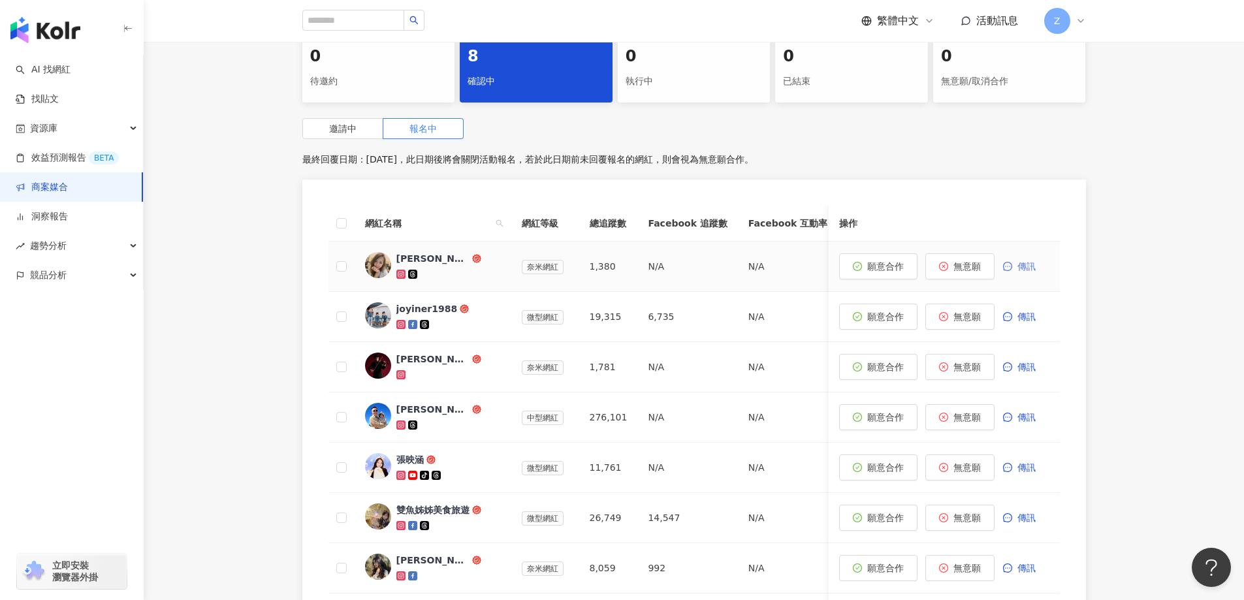
click at [1027, 267] on span "傳訊" at bounding box center [1026, 266] width 18 height 10
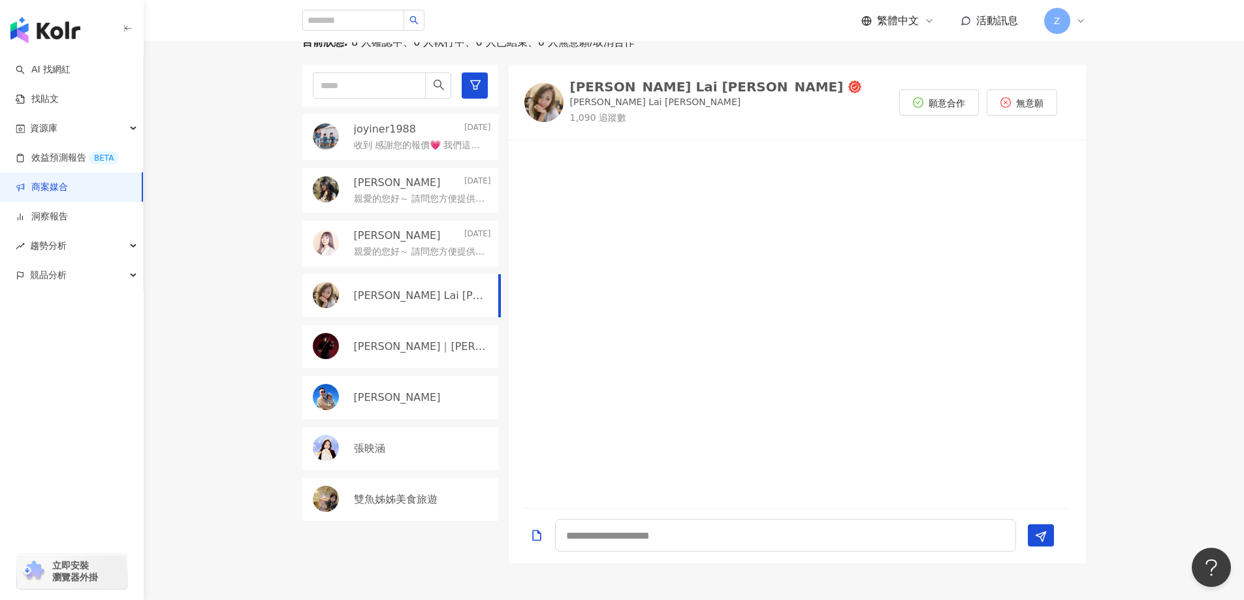
click at [409, 135] on p "joyiner1988" at bounding box center [385, 129] width 62 height 14
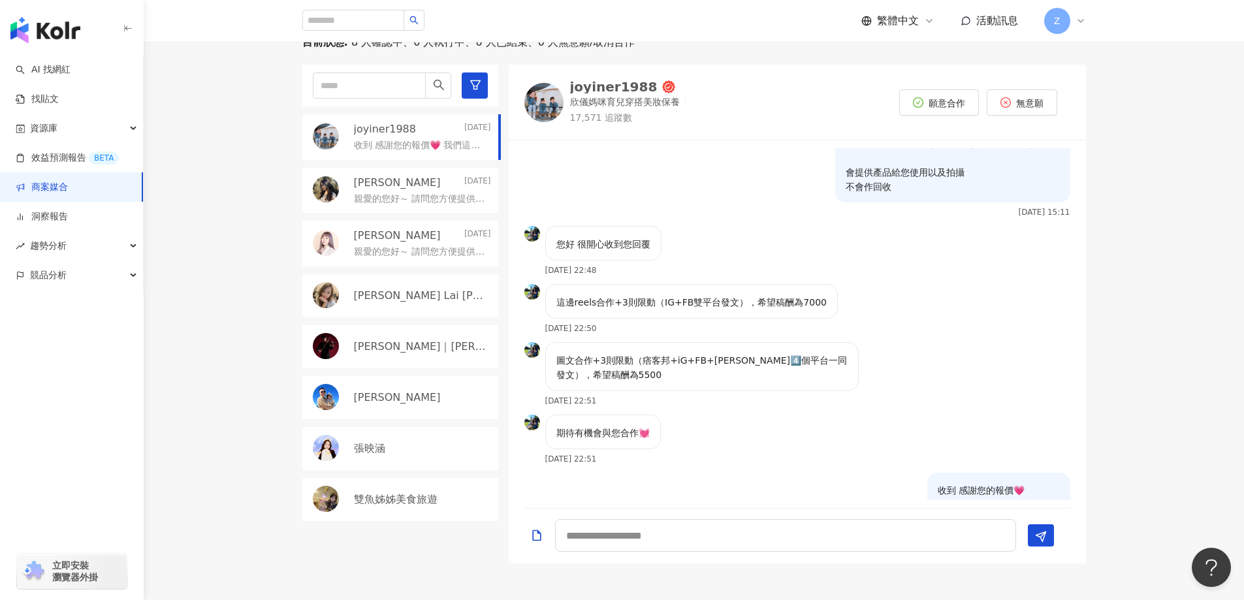
scroll to position [123, 0]
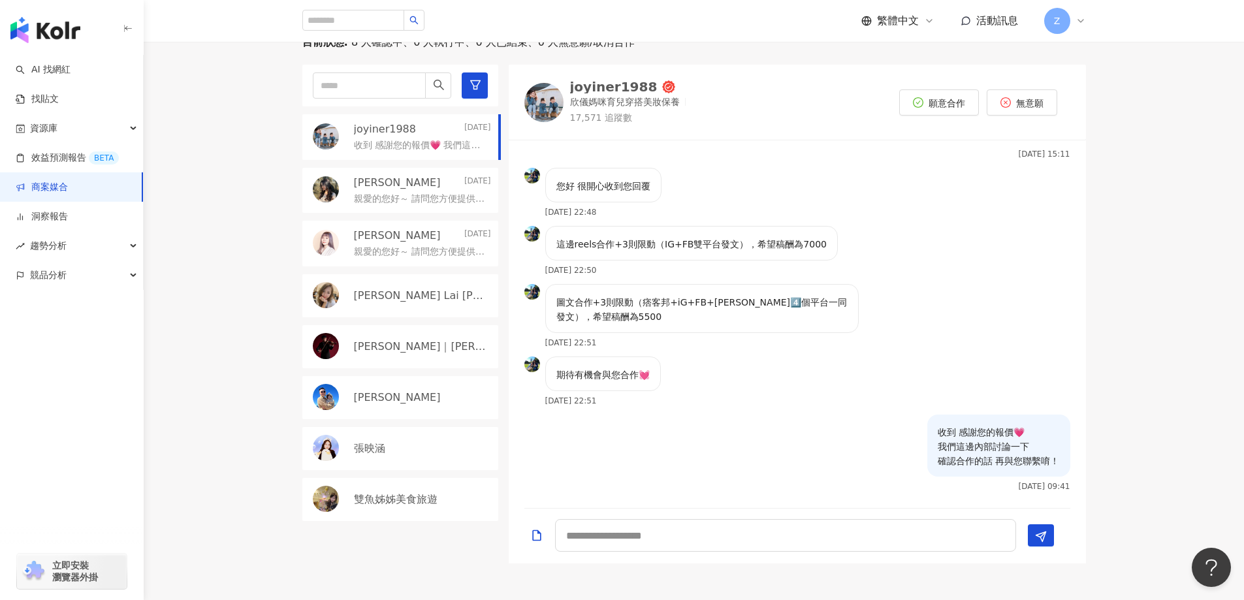
click at [437, 195] on p "親愛的您好～ 請問您方便提供您的reels以及限動2-3則的報價嗎？ 我們這邊需求是需要tag我們+折扣碼發佈 並會有1-2次的校稿（主要針對資訊是否正確 ）…" at bounding box center [420, 199] width 132 height 13
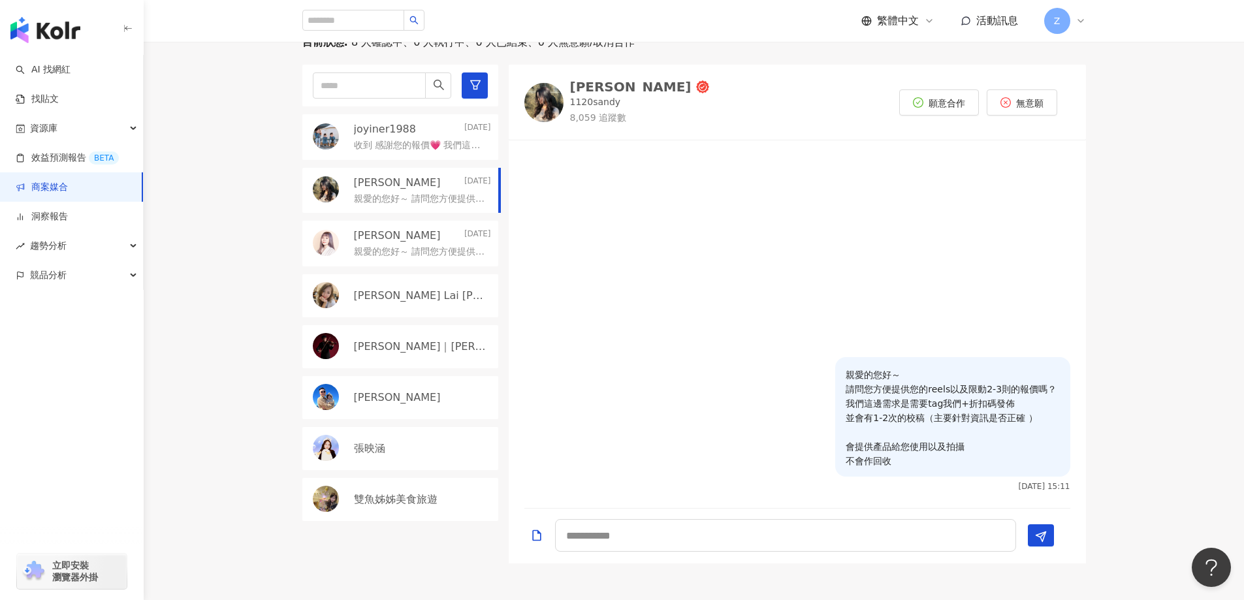
click at [433, 238] on div "黃靜靜Ivy Yesterday" at bounding box center [422, 236] width 137 height 14
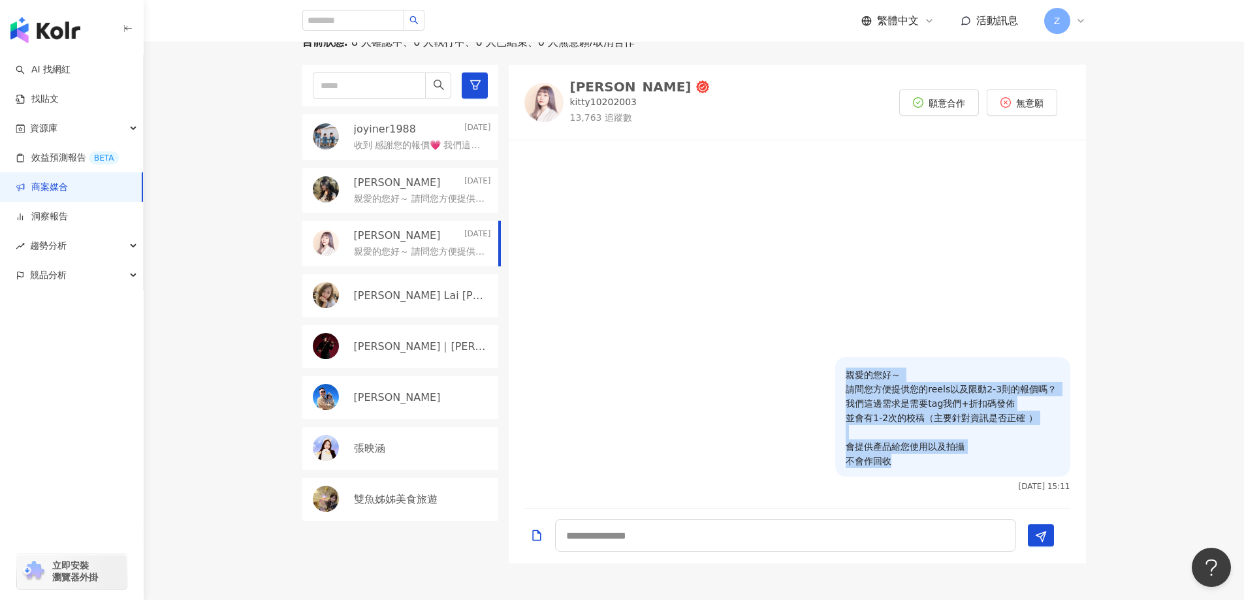
drag, startPoint x: 852, startPoint y: 374, endPoint x: 906, endPoint y: 458, distance: 100.7
click at [906, 458] on p "親愛的您好～ 請問您方便提供您的reels以及限動2-3則的報價嗎？ 我們這邊需求是需要tag我們+折扣碼發佈 並會有1-2次的校稿（主要針對資訊是否正確 ）…" at bounding box center [953, 418] width 214 height 101
copy p "親愛的您好～ 請問您方便提供您的reels以及限動2-3則的報價嗎？ 我們這邊需求是需要tag我們+折扣碼發佈 並會有1-2次的校稿（主要針對資訊是否正確 ）…"
click at [61, 185] on link "商案媒合" at bounding box center [42, 187] width 52 height 13
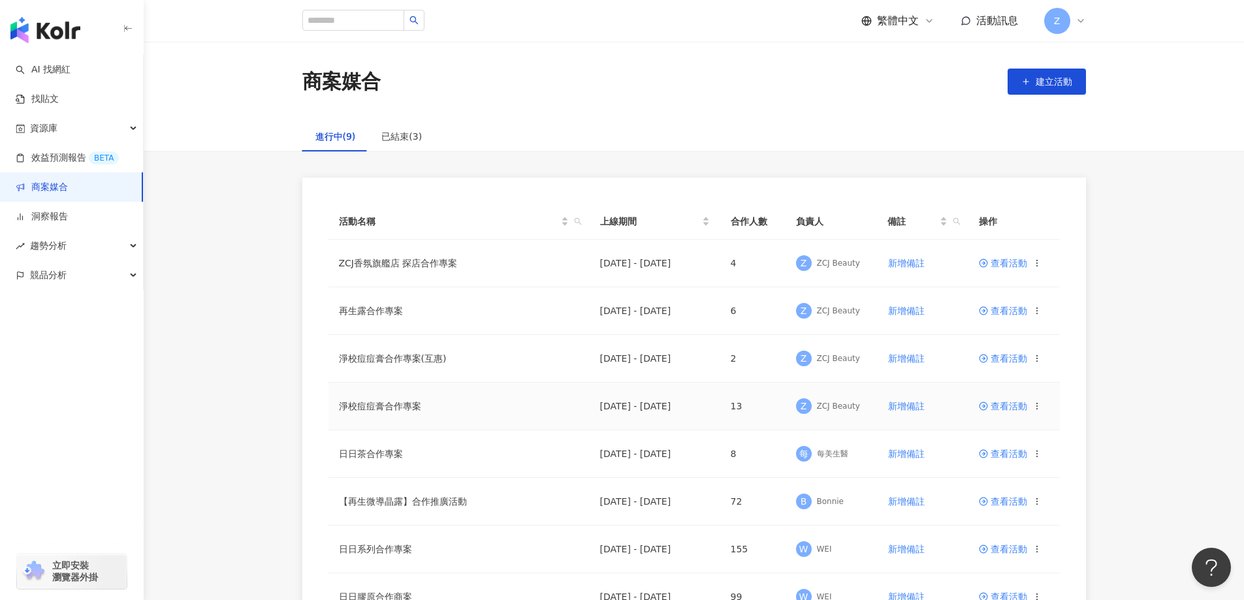
click at [998, 407] on span "查看活動" at bounding box center [1003, 406] width 48 height 9
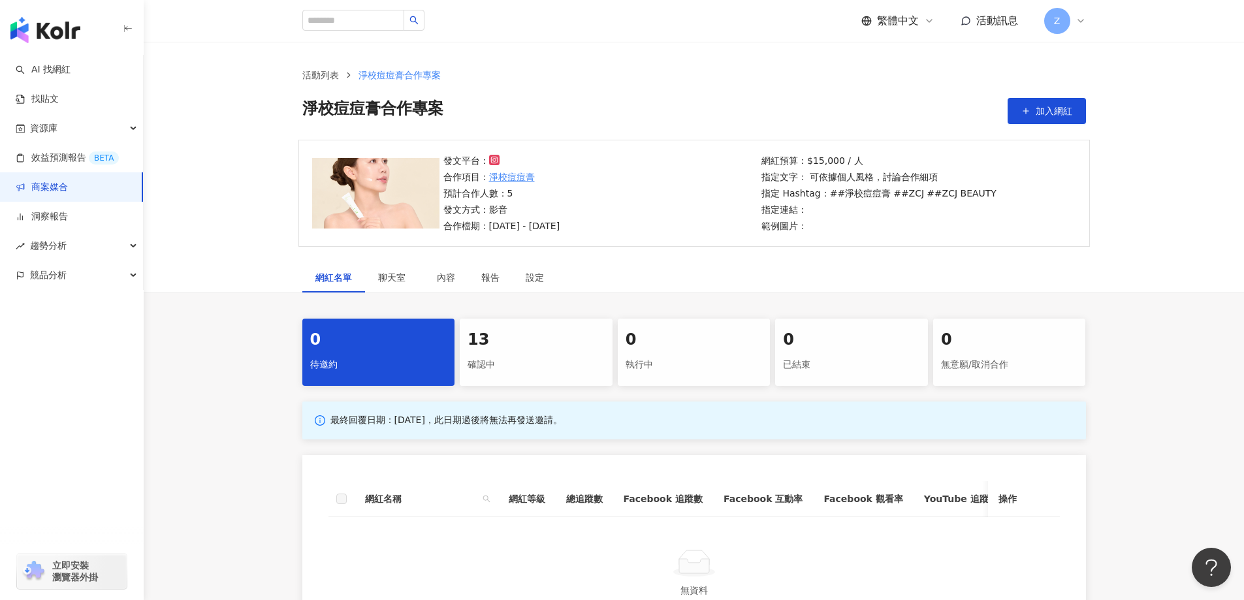
click at [562, 379] on div "13 確認中" at bounding box center [536, 352] width 153 height 67
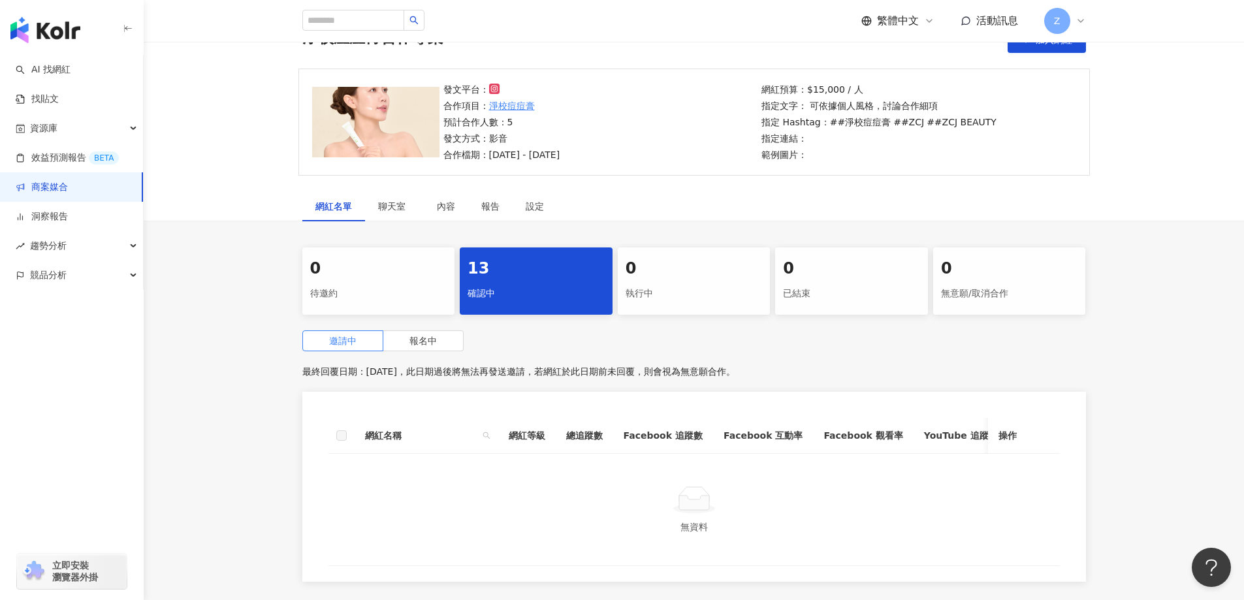
scroll to position [196, 0]
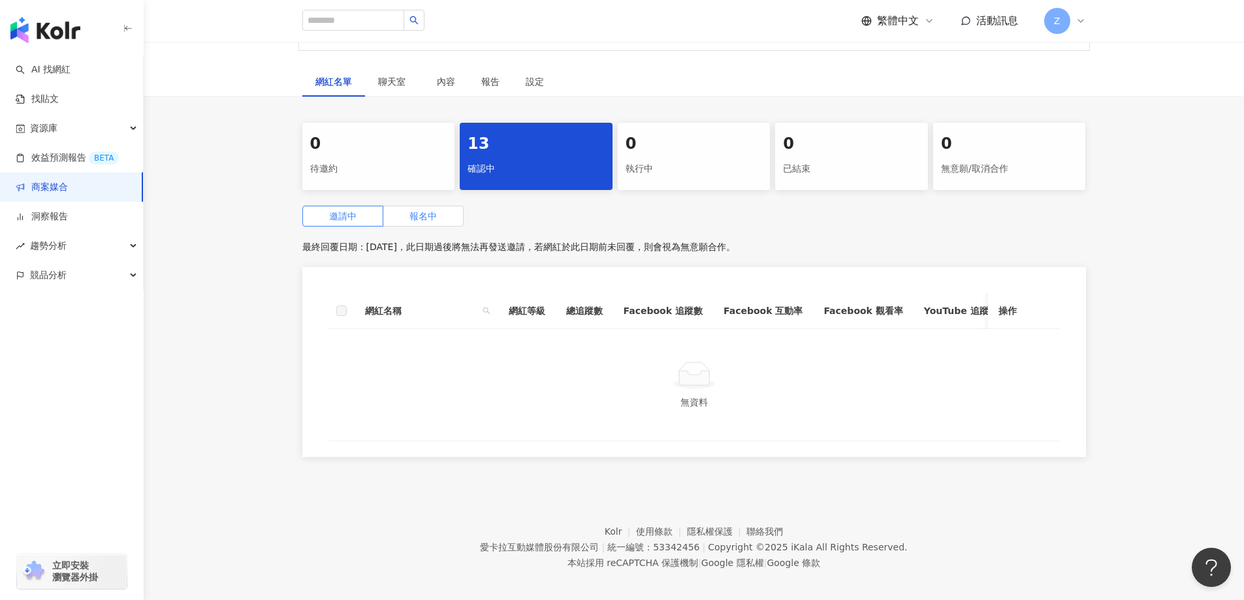
click at [432, 225] on label "報名中" at bounding box center [423, 216] width 80 height 21
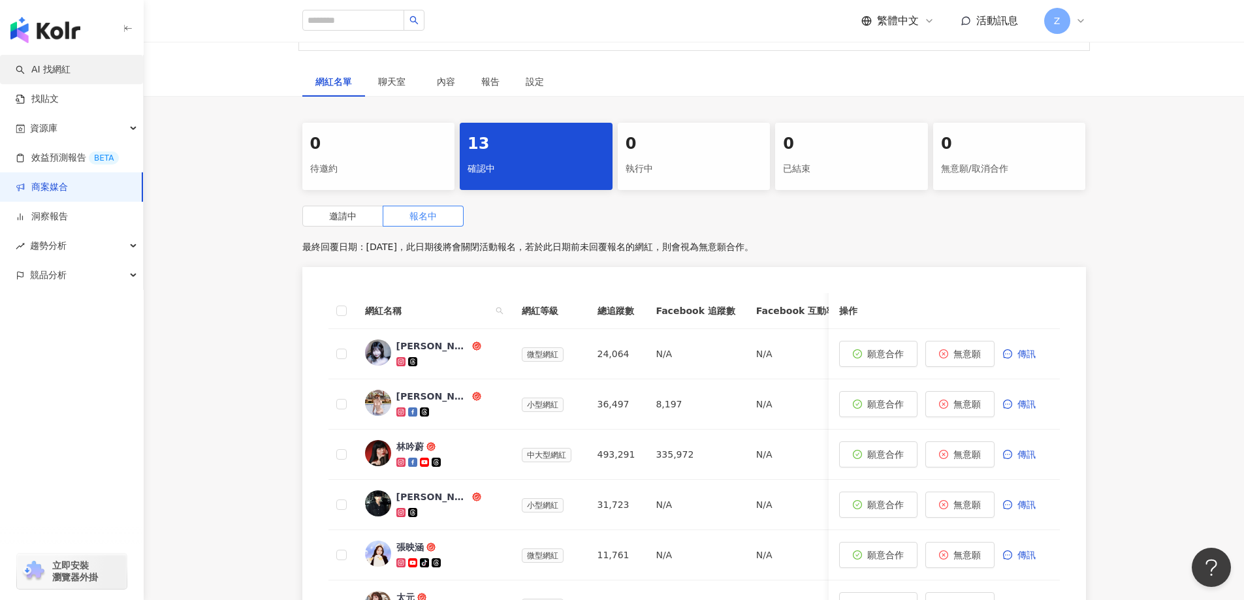
click at [71, 76] on link "AI 找網紅" at bounding box center [43, 69] width 55 height 13
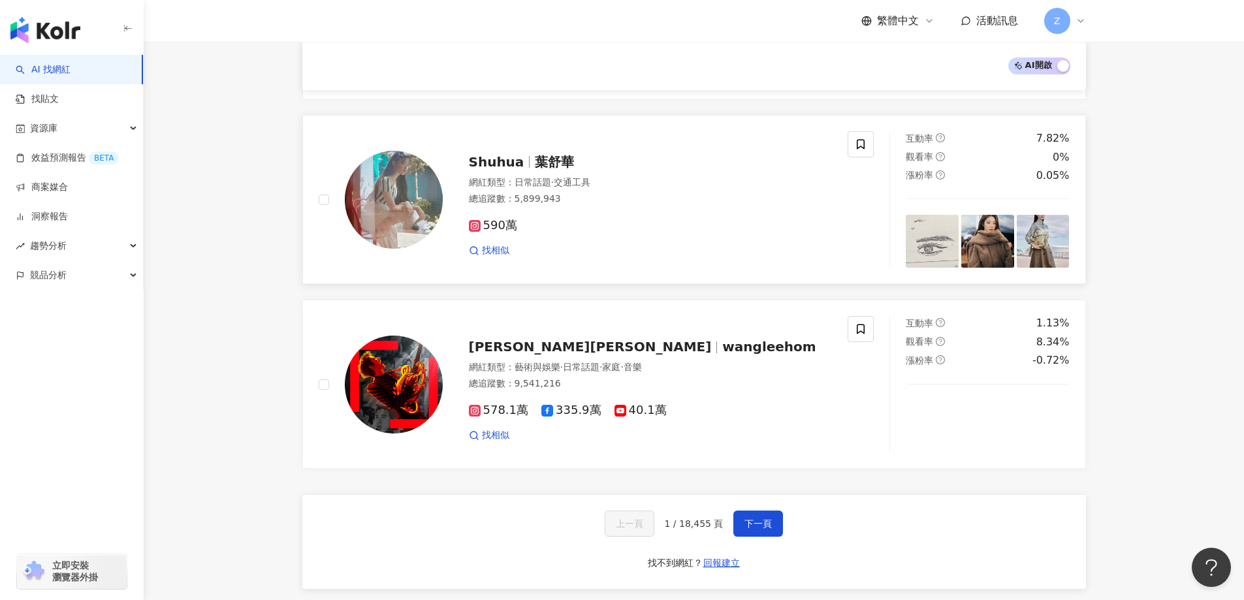
scroll to position [1894, 0]
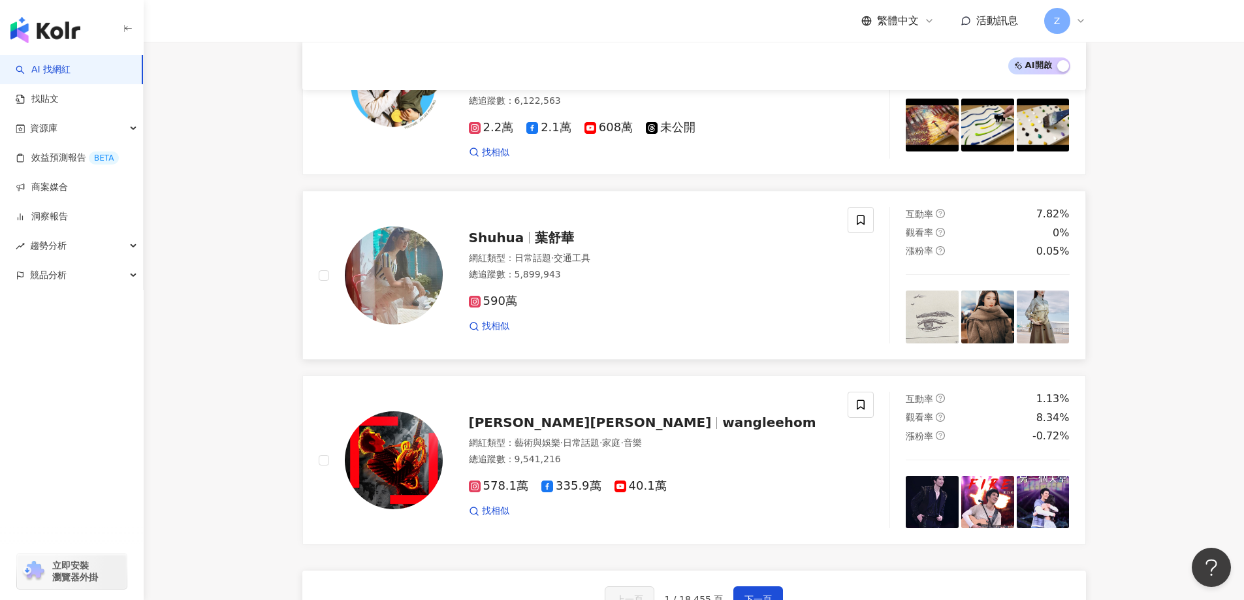
click at [535, 230] on span "葉舒華" at bounding box center [554, 238] width 39 height 16
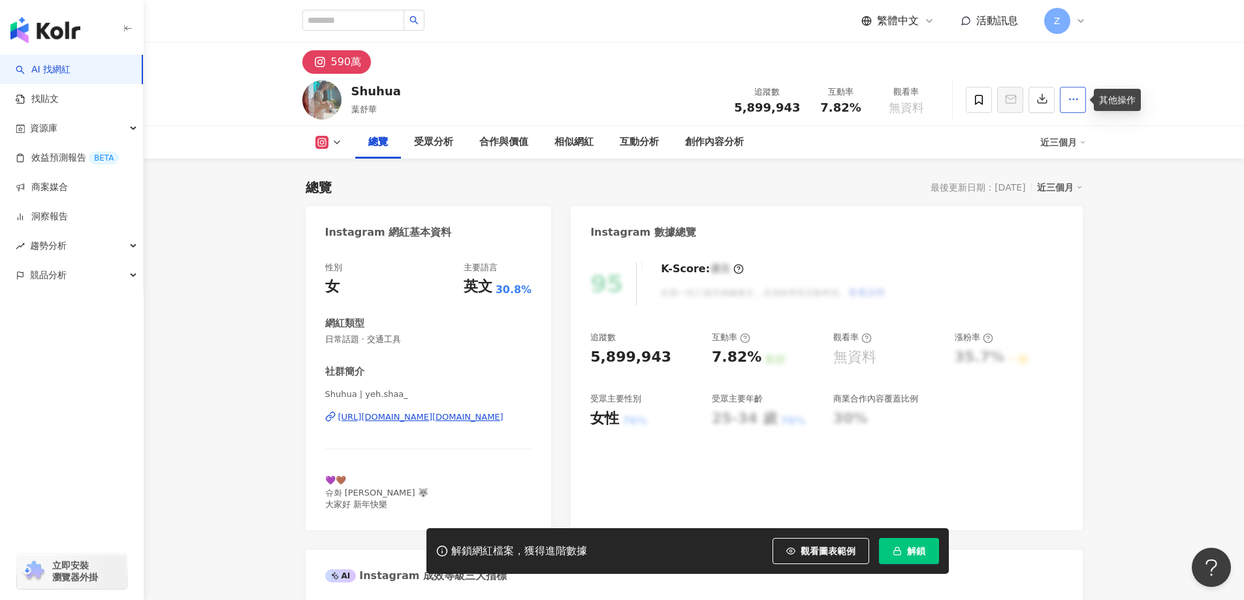
click at [1085, 101] on button "button" at bounding box center [1073, 100] width 26 height 26
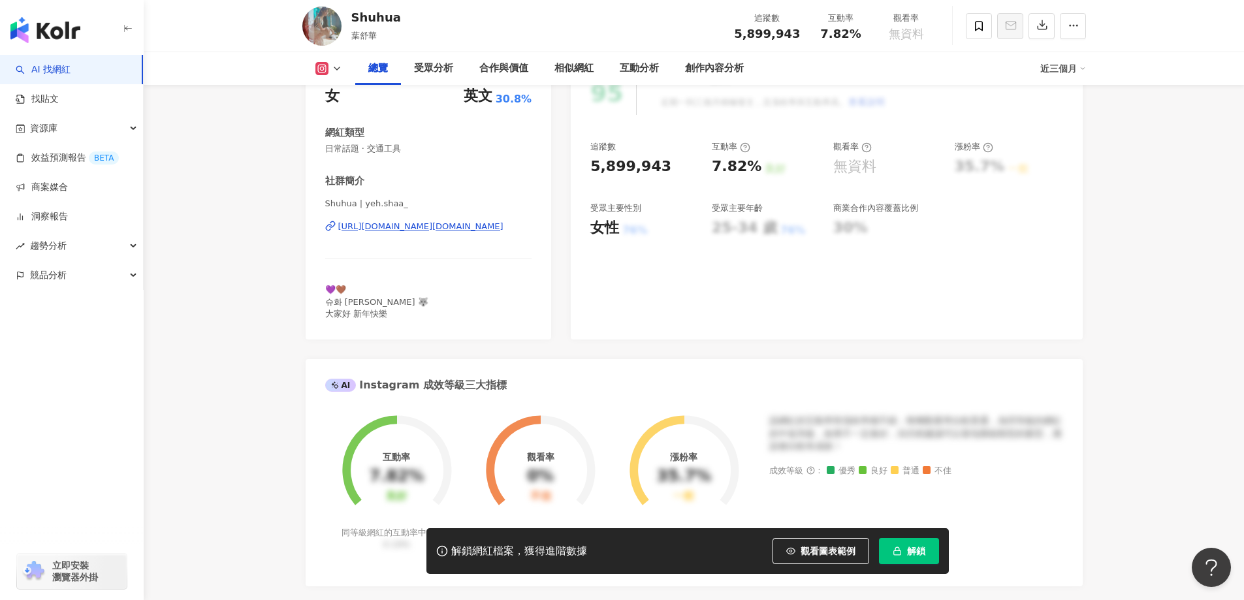
scroll to position [196, 0]
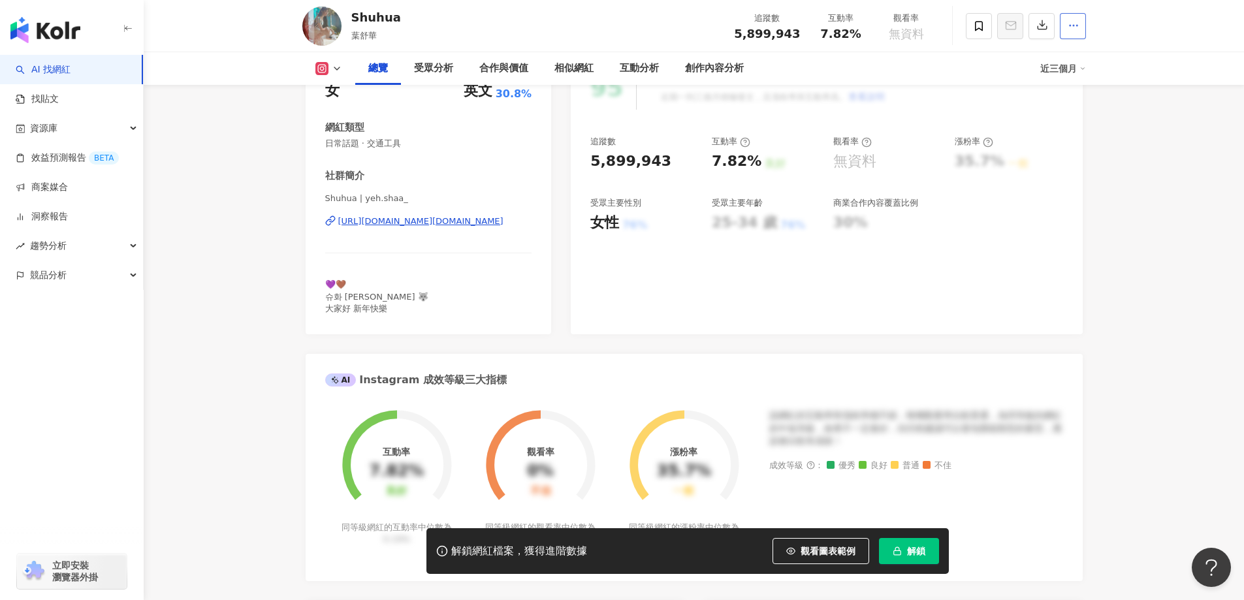
click at [1070, 24] on icon "button" at bounding box center [1074, 26] width 12 height 12
click at [1080, 50] on li "查看合作資訊" at bounding box center [1038, 57] width 89 height 26
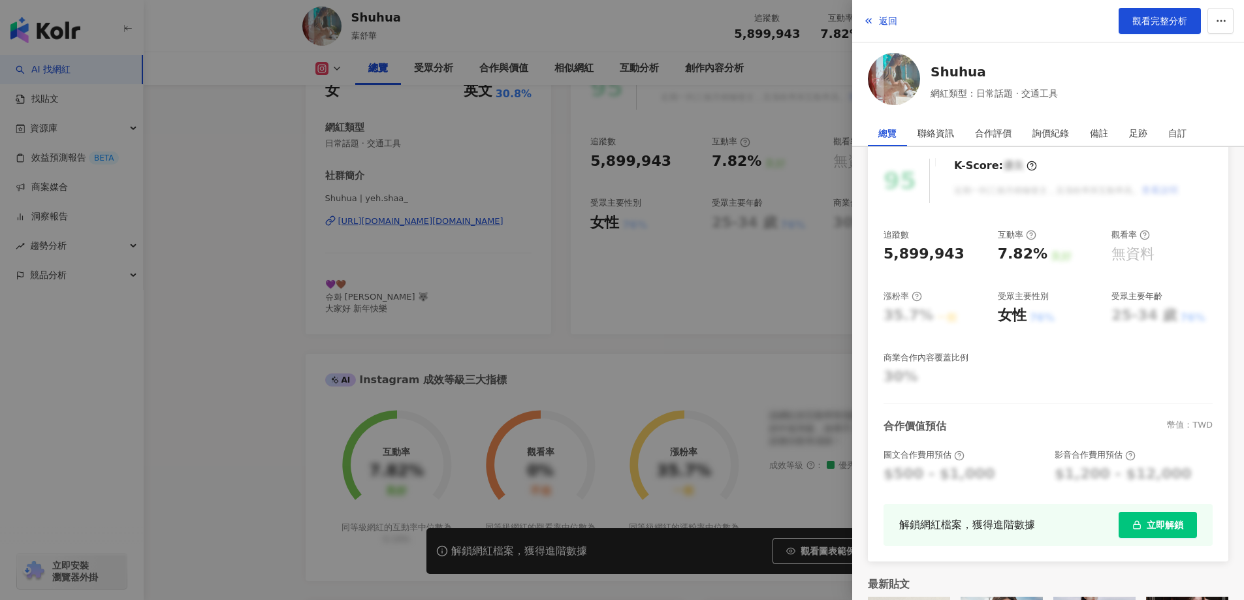
scroll to position [0, 0]
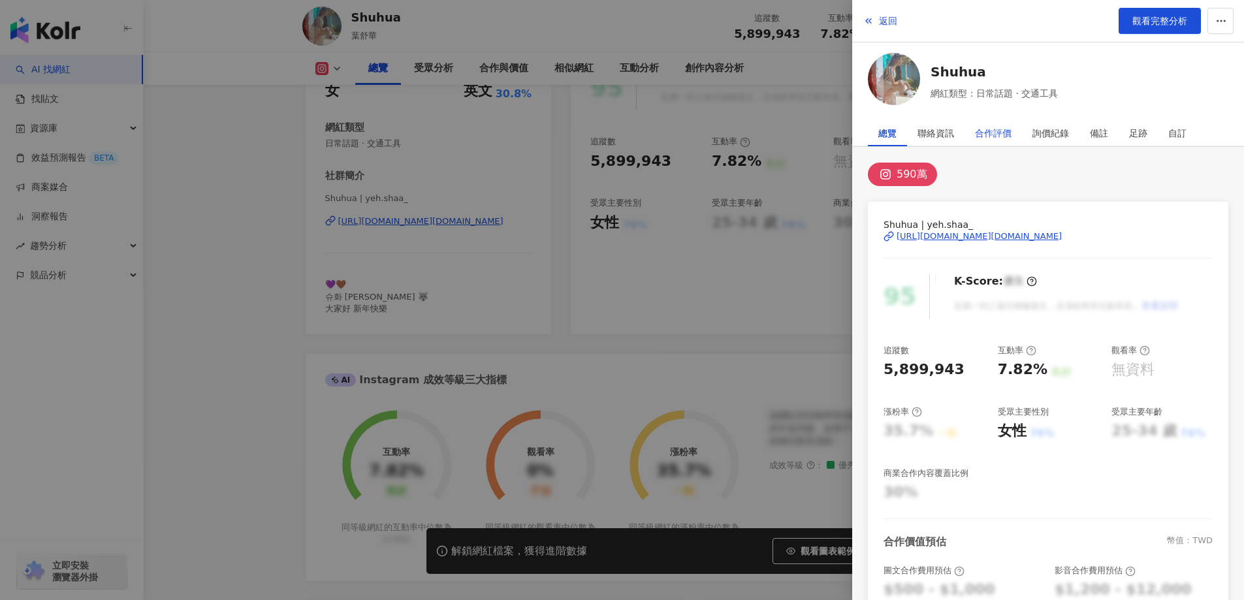
click at [1008, 131] on div "合作評價" at bounding box center [993, 133] width 37 height 26
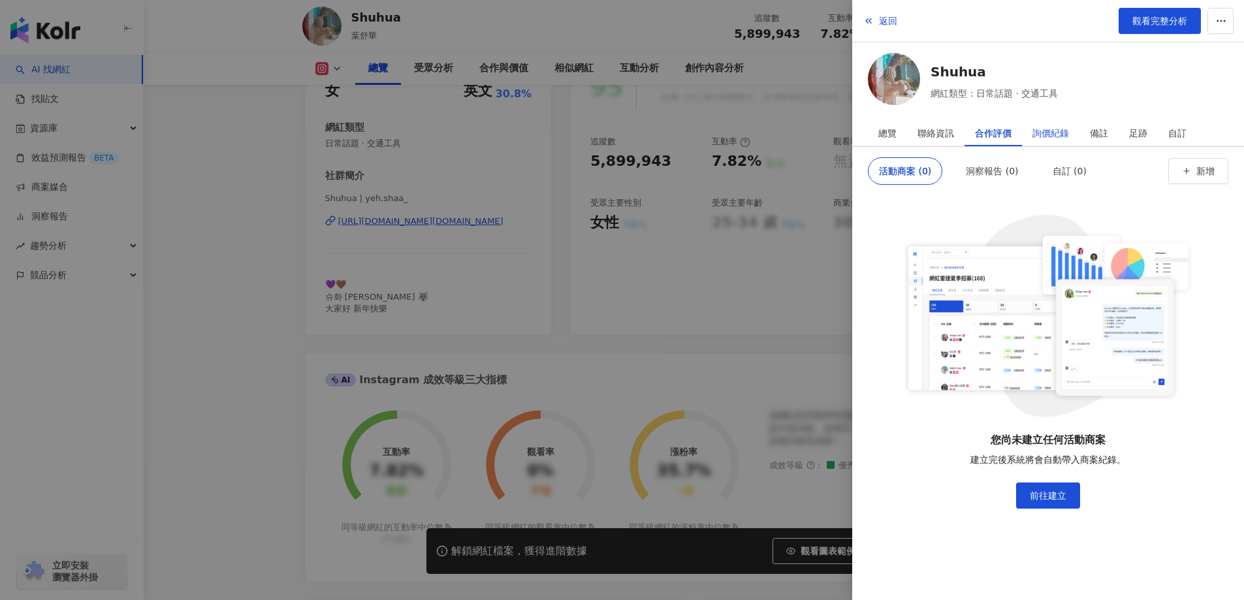
click at [1046, 129] on div "詢價紀錄" at bounding box center [1050, 133] width 37 height 26
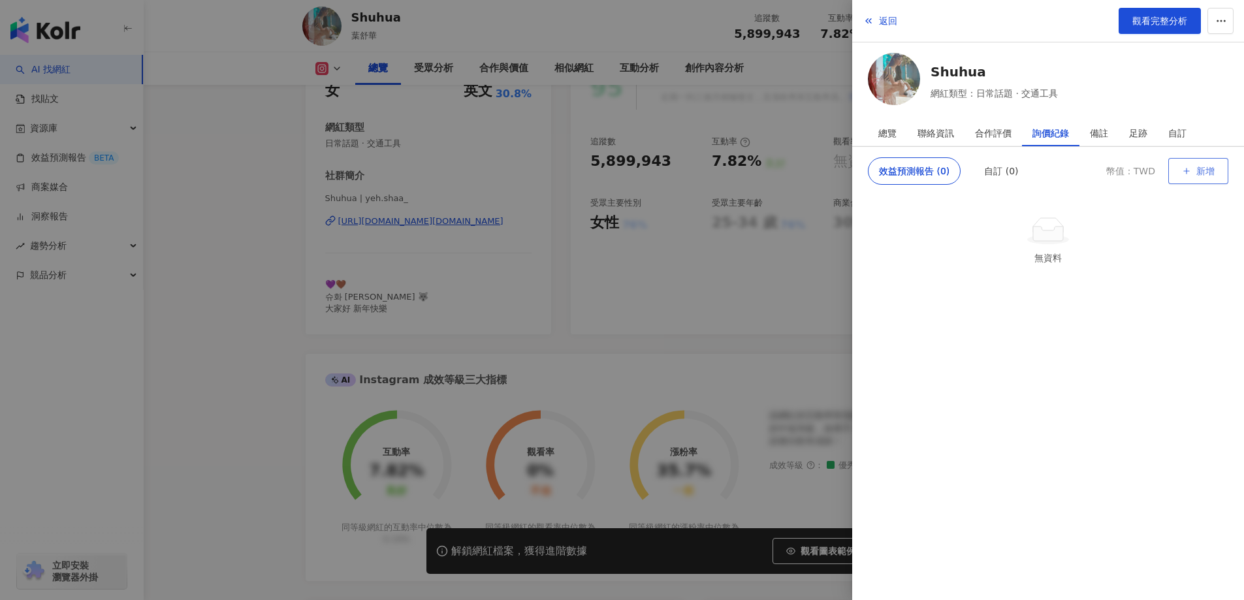
click at [1190, 171] on icon "button" at bounding box center [1186, 171] width 9 height 9
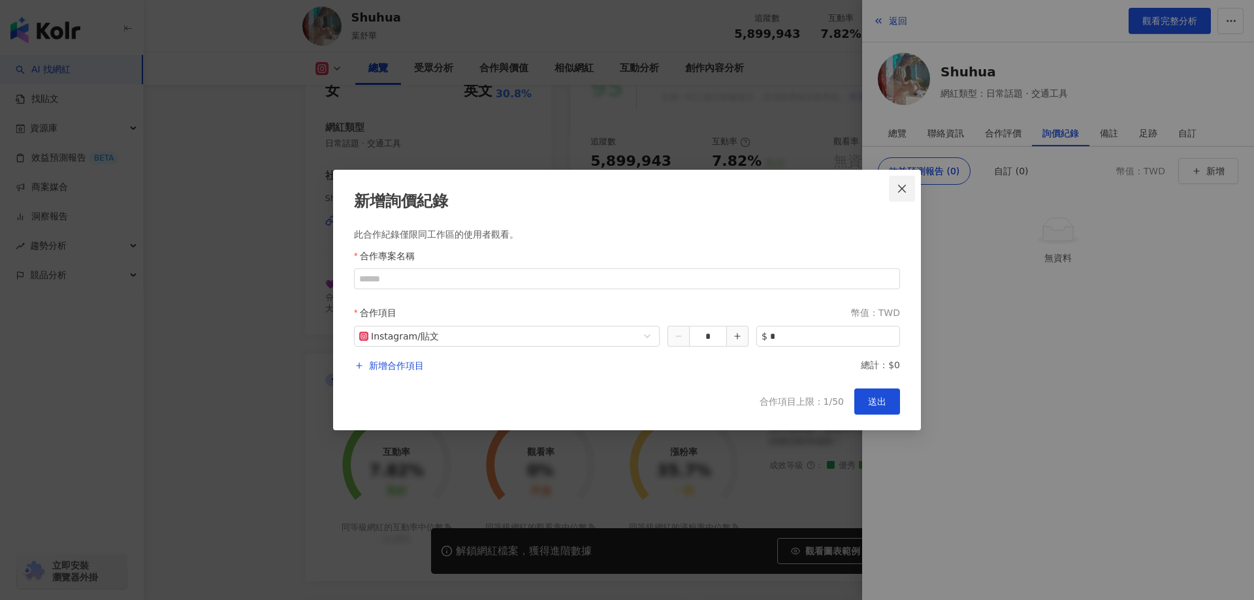
click at [903, 191] on icon "close" at bounding box center [902, 189] width 10 height 10
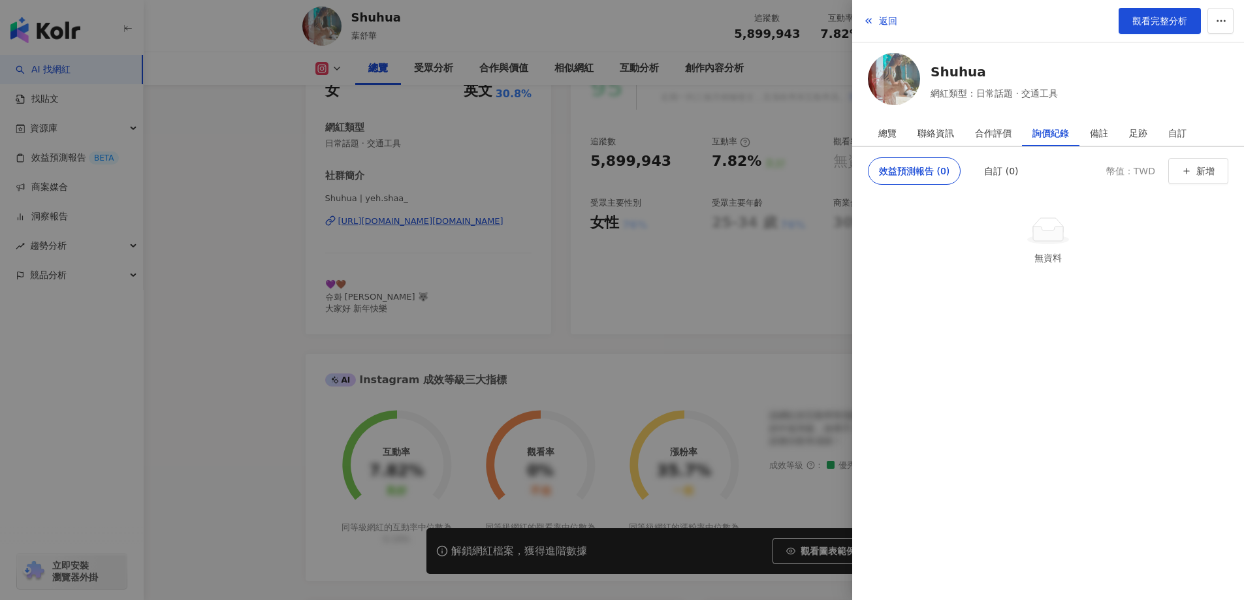
click at [812, 76] on div at bounding box center [622, 300] width 1244 height 600
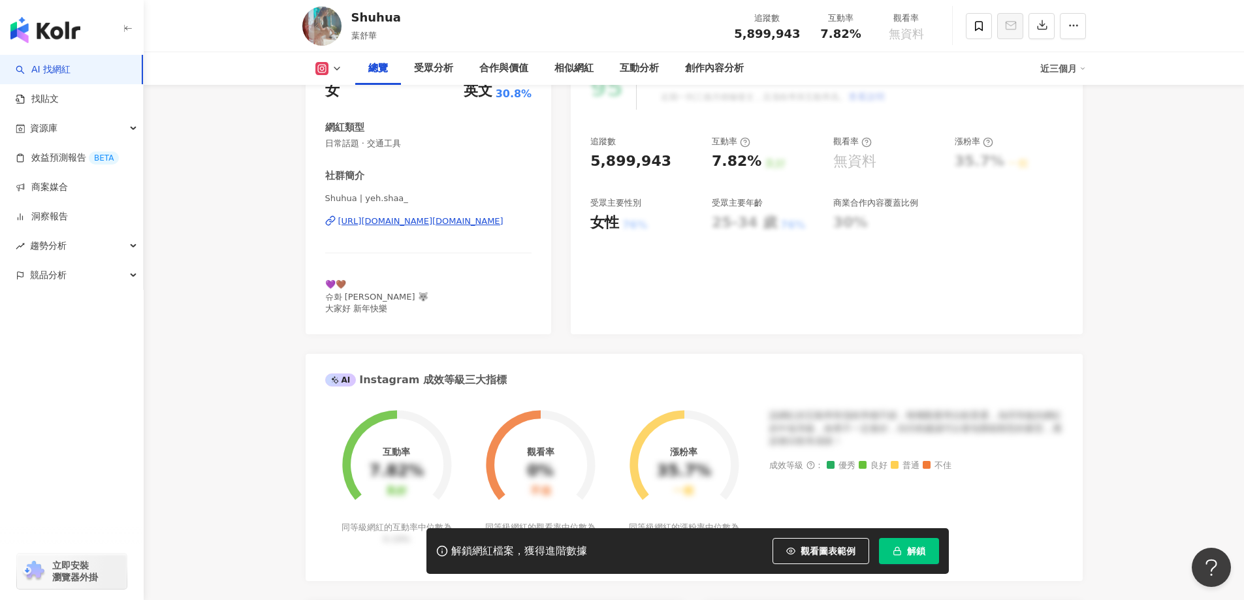
click at [71, 67] on link "AI 找網紅" at bounding box center [43, 69] width 55 height 13
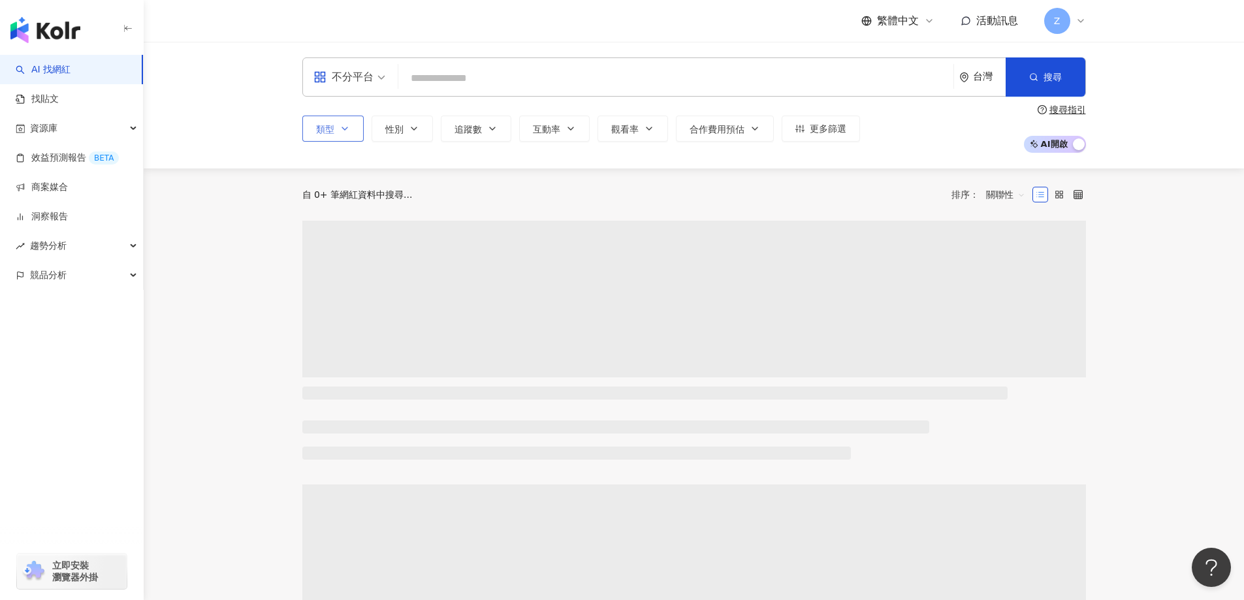
click at [351, 127] on div "類型 性別 追蹤數 互動率 觀看率 合作費用預估 更多篩選" at bounding box center [581, 129] width 558 height 26
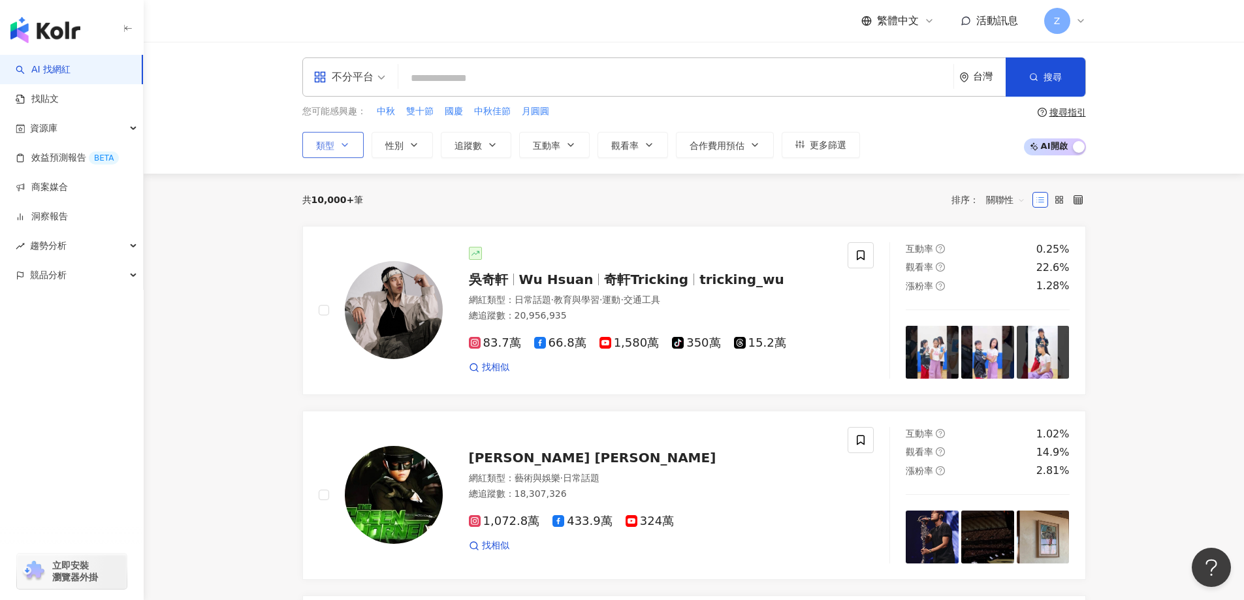
click at [344, 140] on icon "button" at bounding box center [345, 145] width 10 height 10
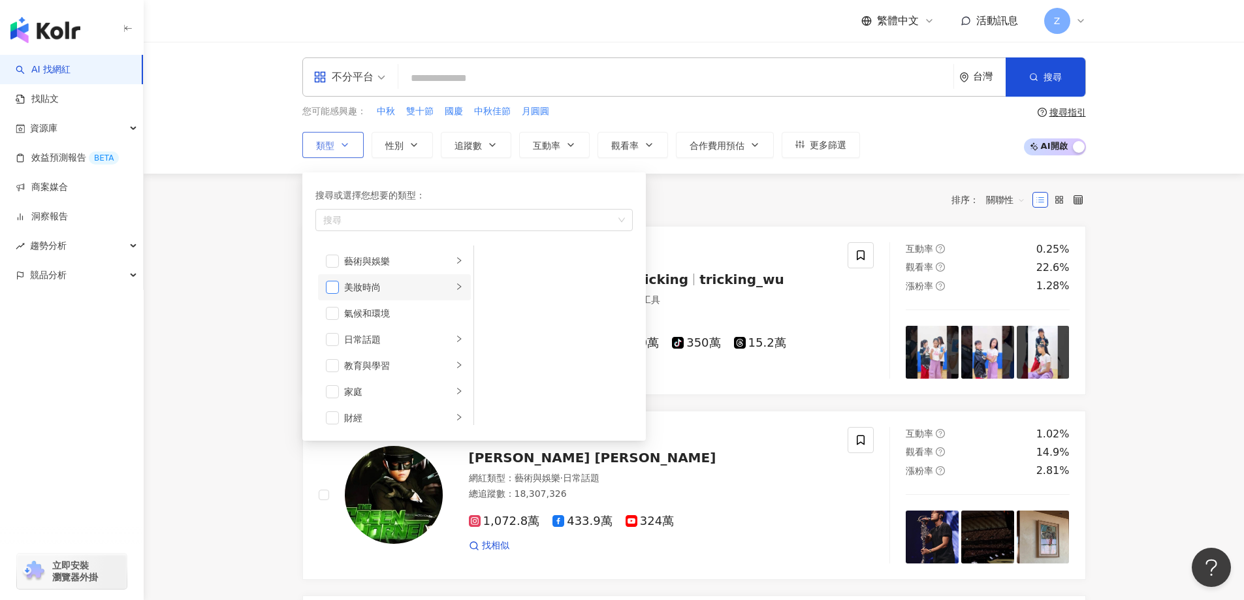
click at [336, 283] on span "button" at bounding box center [332, 287] width 13 height 13
click at [404, 149] on button "性別" at bounding box center [402, 145] width 61 height 26
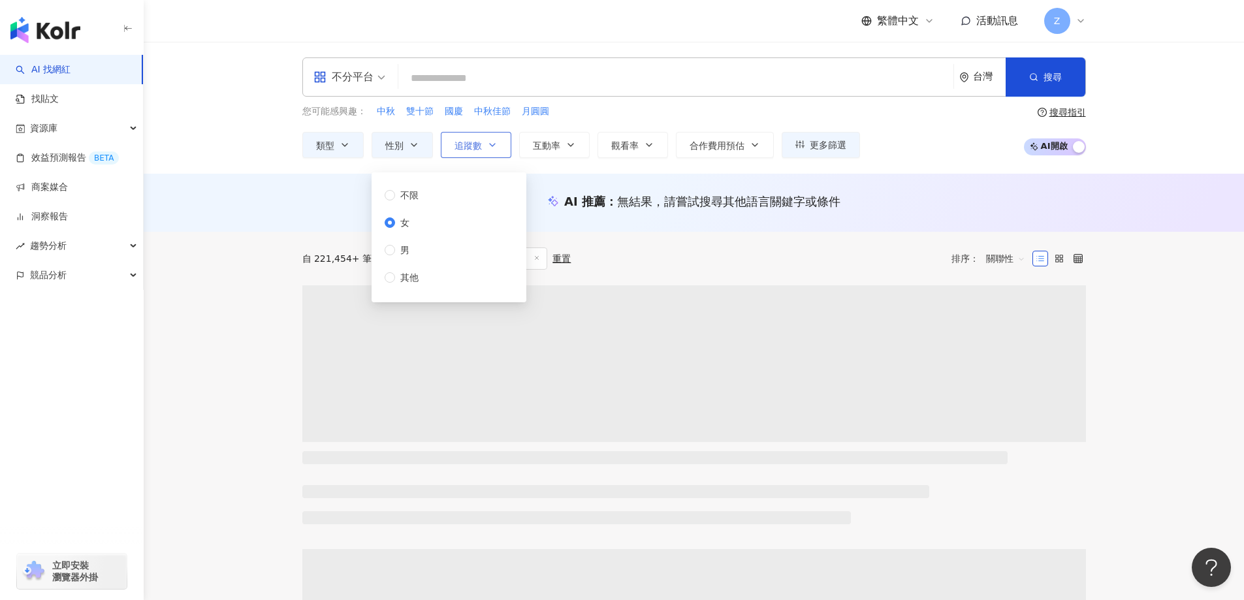
click at [473, 148] on span "追蹤數" at bounding box center [468, 145] width 27 height 10
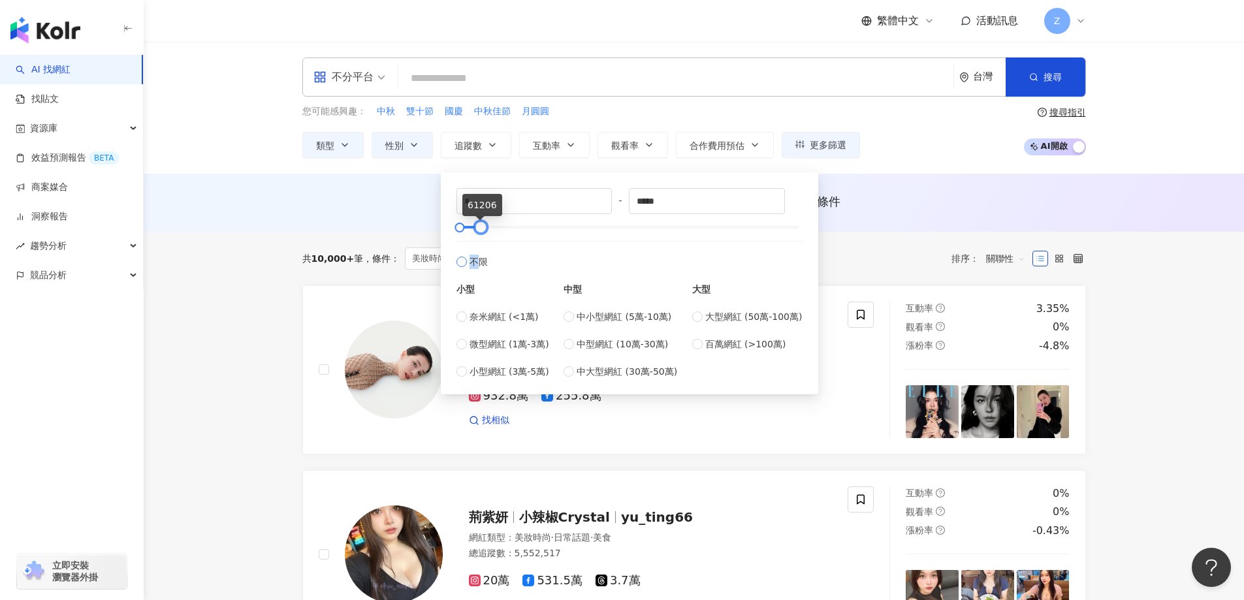
drag, startPoint x: 794, startPoint y: 228, endPoint x: 476, endPoint y: 261, distance: 319.8
click at [476, 261] on div "* - ***** 不限 小型 奈米網紅 (<1萬) 微型網紅 (1萬-3萬) 小型網紅 (3萬-5萬) 中型 中小型網紅 (5萬-10萬) 中型網紅 (10…" at bounding box center [629, 283] width 346 height 191
click at [404, 200] on div "AI 推薦 ： 無結果，請嘗試搜尋其他語言關鍵字或條件" at bounding box center [694, 201] width 784 height 16
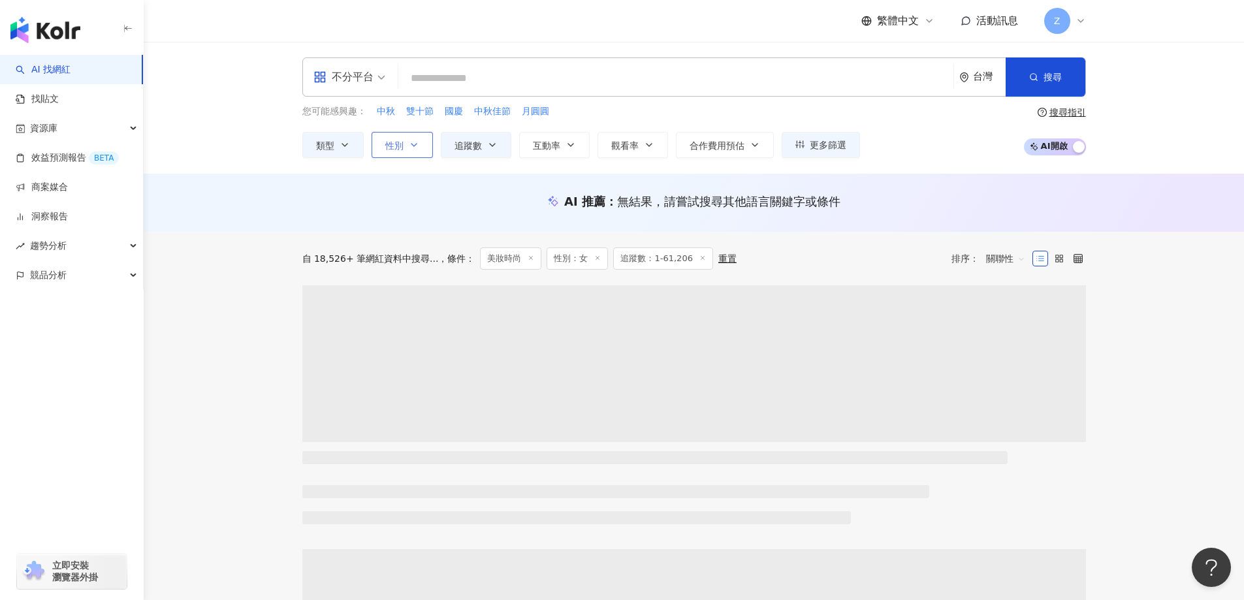
click at [417, 146] on icon "button" at bounding box center [414, 145] width 10 height 10
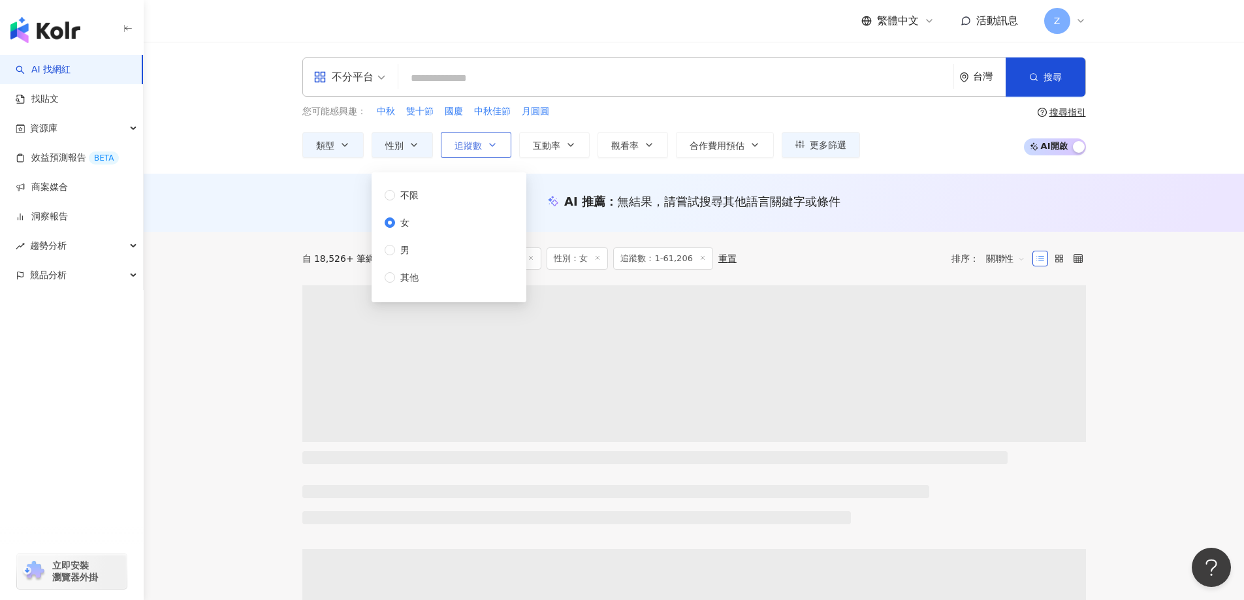
click at [475, 147] on span "追蹤數" at bounding box center [468, 145] width 27 height 10
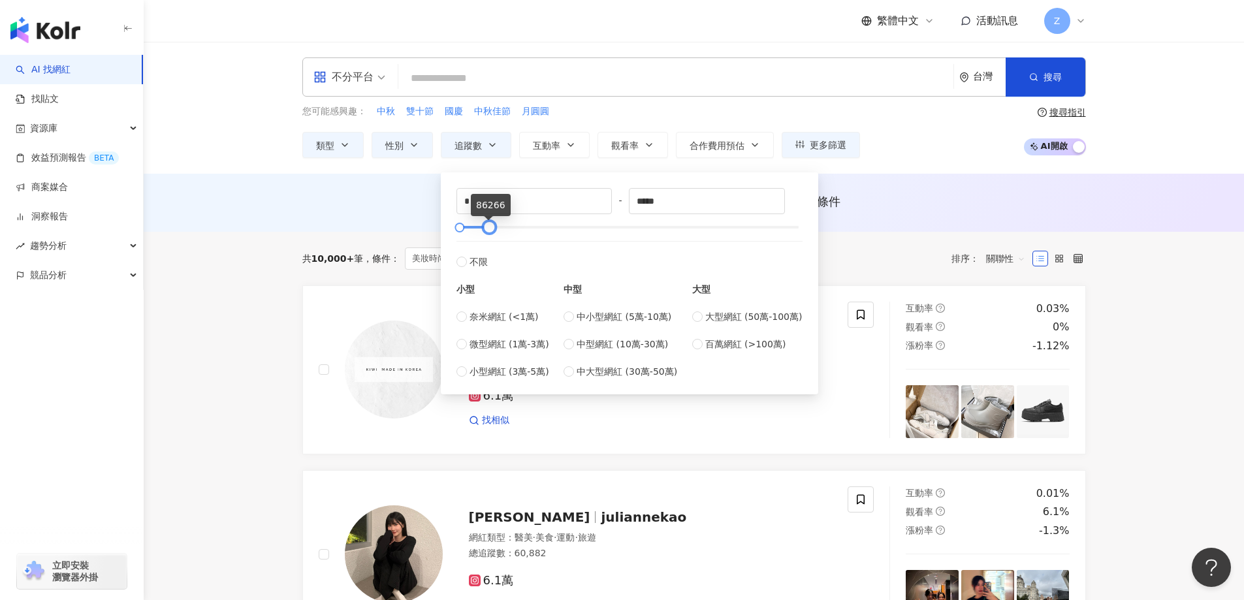
type input "*****"
drag, startPoint x: 482, startPoint y: 229, endPoint x: 491, endPoint y: 231, distance: 9.5
click at [491, 231] on div at bounding box center [489, 227] width 7 height 7
click at [412, 212] on div "AI 推薦 ： 無結果，請嘗試搜尋其他語言關鍵字或條件" at bounding box center [694, 205] width 836 height 24
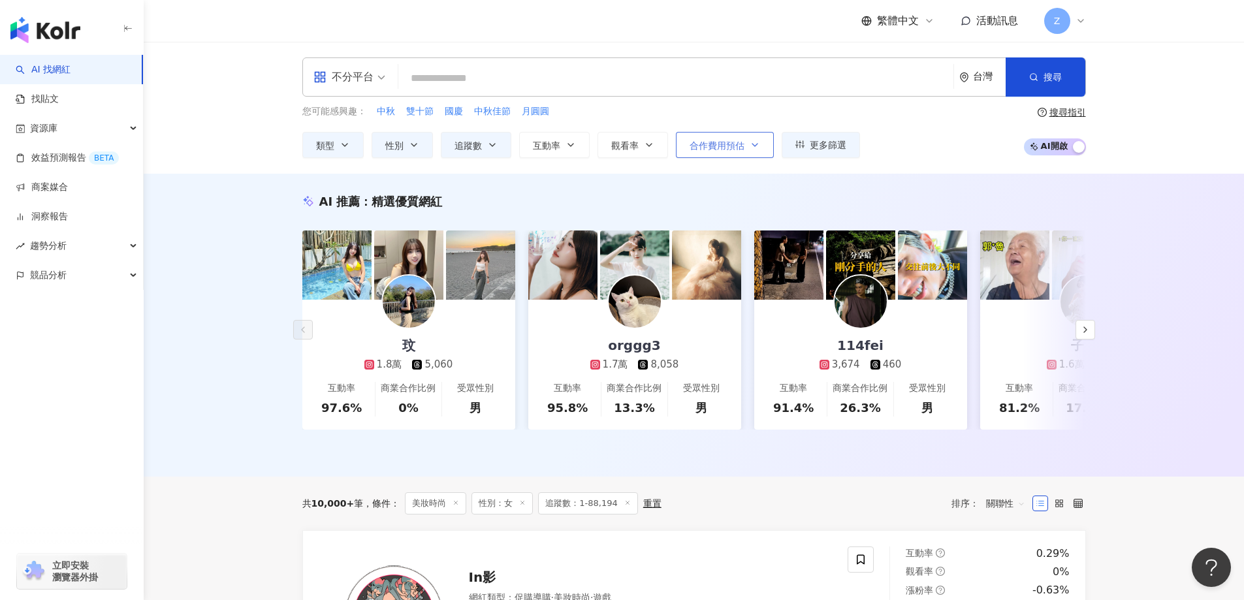
click at [737, 140] on span "合作費用預估" at bounding box center [717, 145] width 55 height 10
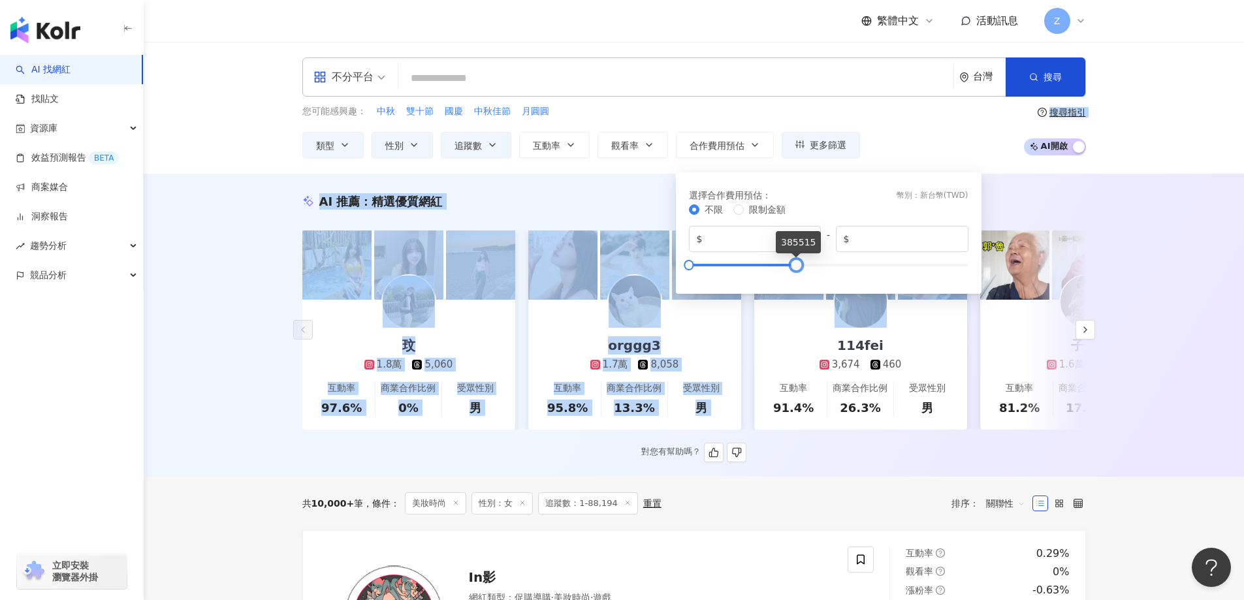
type input "******"
drag, startPoint x: 967, startPoint y: 268, endPoint x: 796, endPoint y: 300, distance: 173.4
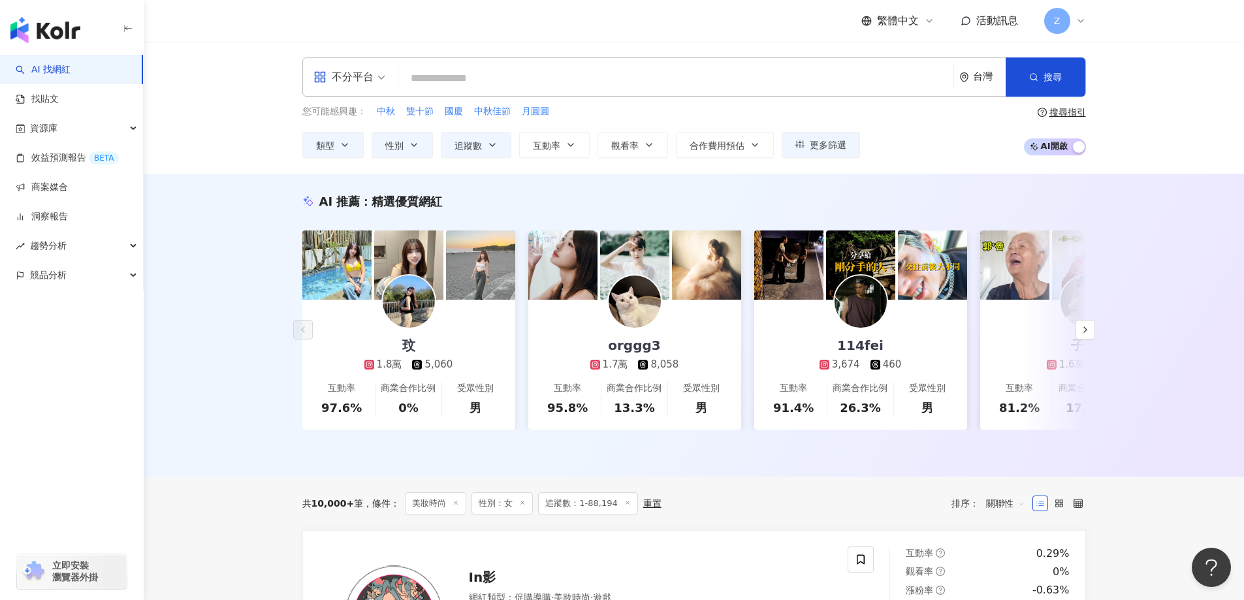
click at [928, 127] on div "您可能感興趣： 中秋 雙十節 國慶 中秋佳節 月圓圓 類型 性別 追蹤數 互動率 觀看率 合作費用預估 更多篩選 不限 女 男 其他 * - ***** 不限…" at bounding box center [694, 131] width 784 height 54
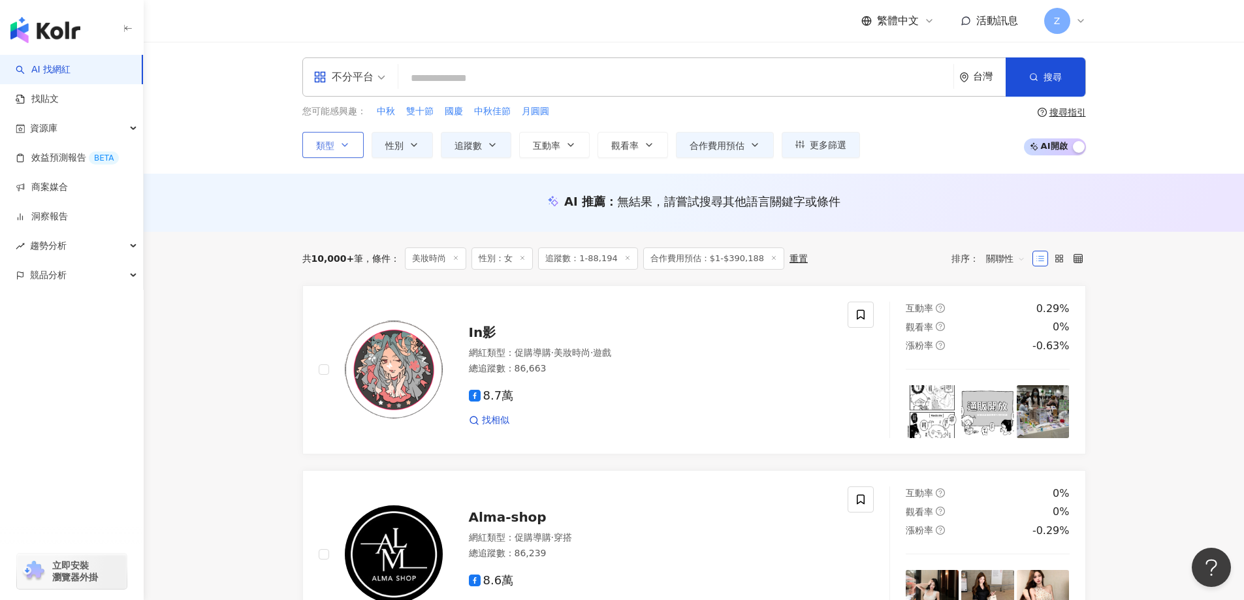
click at [348, 133] on button "類型" at bounding box center [332, 145] width 61 height 26
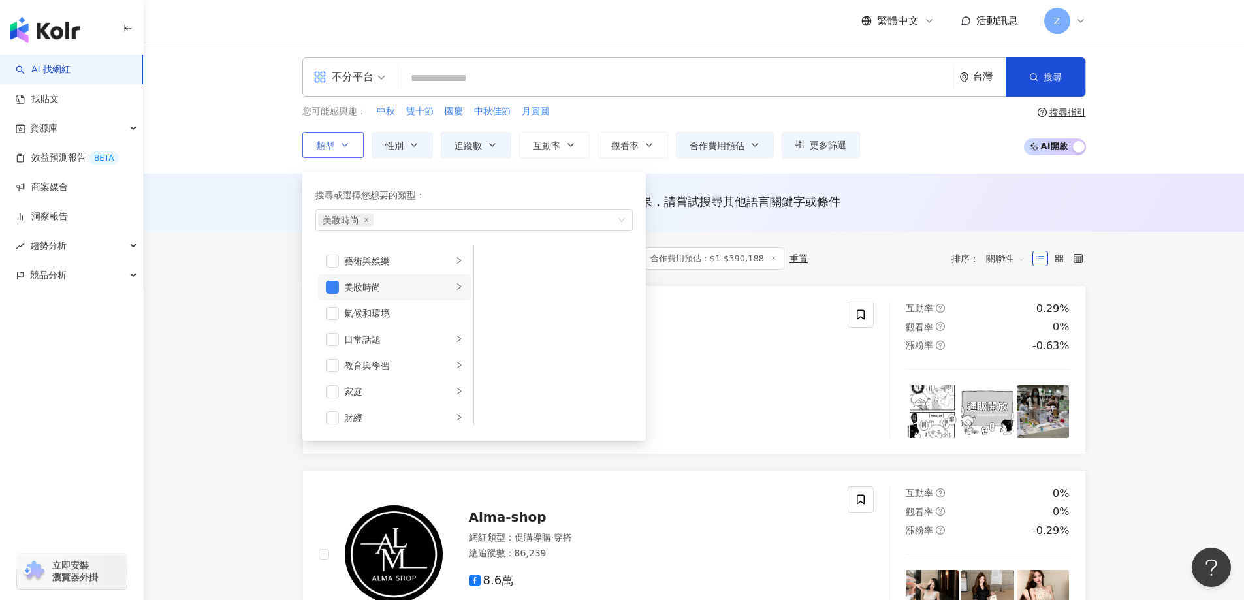
click at [457, 287] on icon "right" at bounding box center [459, 286] width 4 height 7
click at [723, 366] on div "總追蹤數 ： 86,663" at bounding box center [651, 368] width 364 height 13
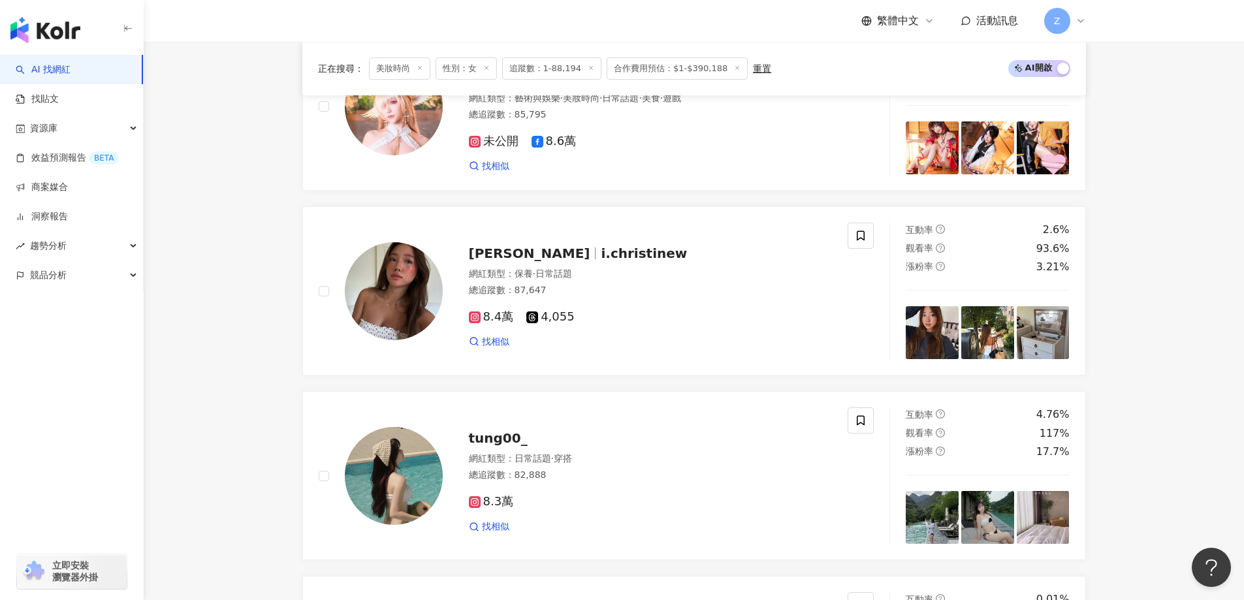
scroll to position [1371, 0]
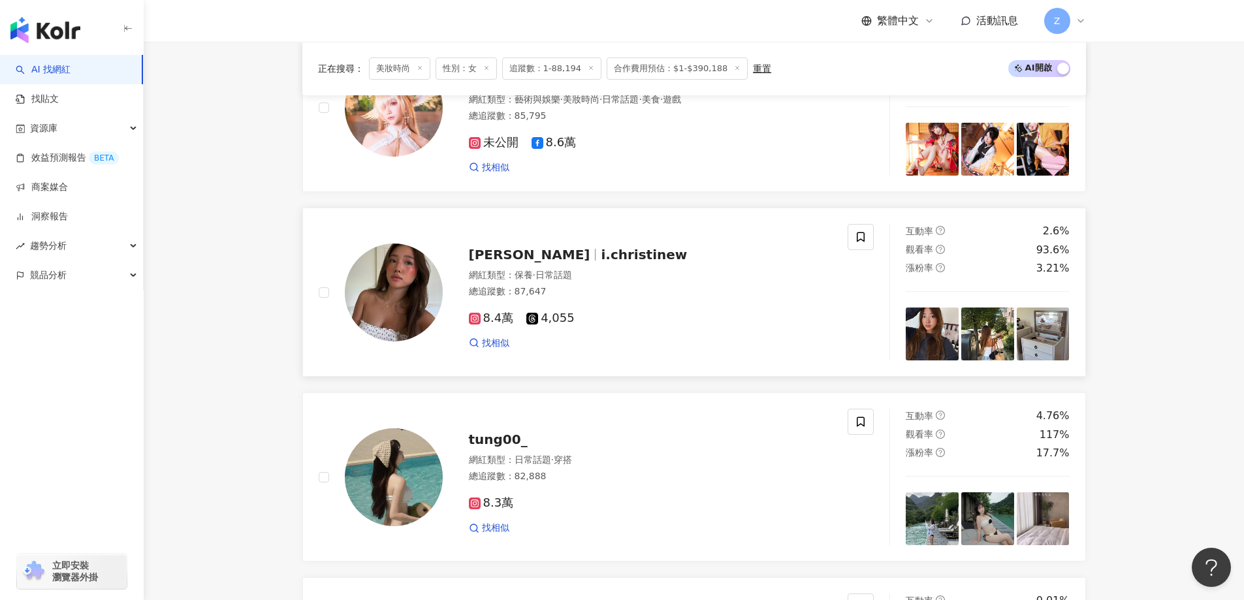
click at [609, 261] on span "i.christinew" at bounding box center [644, 255] width 86 height 16
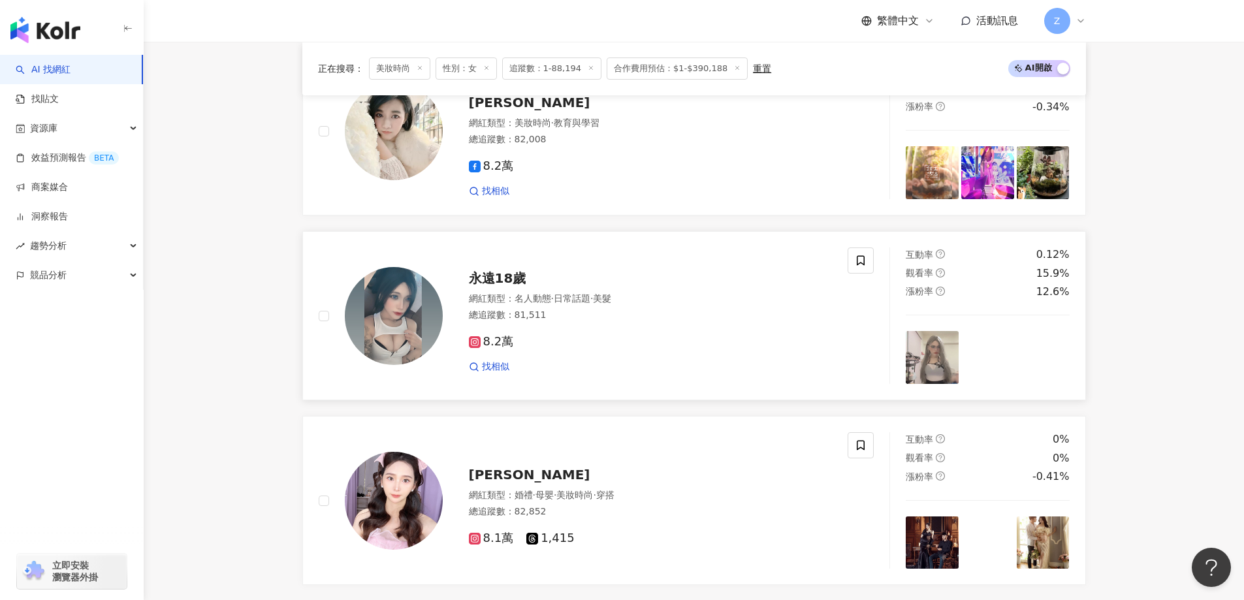
scroll to position [2024, 0]
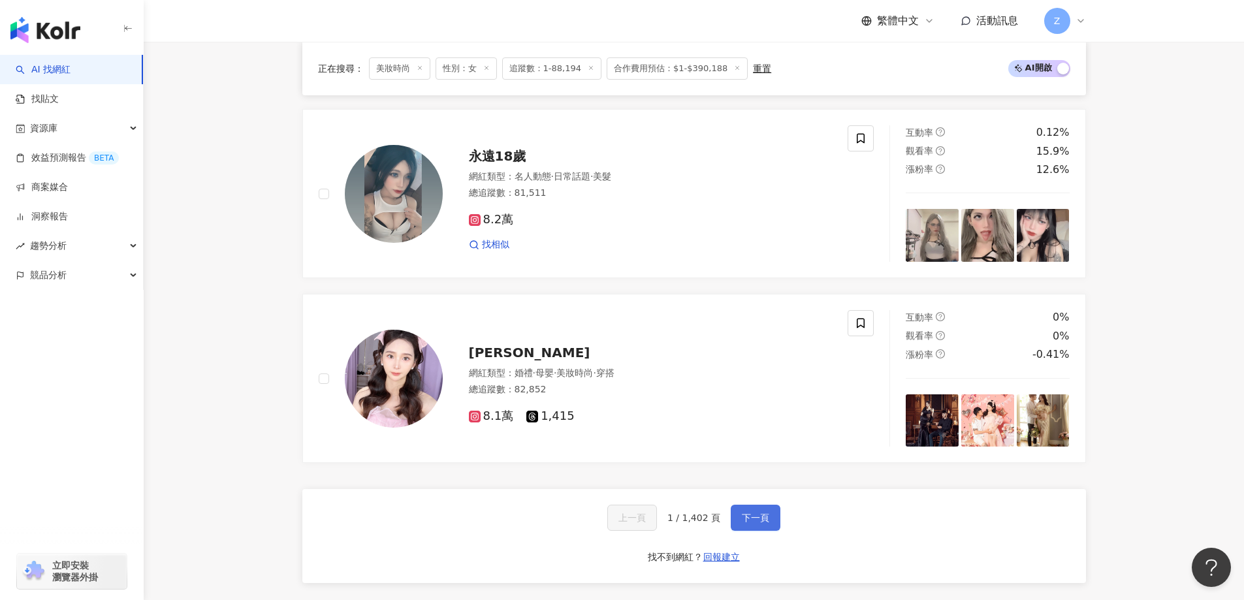
click at [759, 517] on span "下一頁" at bounding box center [755, 518] width 27 height 10
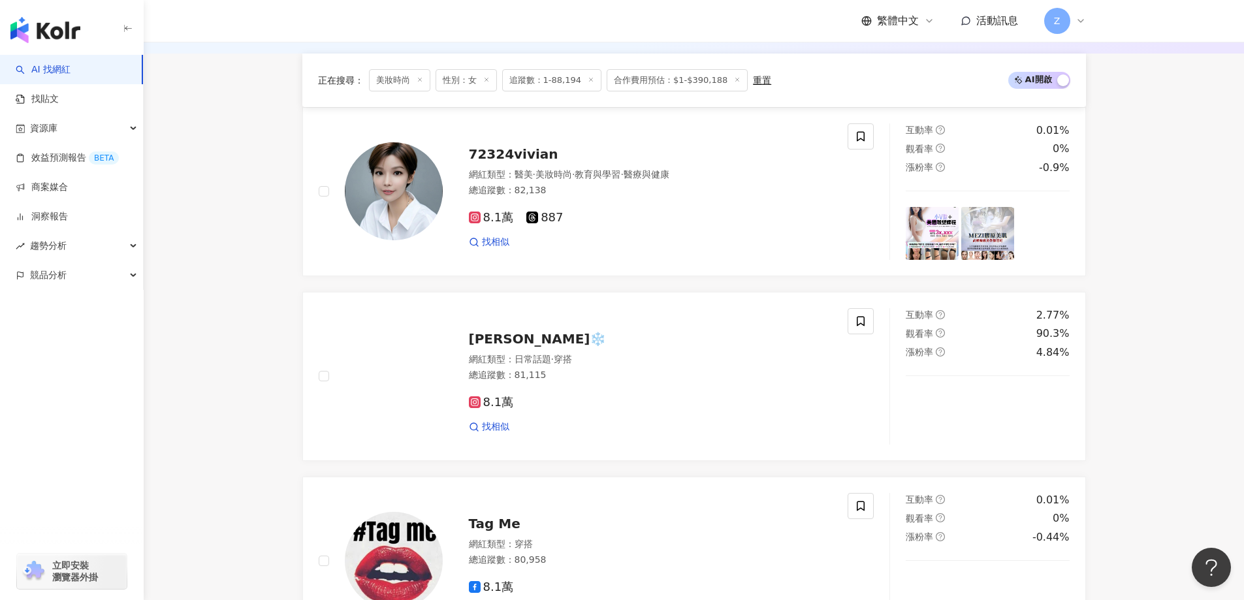
scroll to position [261, 0]
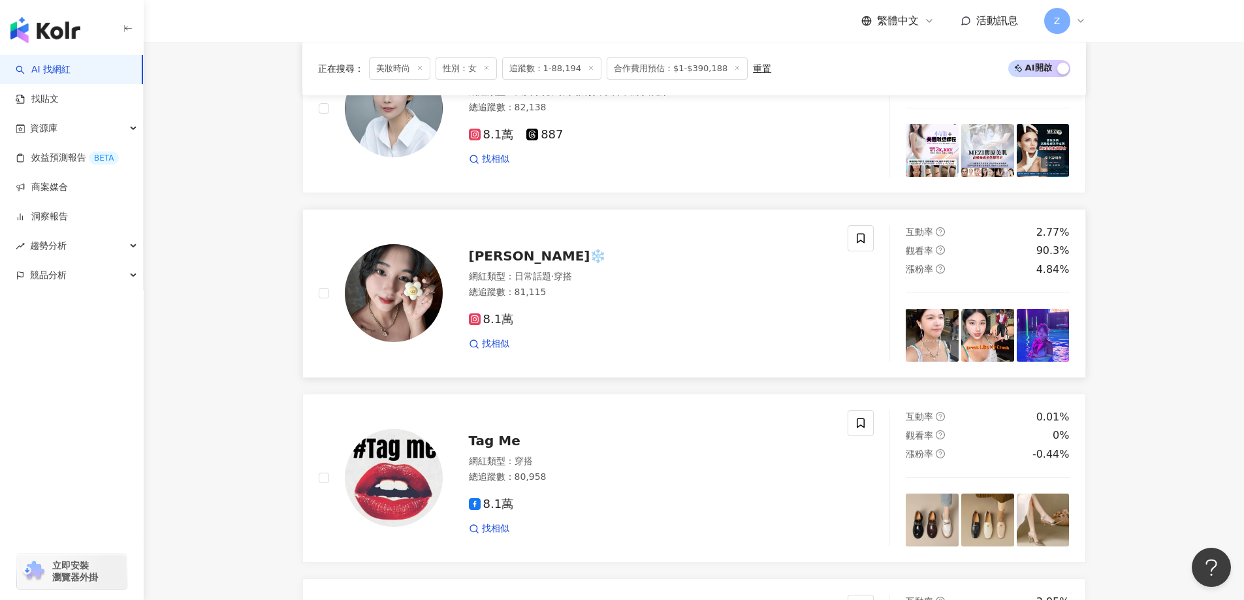
click at [489, 255] on span "IVY 雪❄️" at bounding box center [538, 256] width 138 height 16
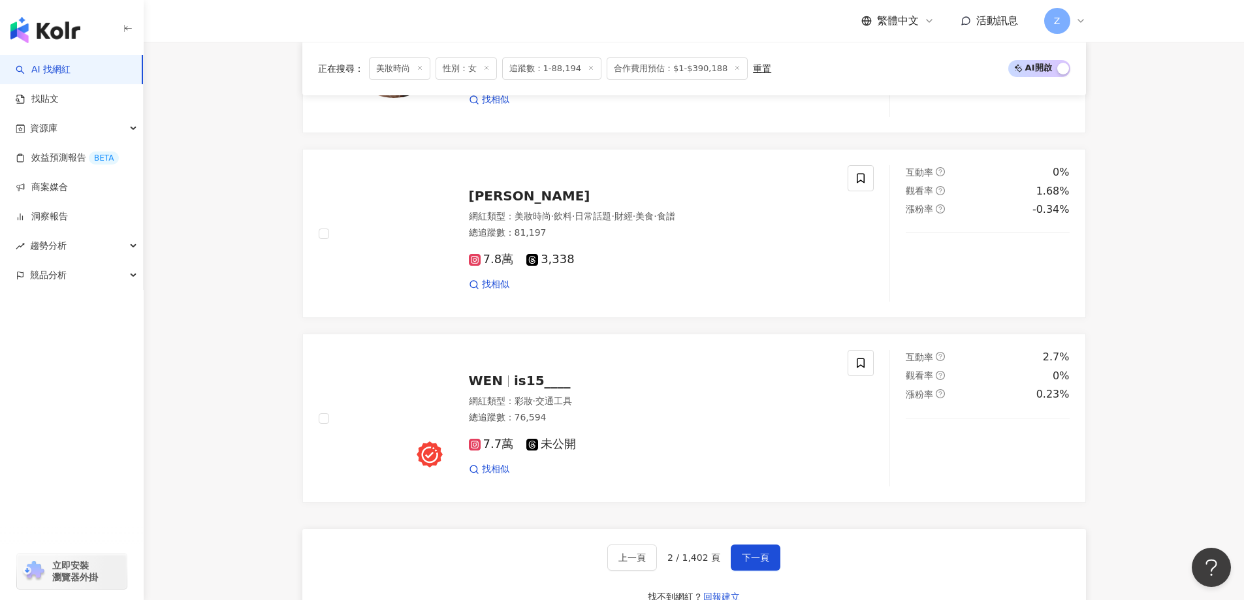
scroll to position [2024, 0]
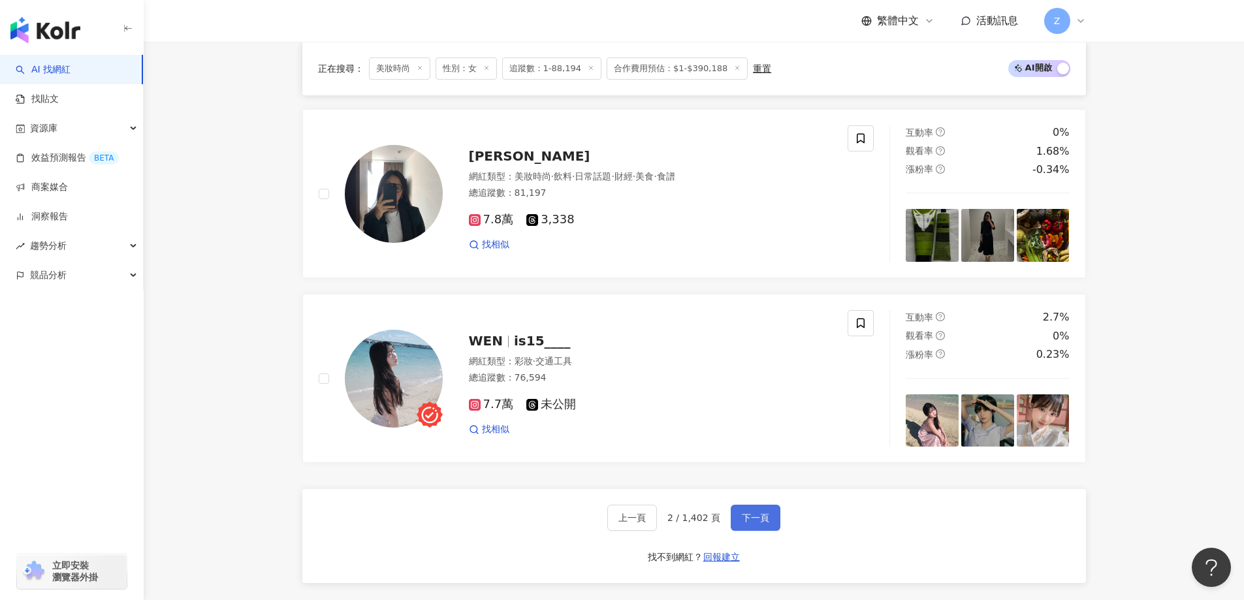
click at [752, 510] on button "下一頁" at bounding box center [756, 518] width 50 height 26
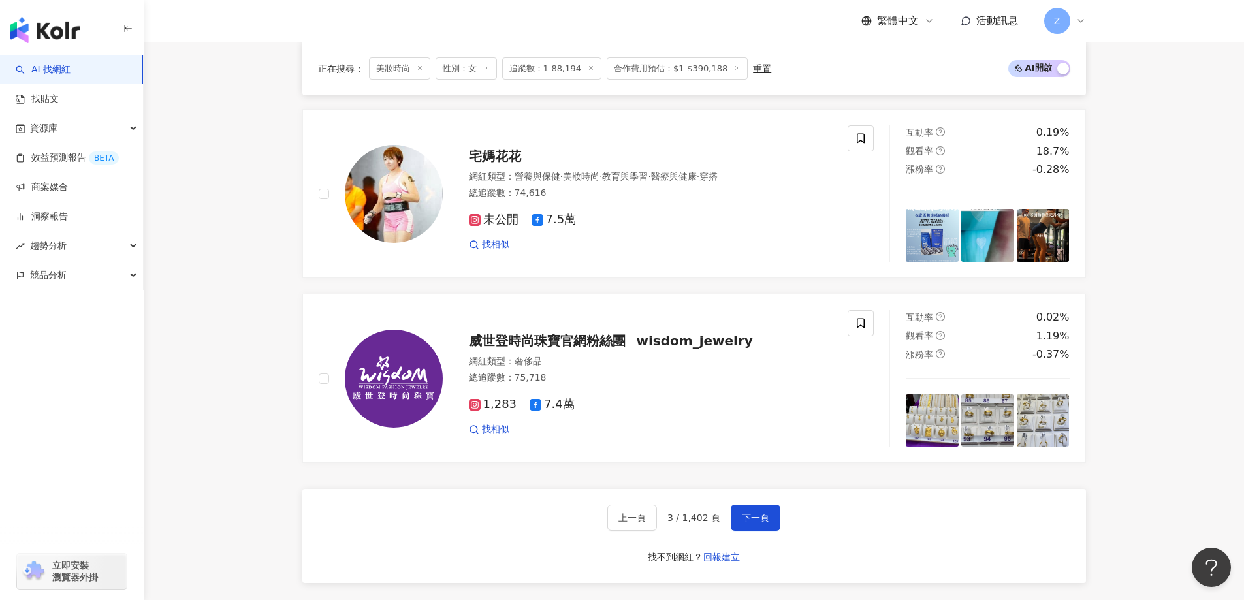
scroll to position [2185, 0]
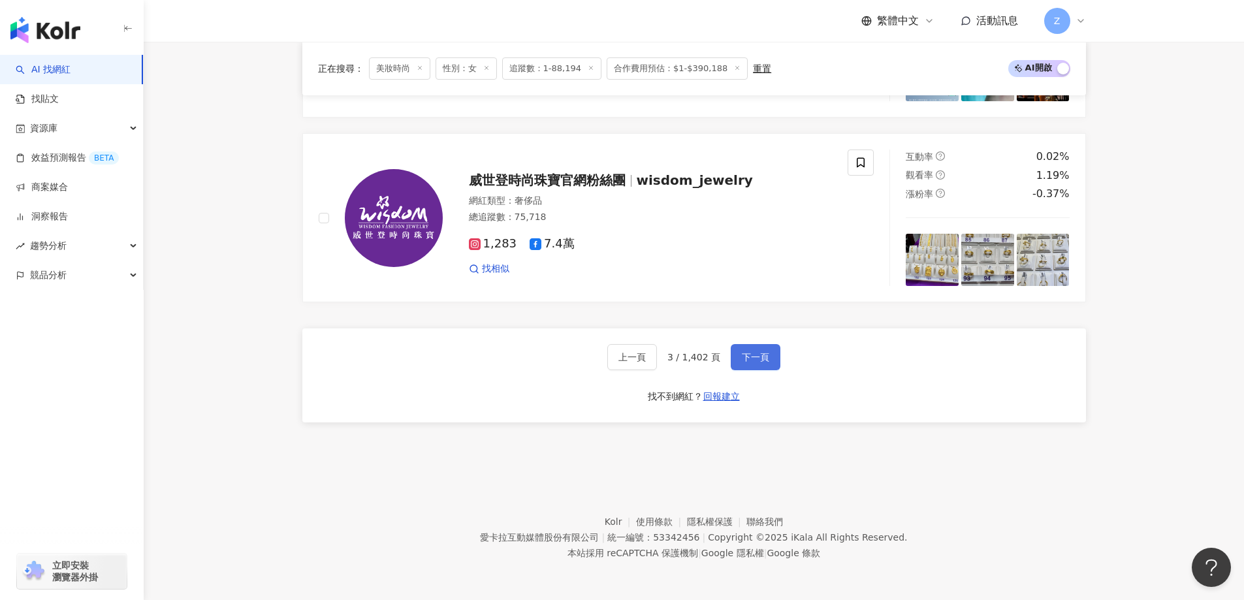
click at [743, 358] on span "下一頁" at bounding box center [755, 357] width 27 height 10
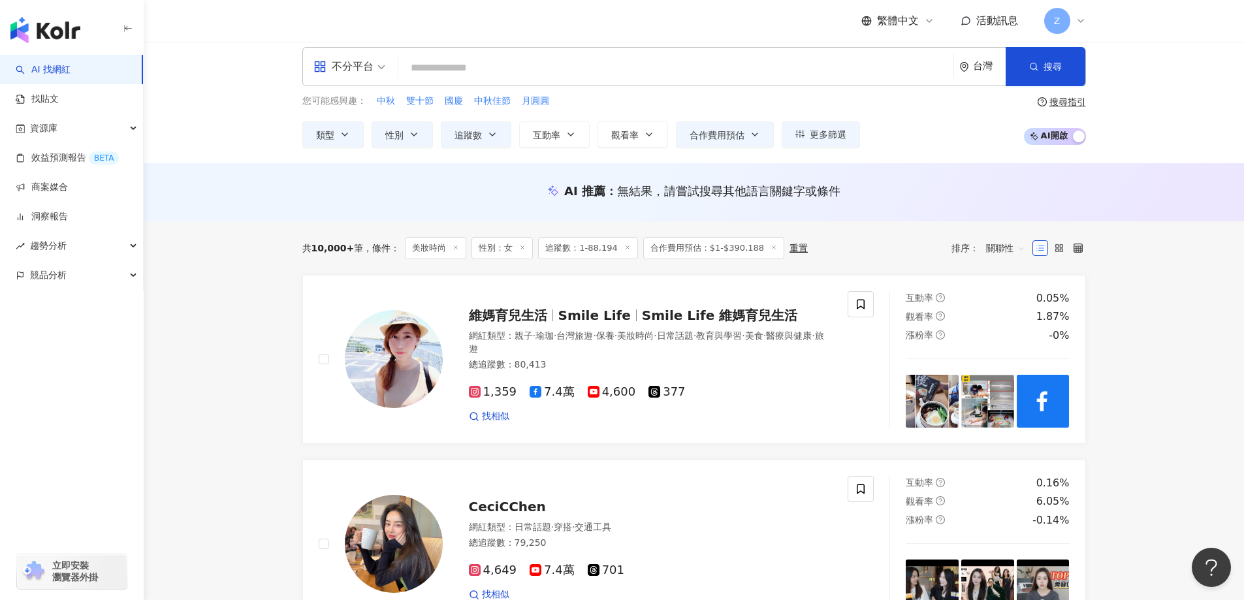
scroll to position [0, 0]
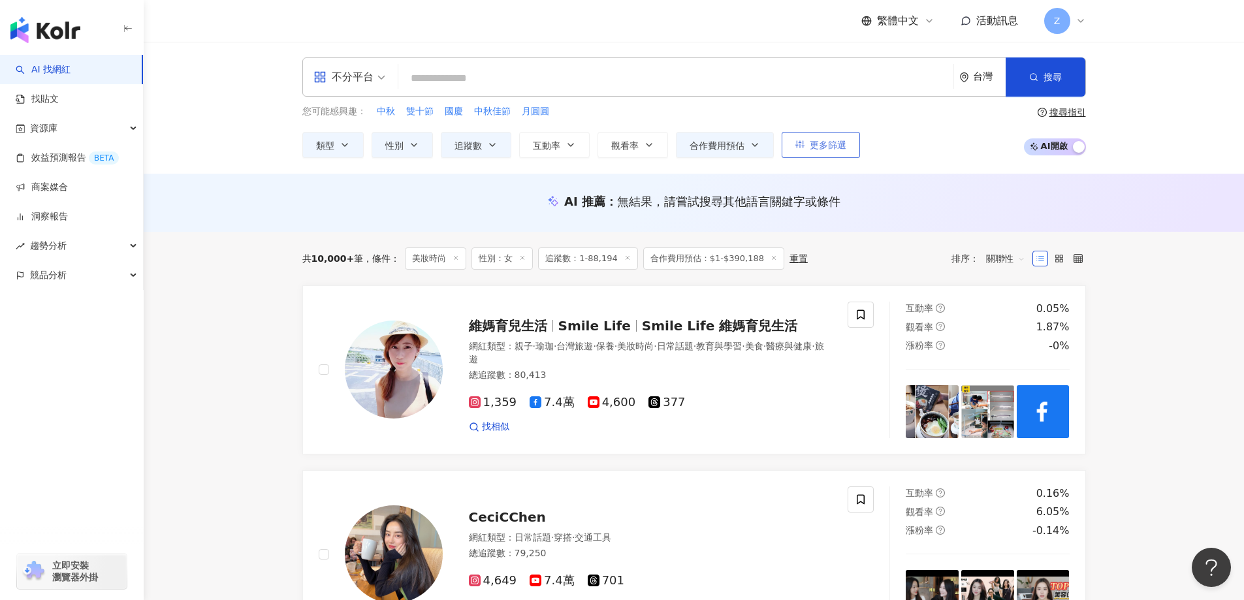
click at [810, 150] on span "更多篩選" at bounding box center [828, 145] width 37 height 10
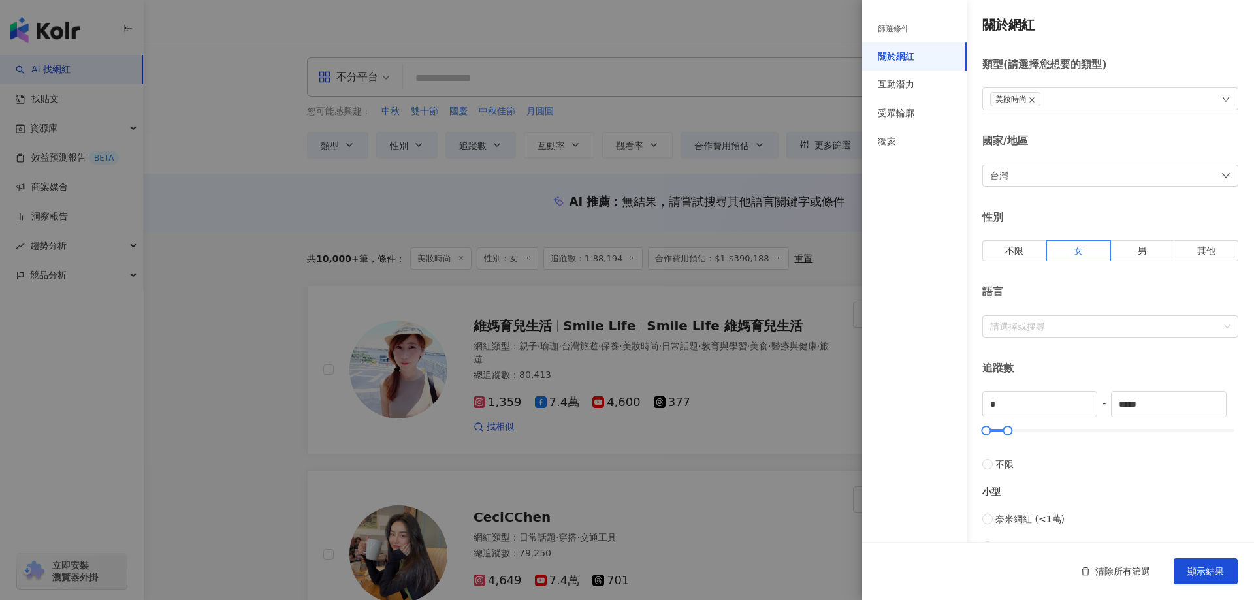
click at [1048, 169] on div "台灣" at bounding box center [1110, 176] width 256 height 22
click at [1028, 261] on div "台灣" at bounding box center [1105, 264] width 228 height 24
click at [1162, 507] on div "小型 奈米網紅 (<1萬) 微型網紅 (1萬-3萬) 小型網紅 (3萬-5萬)" at bounding box center [1110, 526] width 256 height 110
click at [819, 399] on div at bounding box center [627, 300] width 1254 height 600
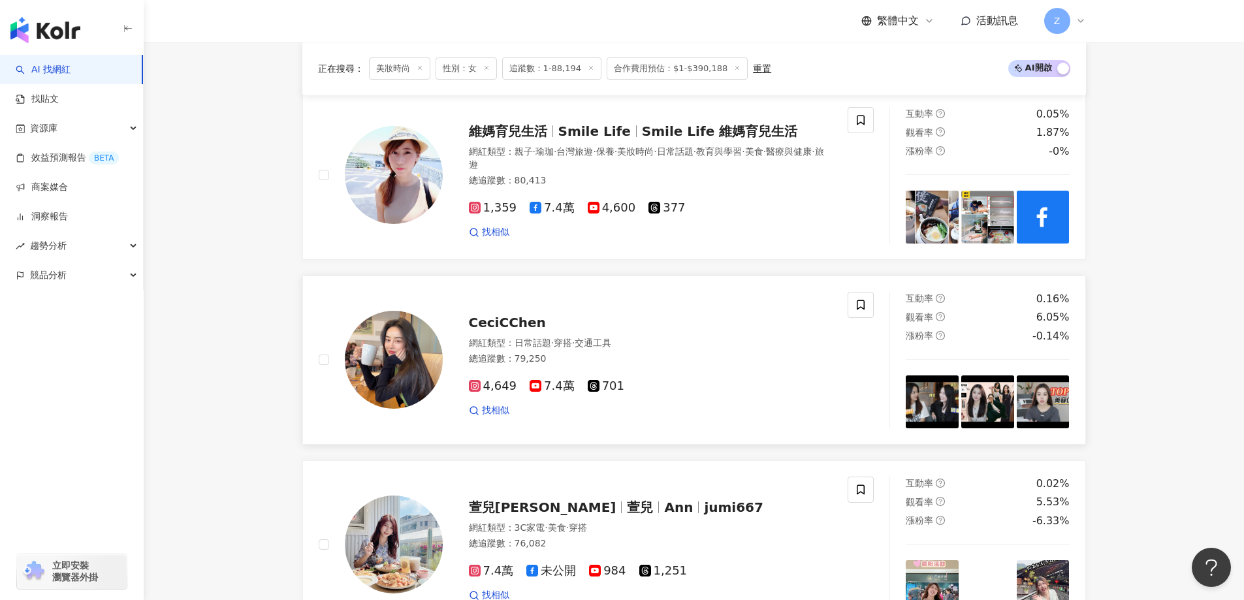
scroll to position [196, 0]
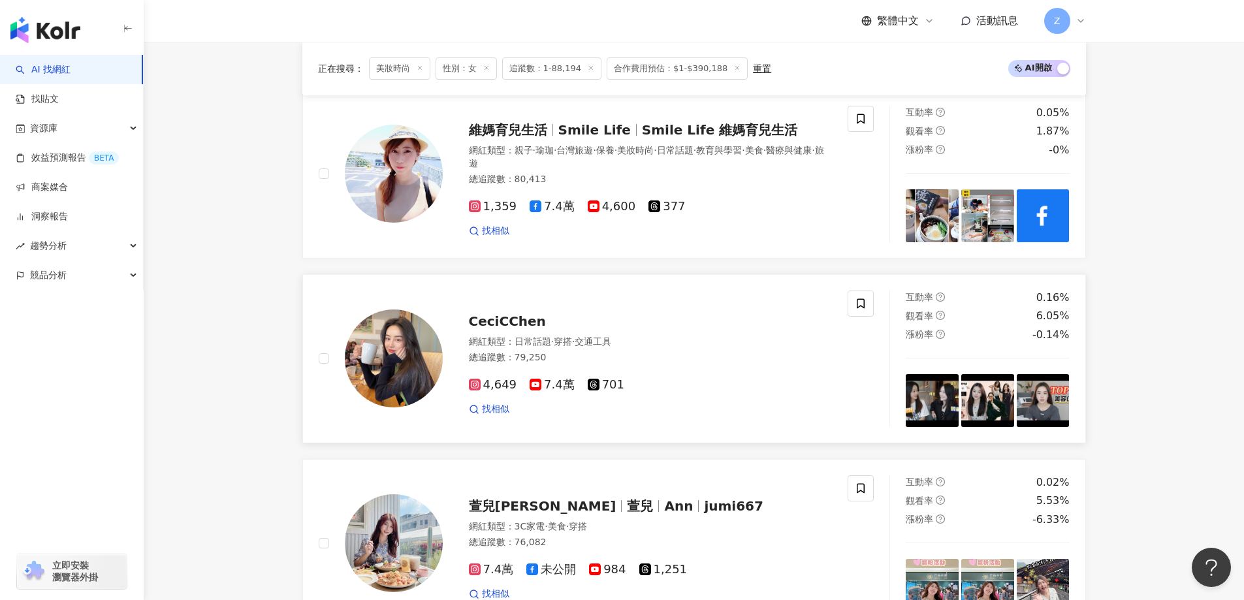
click at [509, 322] on span "CeciCChen" at bounding box center [507, 321] width 77 height 16
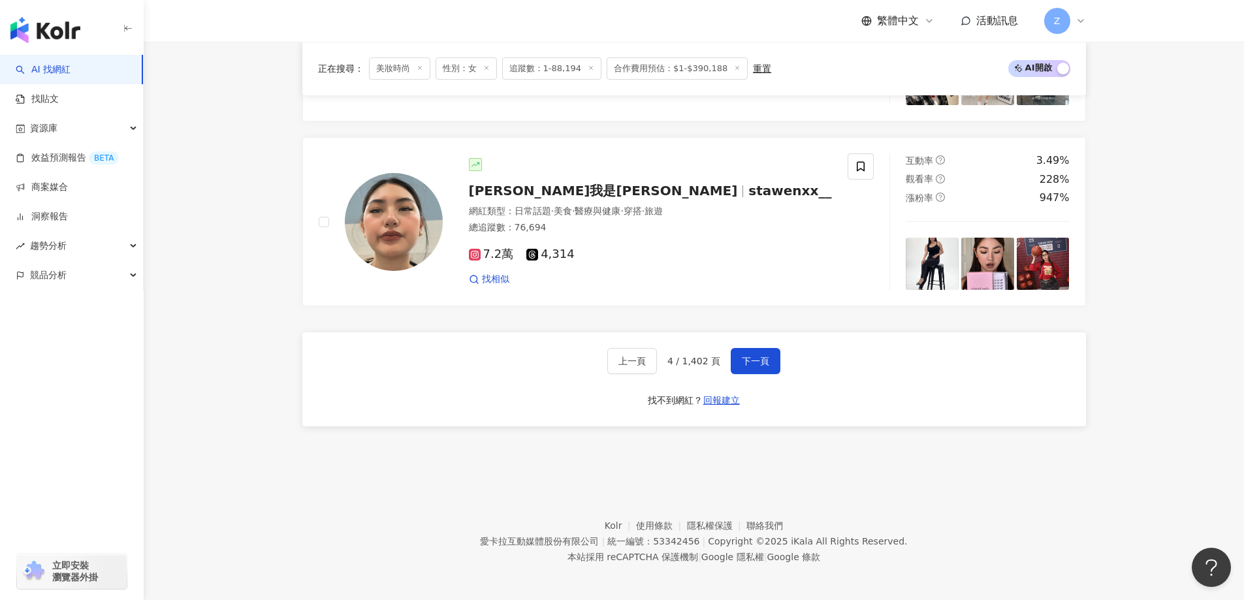
scroll to position [2185, 0]
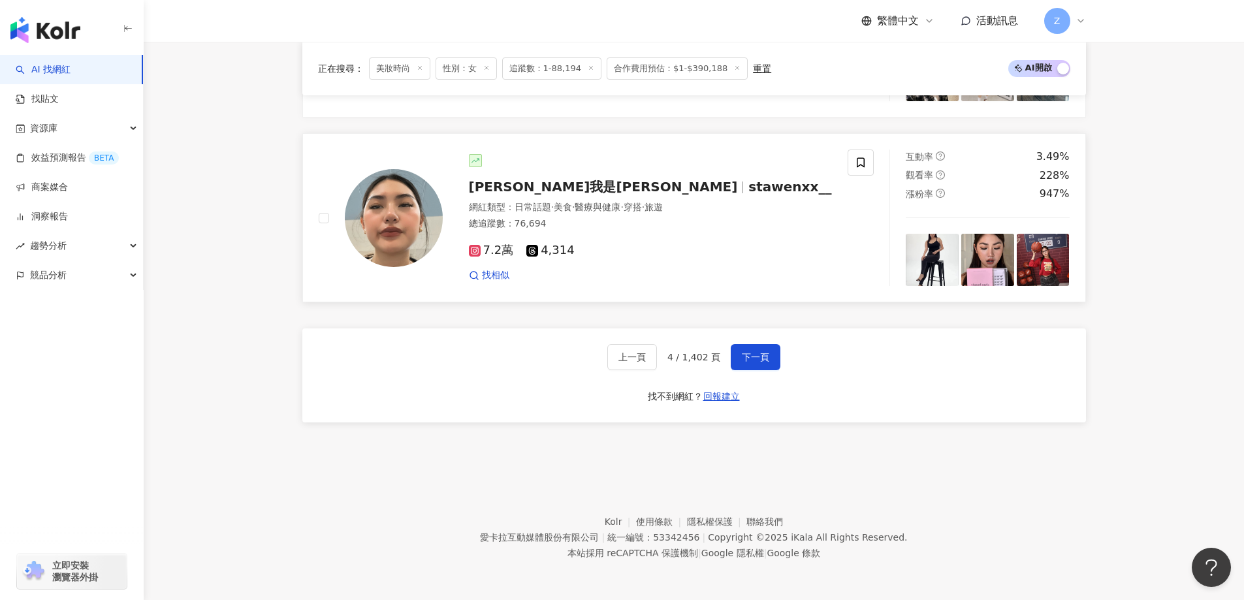
click at [401, 211] on img at bounding box center [394, 218] width 98 height 98
click at [735, 356] on button "下一頁" at bounding box center [756, 357] width 50 height 26
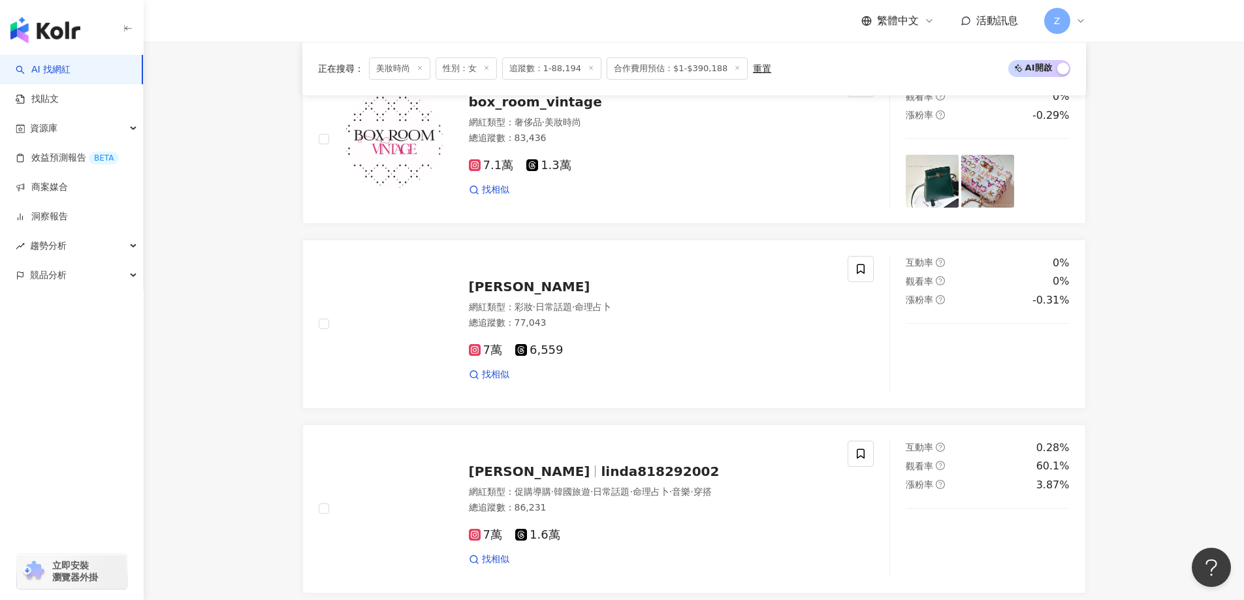
scroll to position [1925, 0]
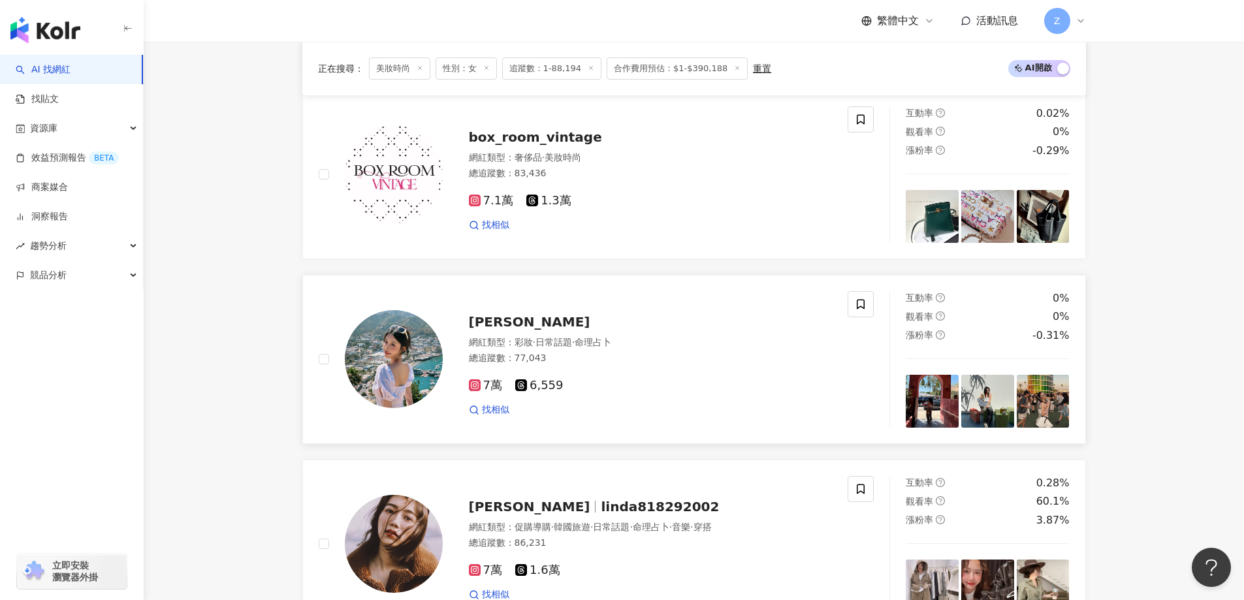
click at [398, 375] on img at bounding box center [394, 359] width 98 height 98
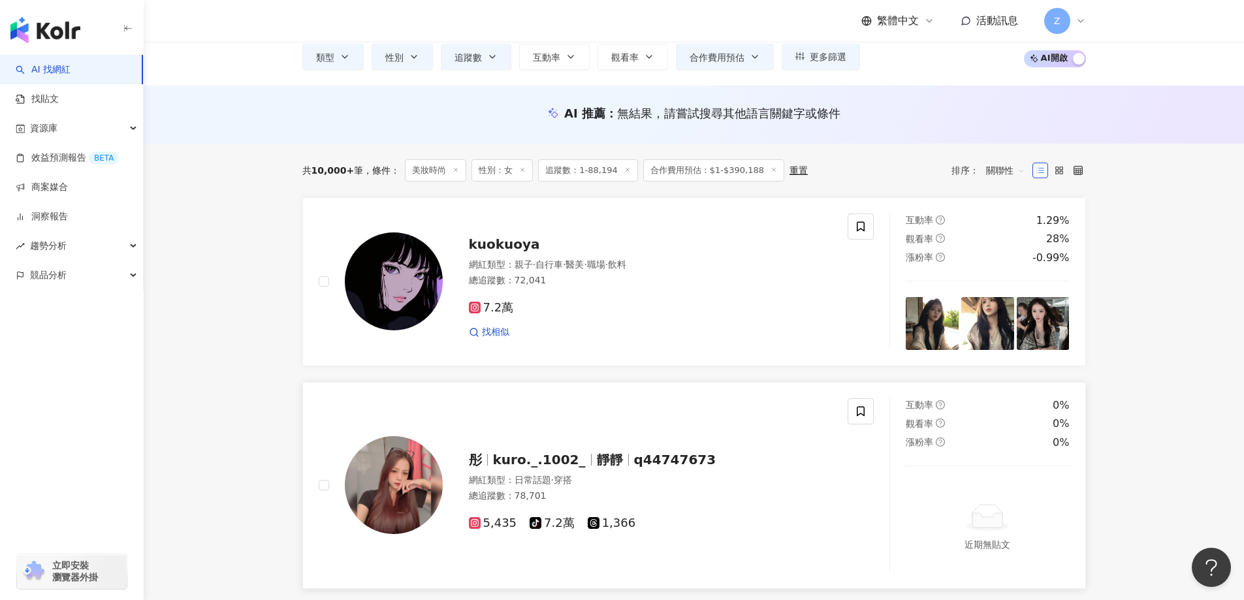
scroll to position [0, 0]
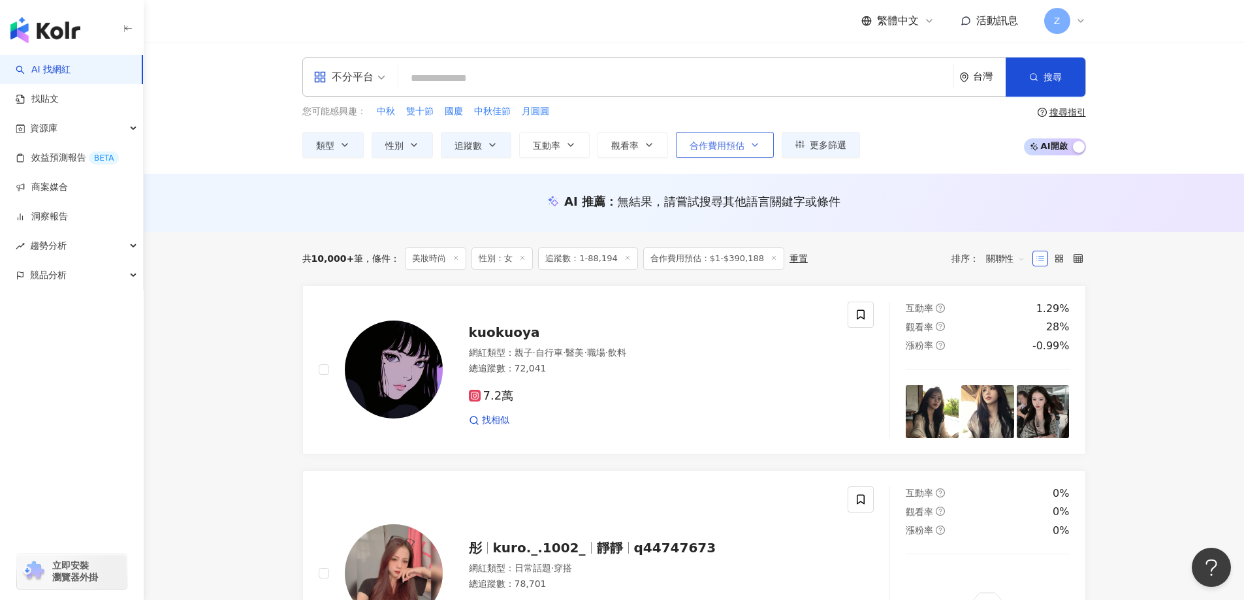
click at [703, 149] on span "合作費用預估" at bounding box center [717, 145] width 55 height 10
click at [476, 148] on span "追蹤數" at bounding box center [468, 145] width 27 height 10
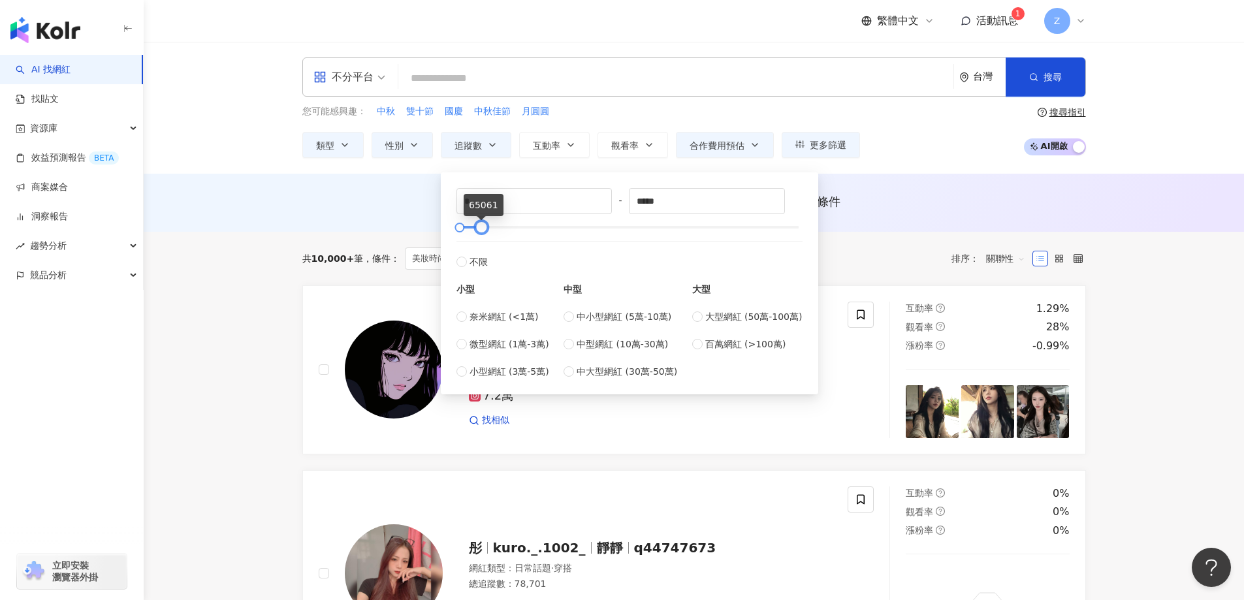
type input "*****"
drag, startPoint x: 492, startPoint y: 228, endPoint x: 483, endPoint y: 234, distance: 10.7
click at [483, 231] on div at bounding box center [480, 227] width 7 height 7
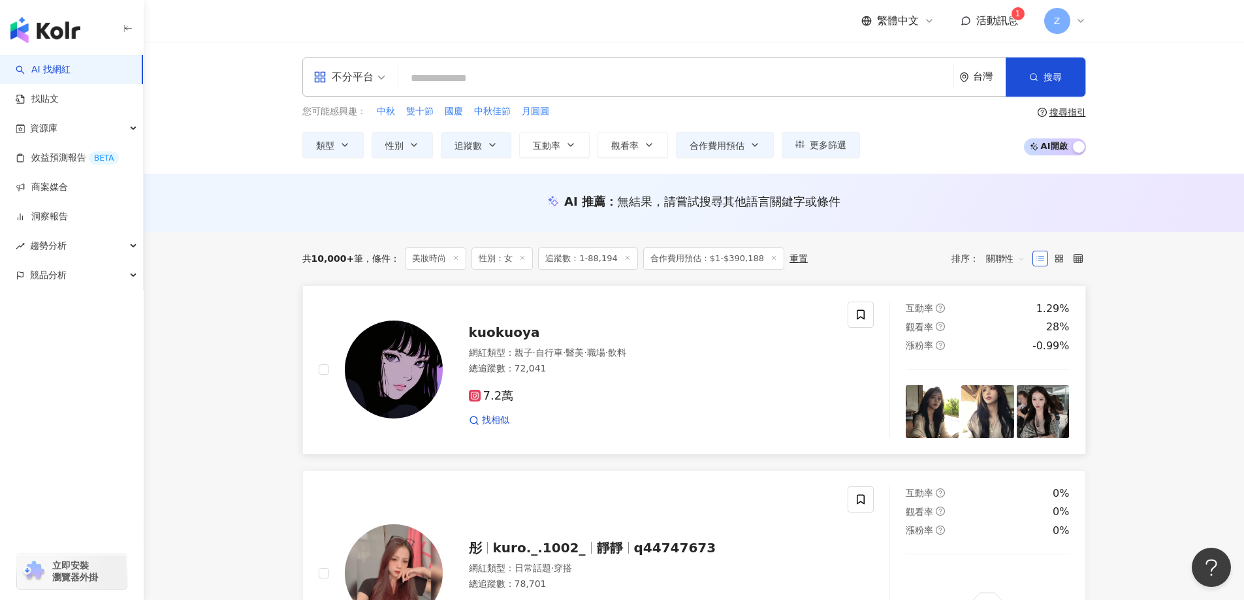
click at [711, 451] on link "kuokuoya 網紅類型 ： 親子 · 自行車 · 醫美 · 職場 · 飲料 總追蹤數 ： 72,041 7.2萬 找相似 互動率 1.29% 觀看率 28…" at bounding box center [694, 369] width 784 height 169
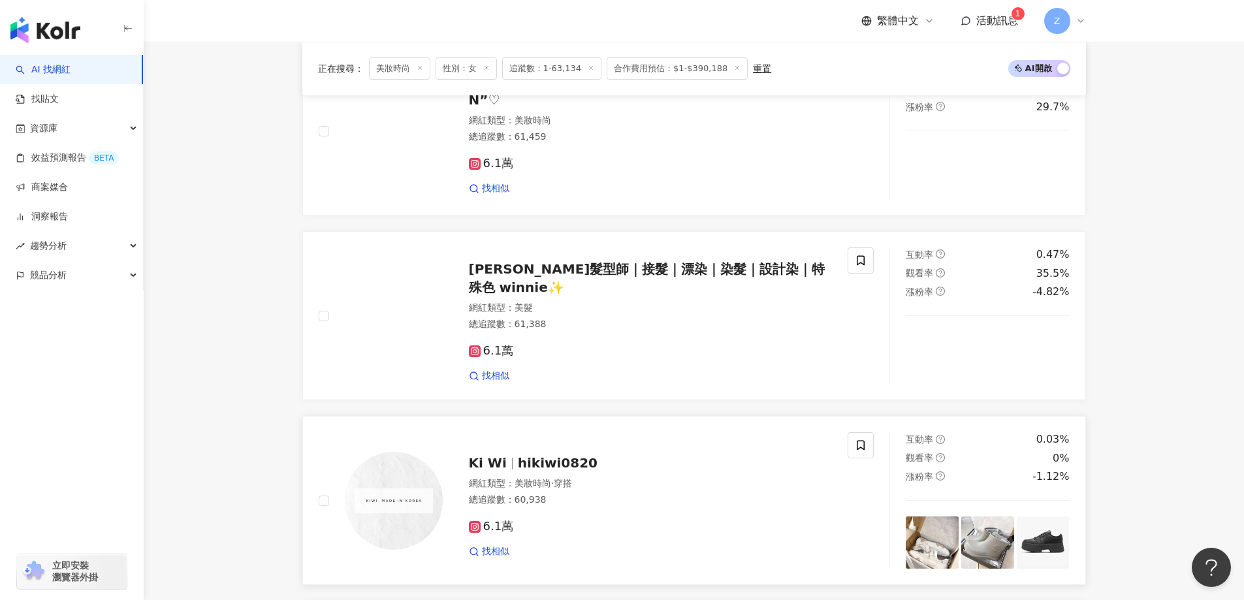
scroll to position [1502, 0]
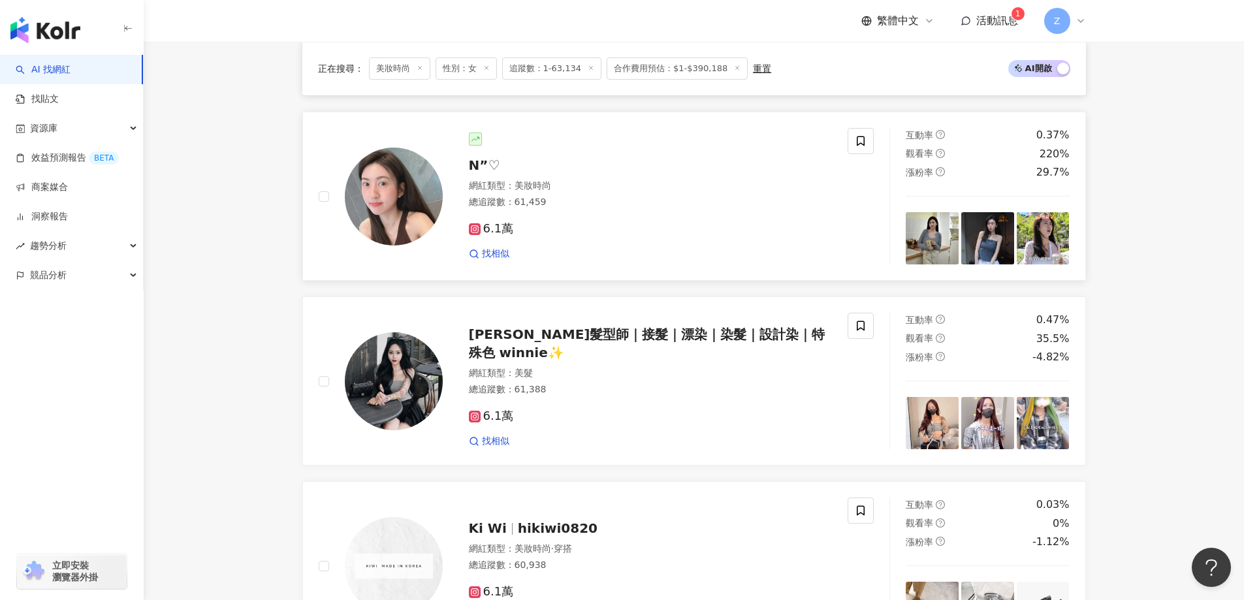
click at [473, 172] on span "N”♡" at bounding box center [484, 165] width 31 height 16
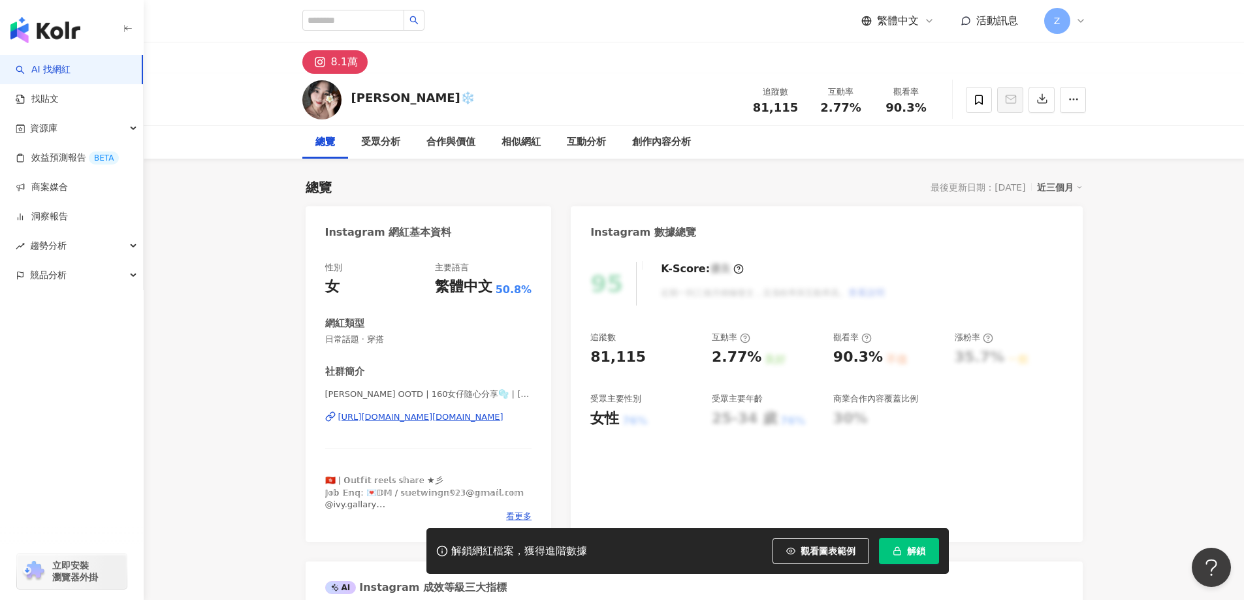
click at [427, 416] on div "https://www.instagram.com/ivyyy.ng/" at bounding box center [420, 417] width 165 height 12
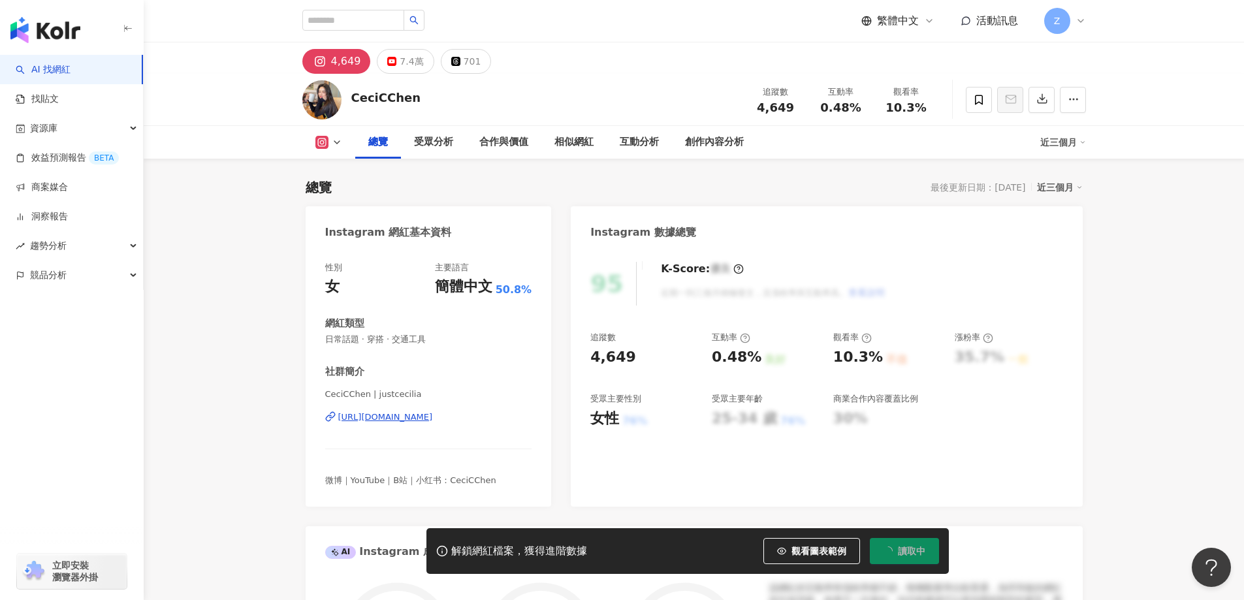
click at [433, 416] on div "https://www.instagram.com/justcecilia/" at bounding box center [385, 417] width 95 height 12
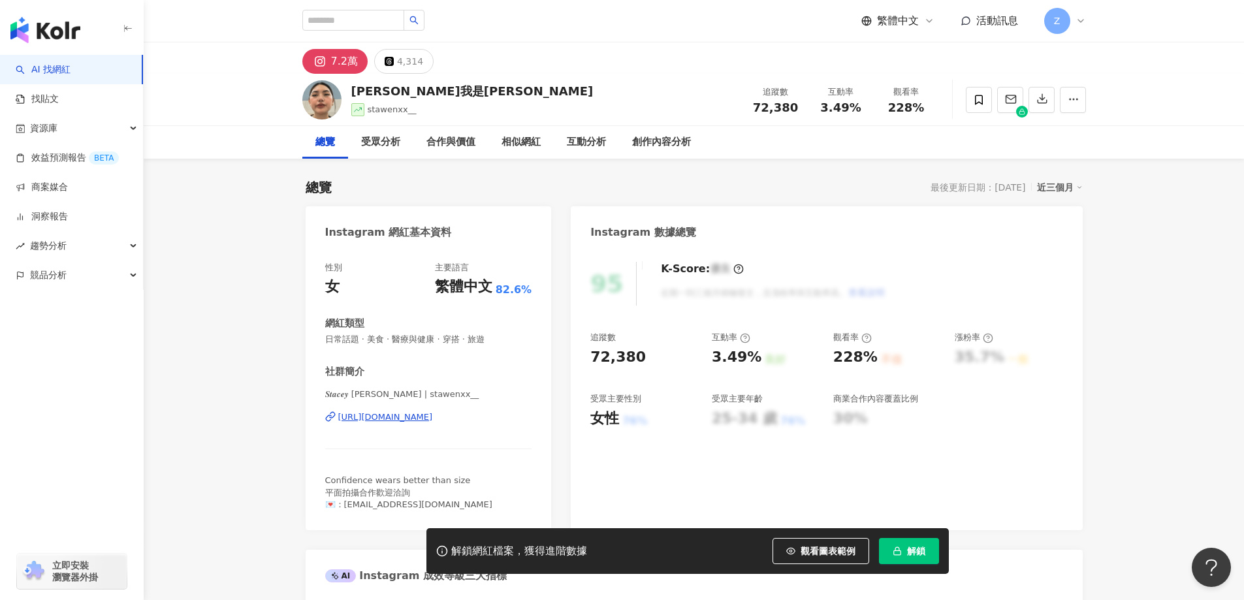
click at [433, 419] on div "[URL][DOMAIN_NAME]" at bounding box center [385, 417] width 95 height 12
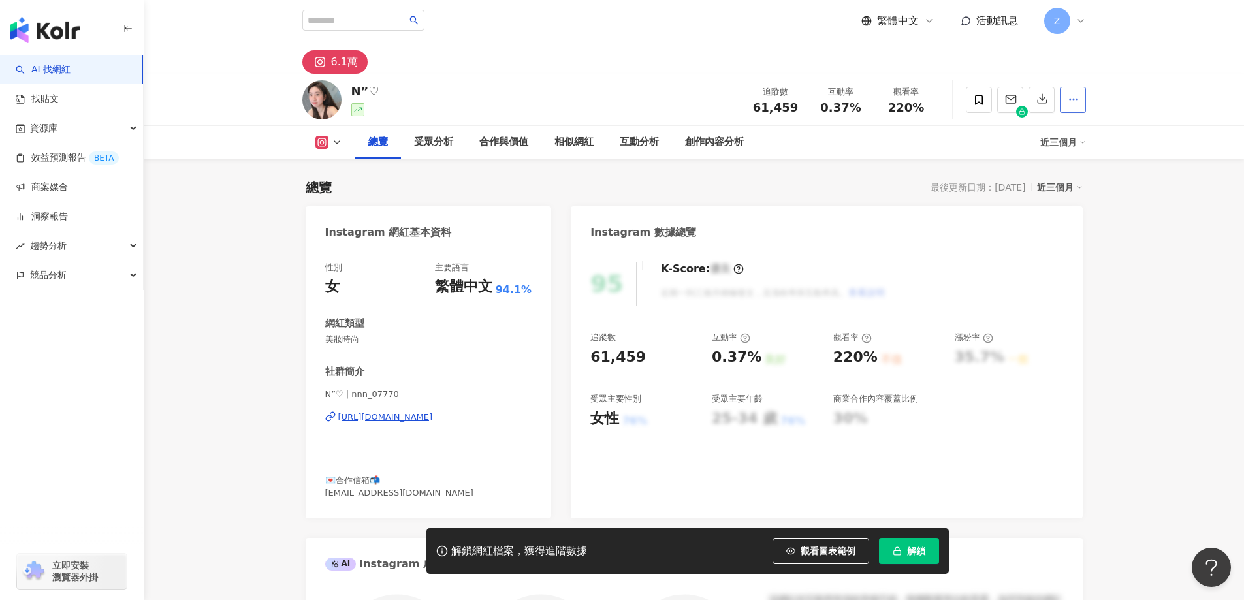
click at [1075, 101] on icon "button" at bounding box center [1074, 99] width 12 height 12
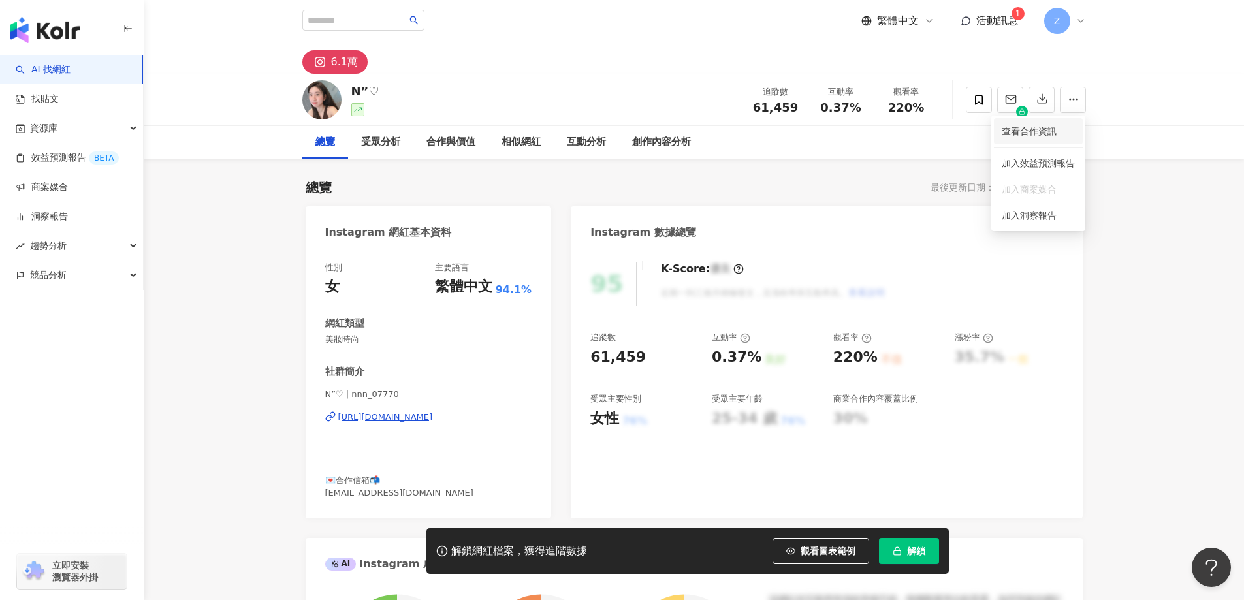
click at [1056, 129] on span "查看合作資訊" at bounding box center [1038, 131] width 73 height 14
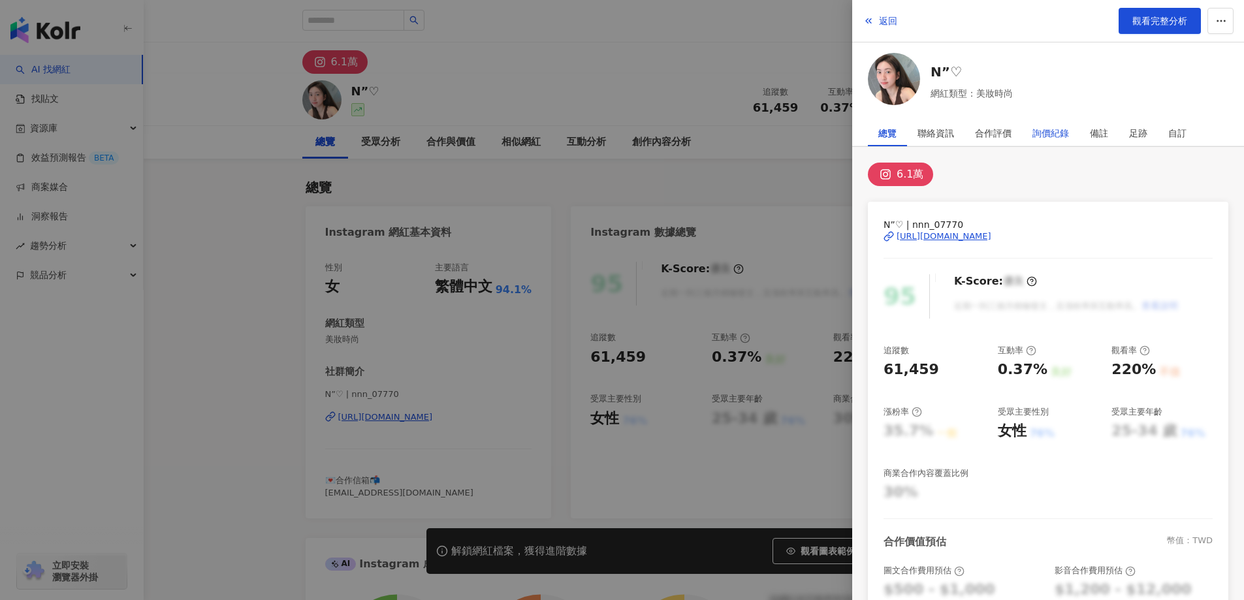
click at [1064, 133] on div "詢價紀錄" at bounding box center [1050, 133] width 37 height 26
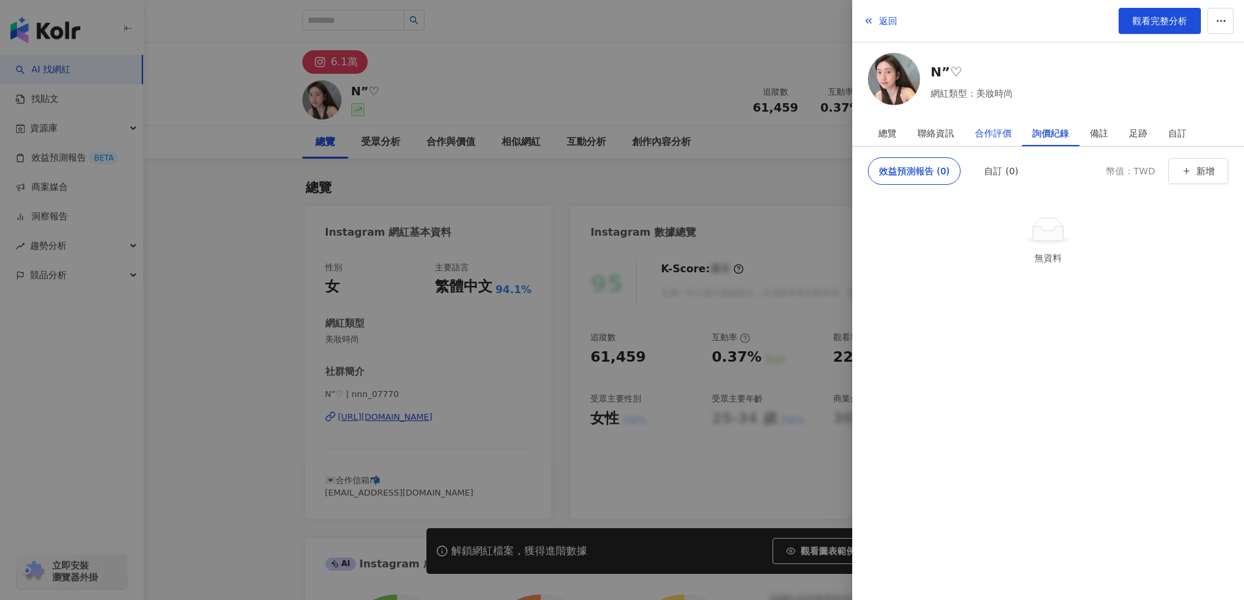
click at [998, 132] on div "合作評價" at bounding box center [993, 133] width 37 height 26
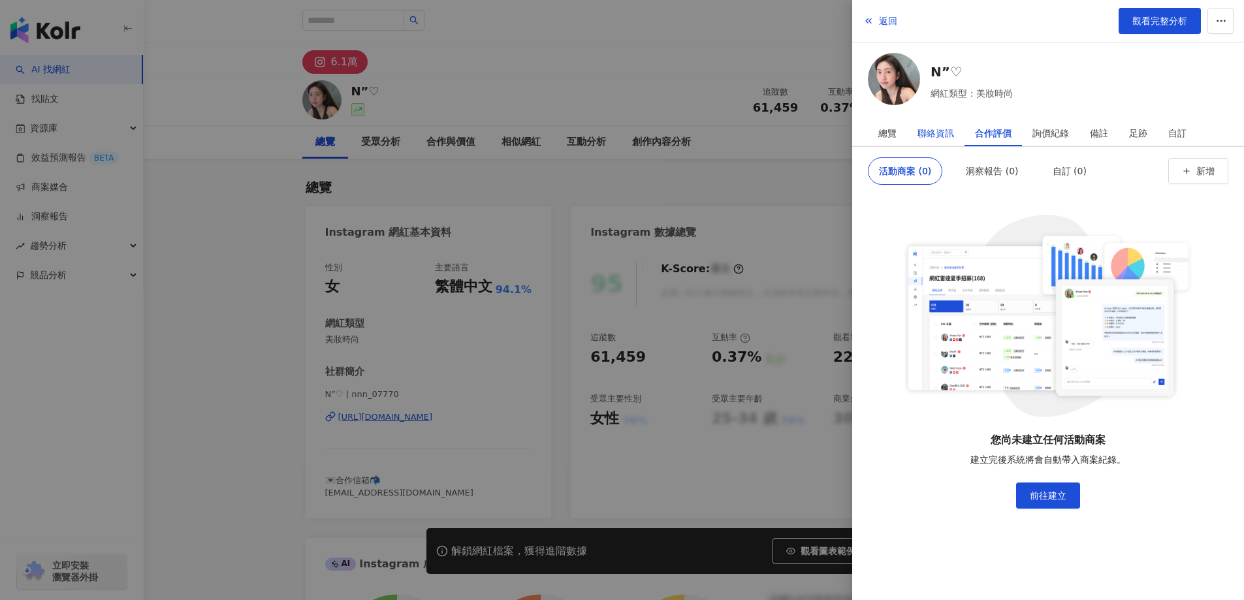
click at [950, 132] on div "聯絡資訊" at bounding box center [936, 133] width 37 height 26
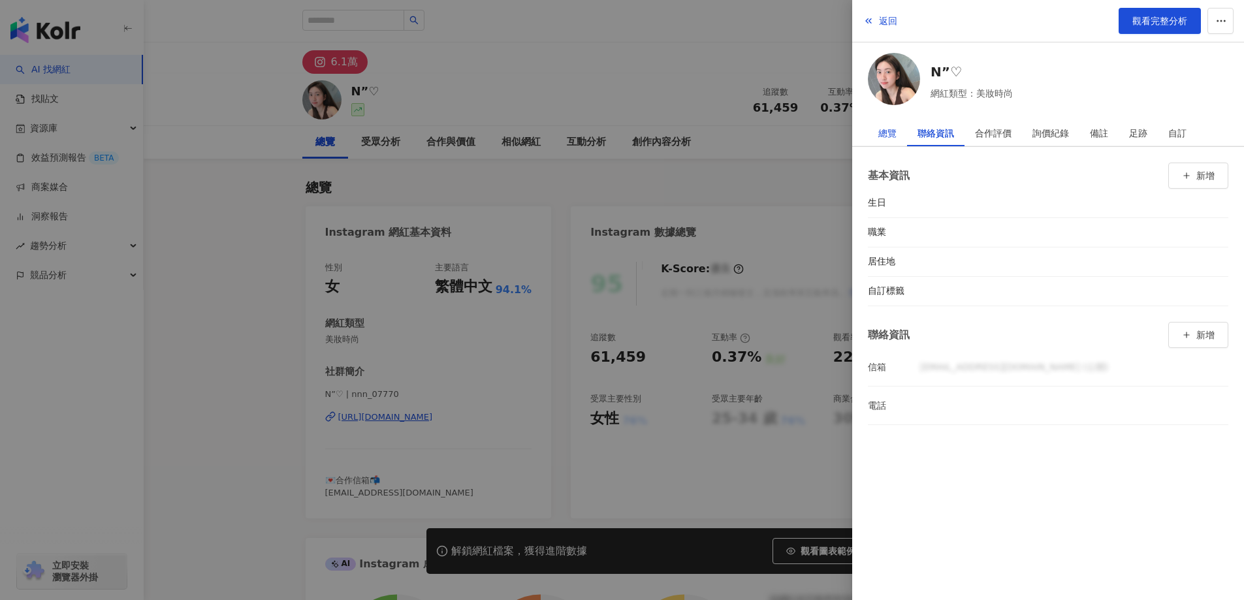
click at [894, 133] on div "總覽" at bounding box center [887, 133] width 18 height 26
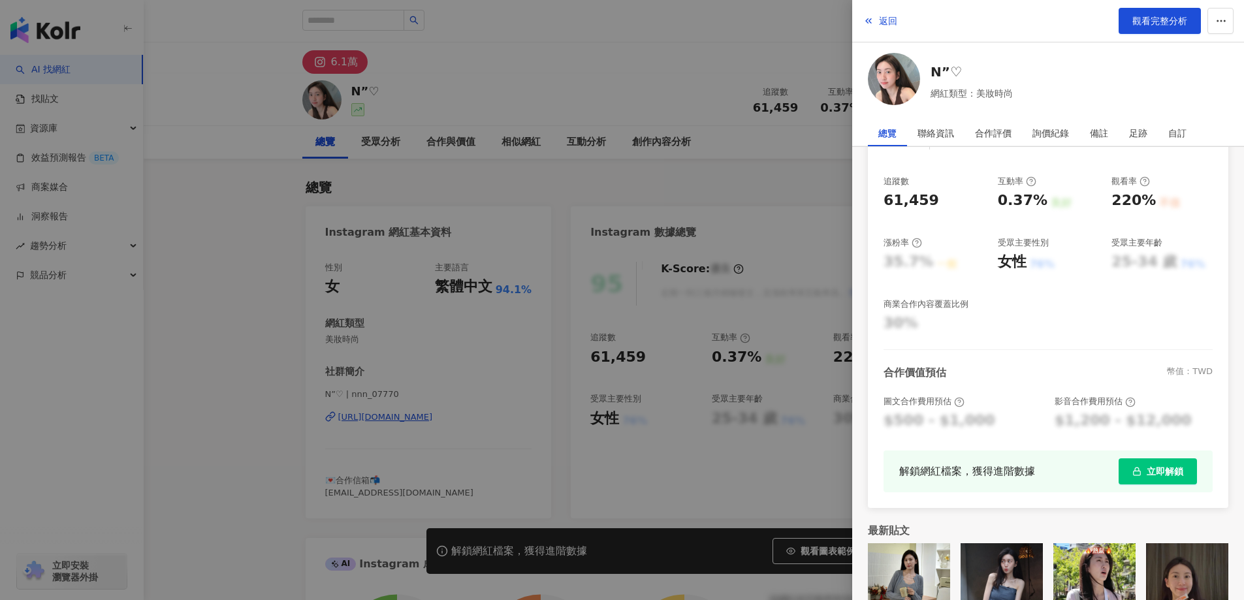
scroll to position [210, 0]
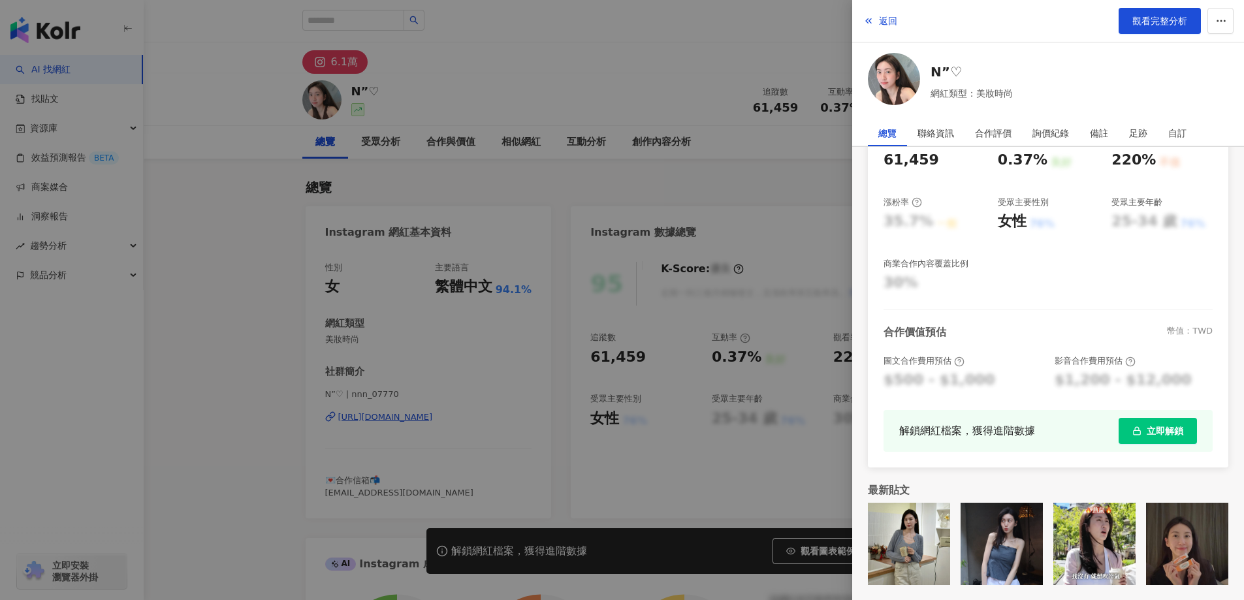
click at [693, 477] on div at bounding box center [622, 300] width 1244 height 600
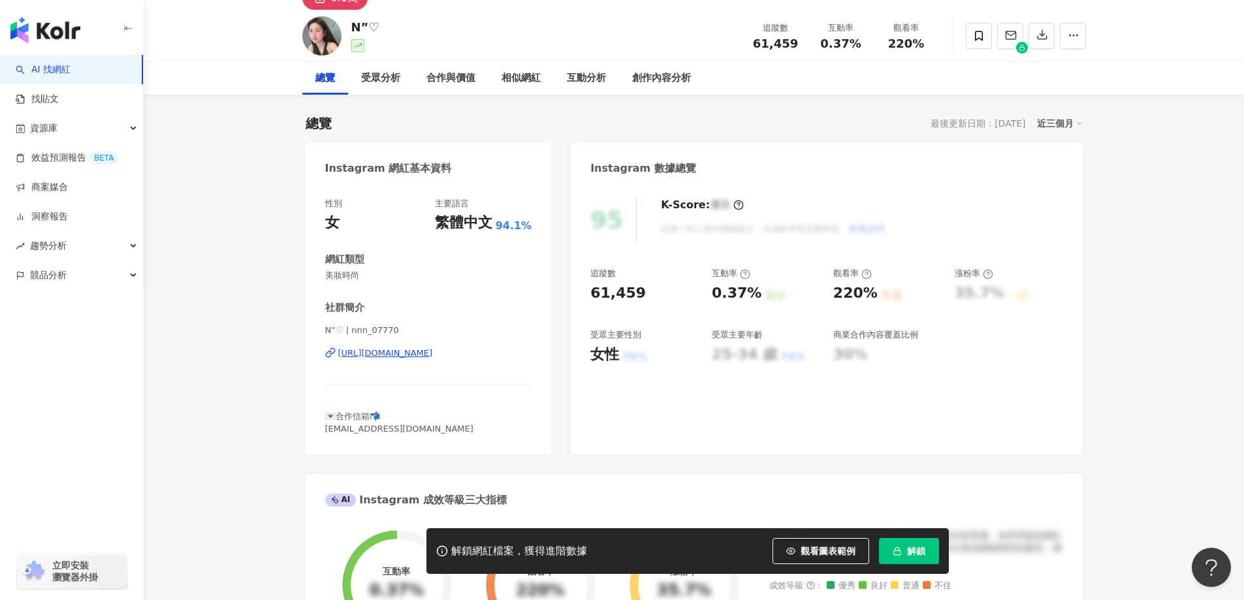
scroll to position [0, 0]
